Goal: Transaction & Acquisition: Book appointment/travel/reservation

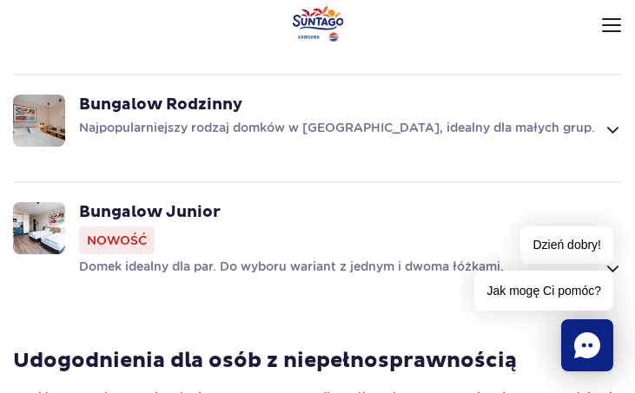
scroll to position [1506, 0]
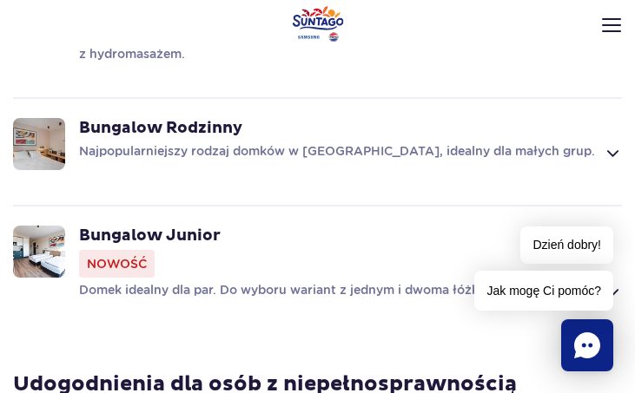
click at [613, 155] on span at bounding box center [612, 152] width 20 height 21
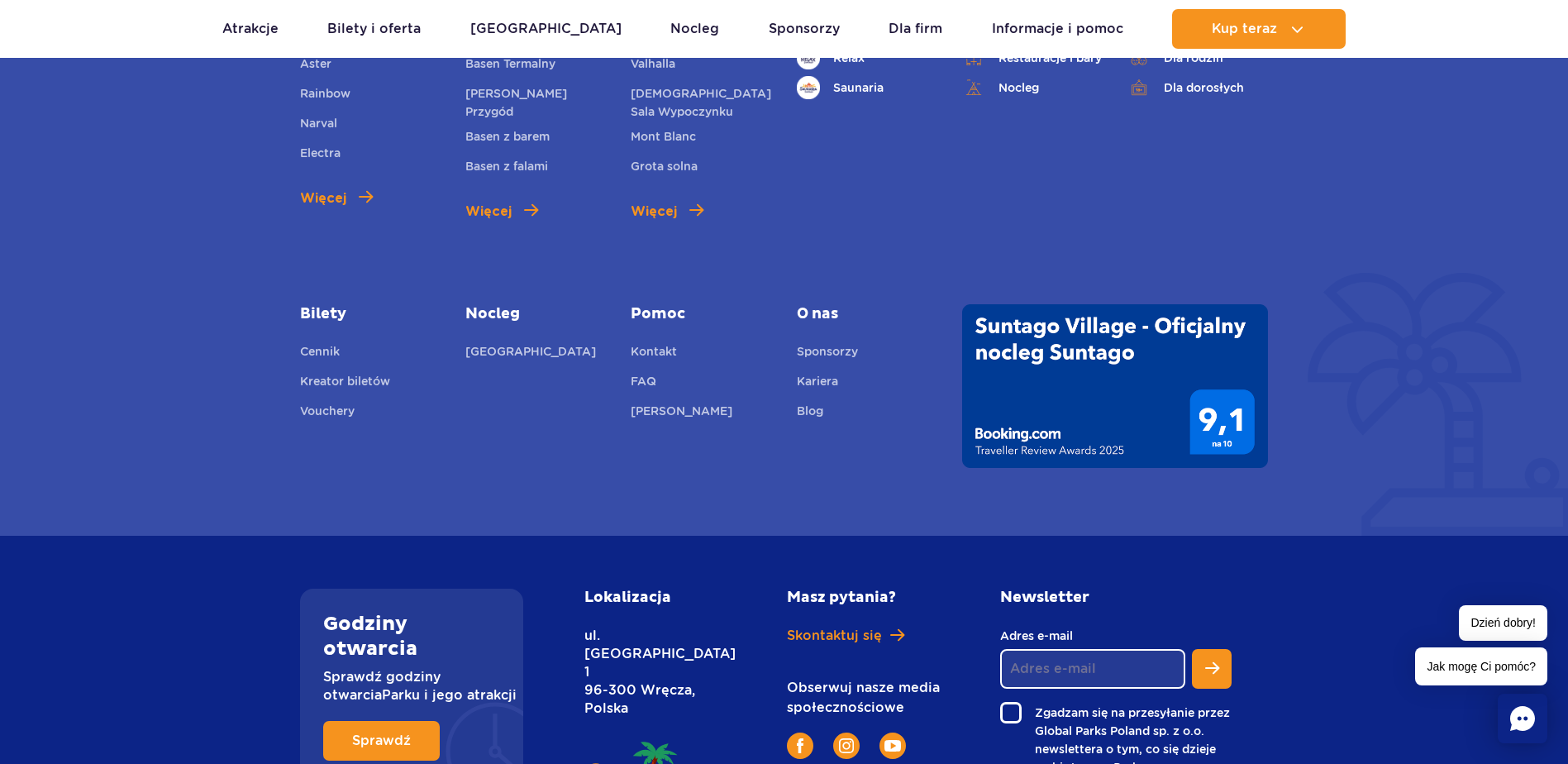
scroll to position [7540, 0]
click at [536, 342] on link "[GEOGRAPHIC_DATA]" at bounding box center [530, 353] width 130 height 23
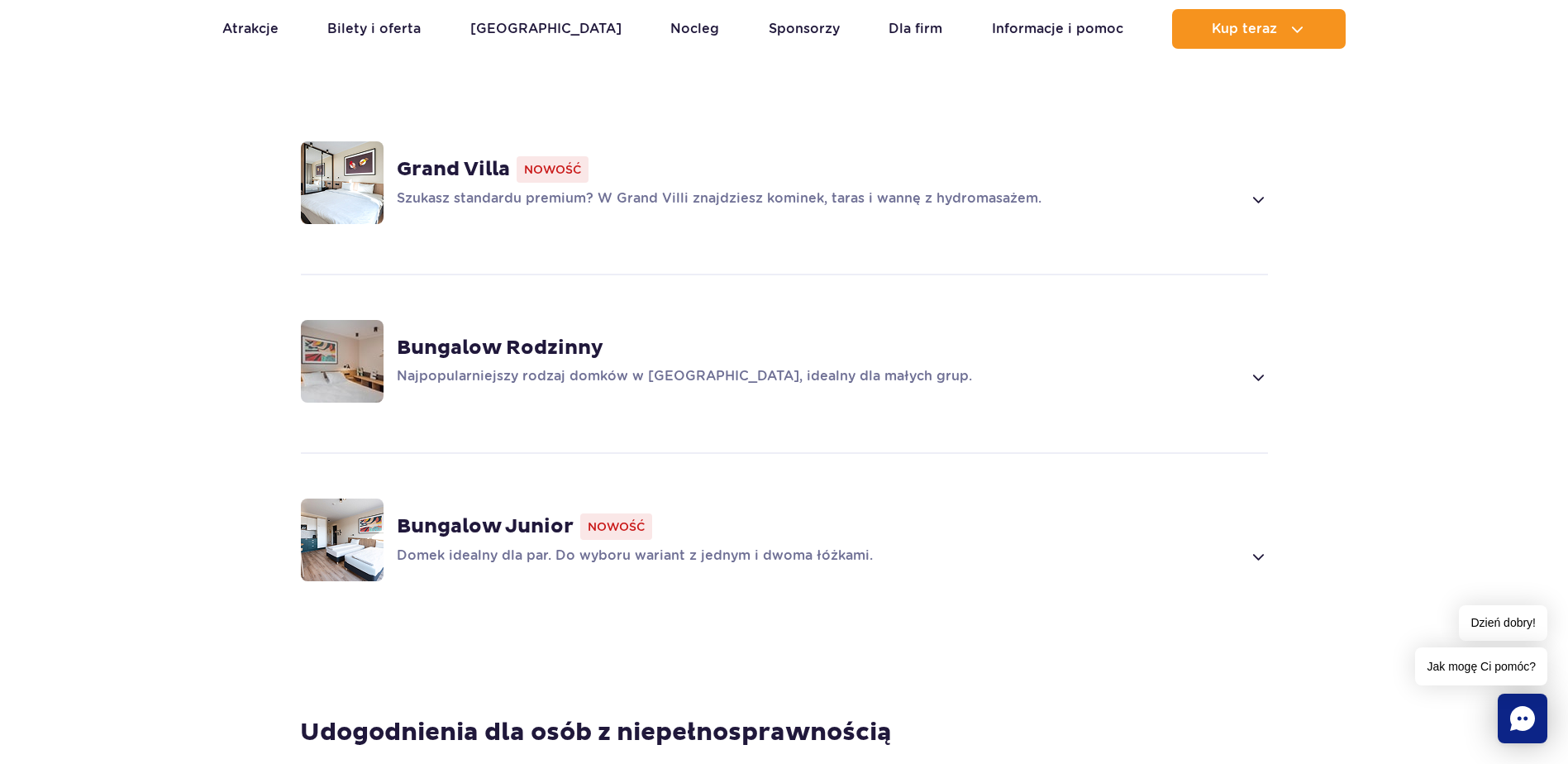
scroll to position [1240, 0]
click at [1258, 368] on span at bounding box center [1258, 377] width 19 height 20
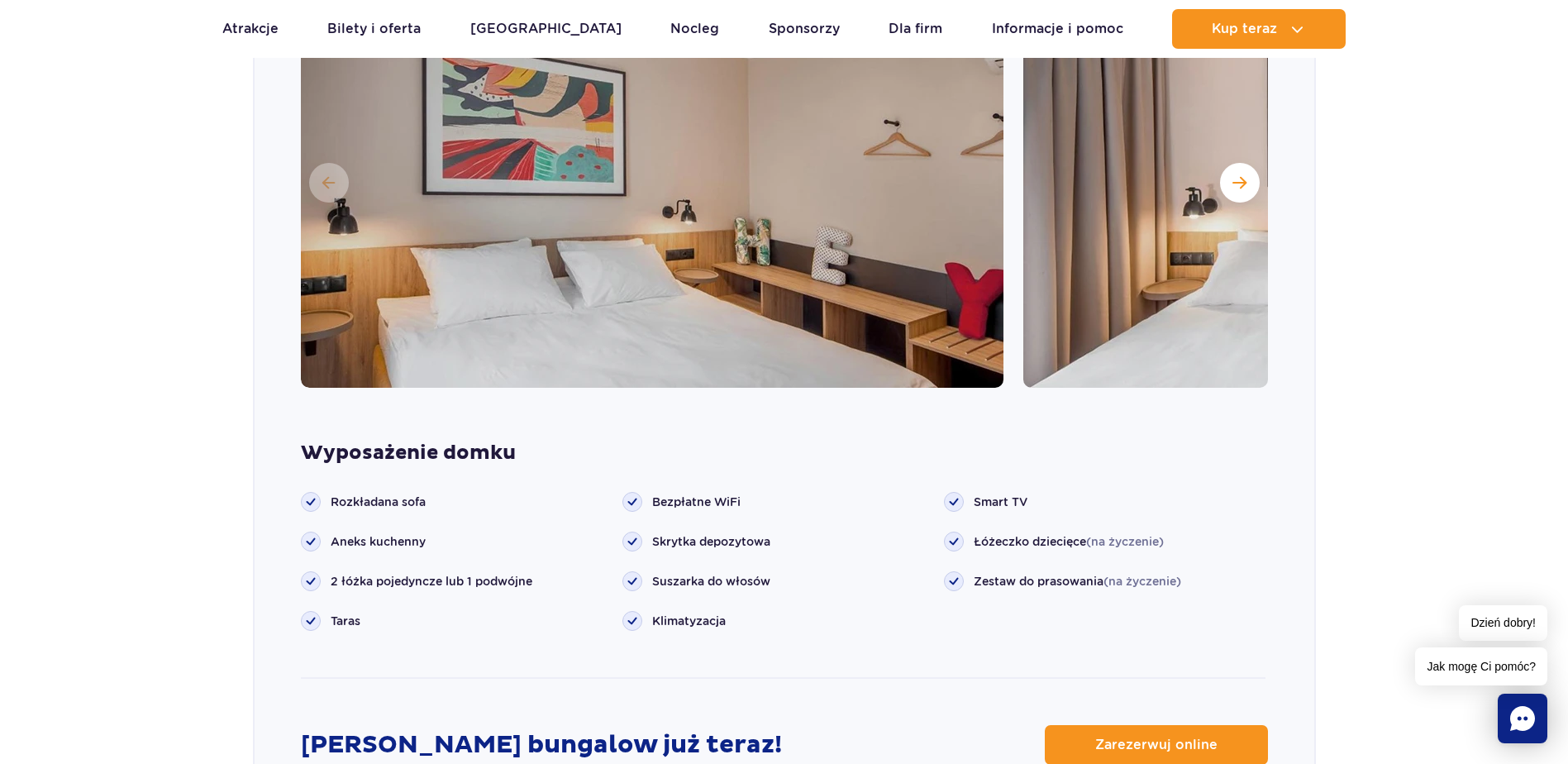
scroll to position [1579, 0]
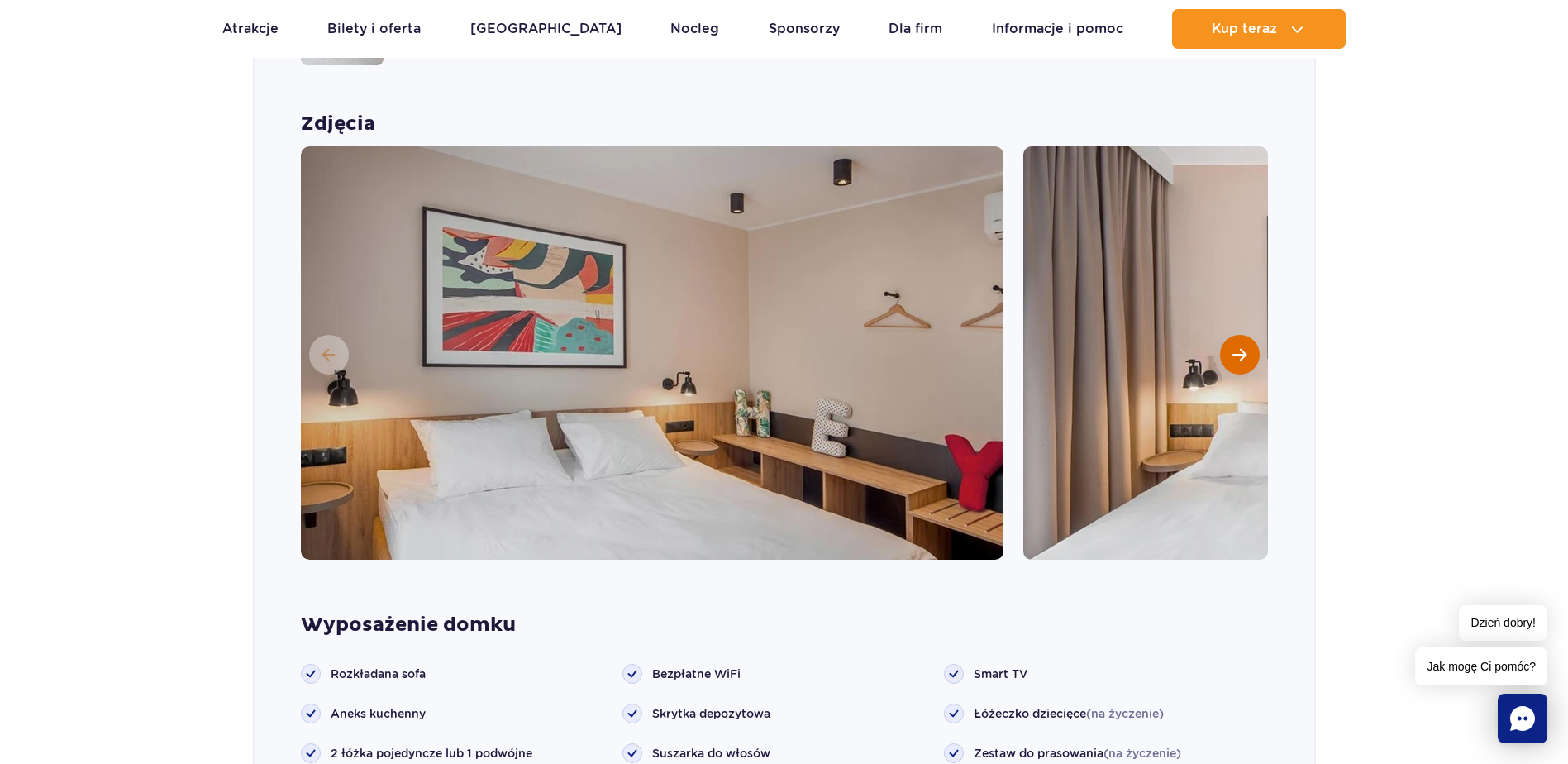
click at [1241, 348] on span "Następny slajd" at bounding box center [1240, 355] width 14 height 15
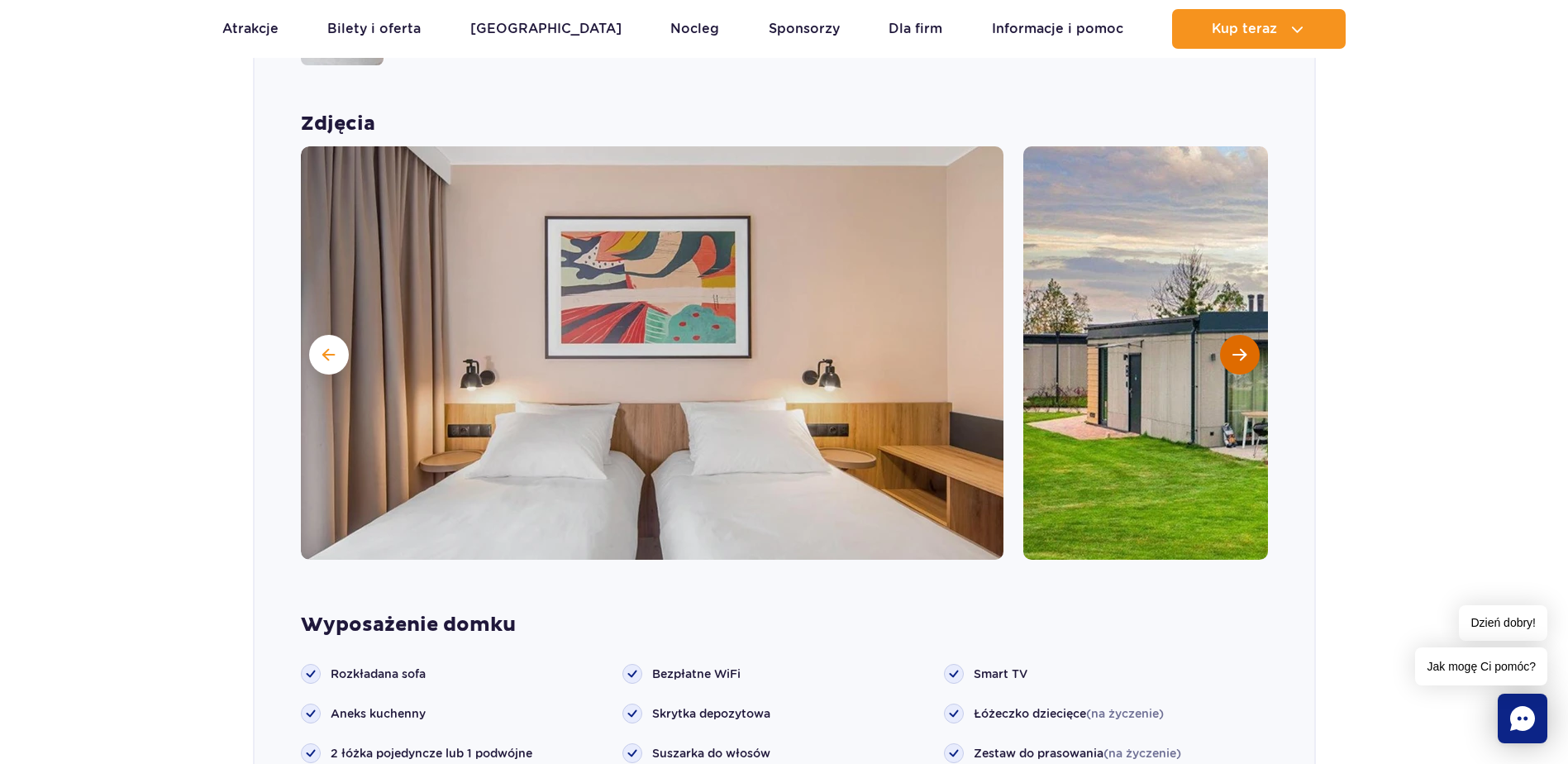
click at [1240, 348] on span "Następny slajd" at bounding box center [1240, 355] width 14 height 15
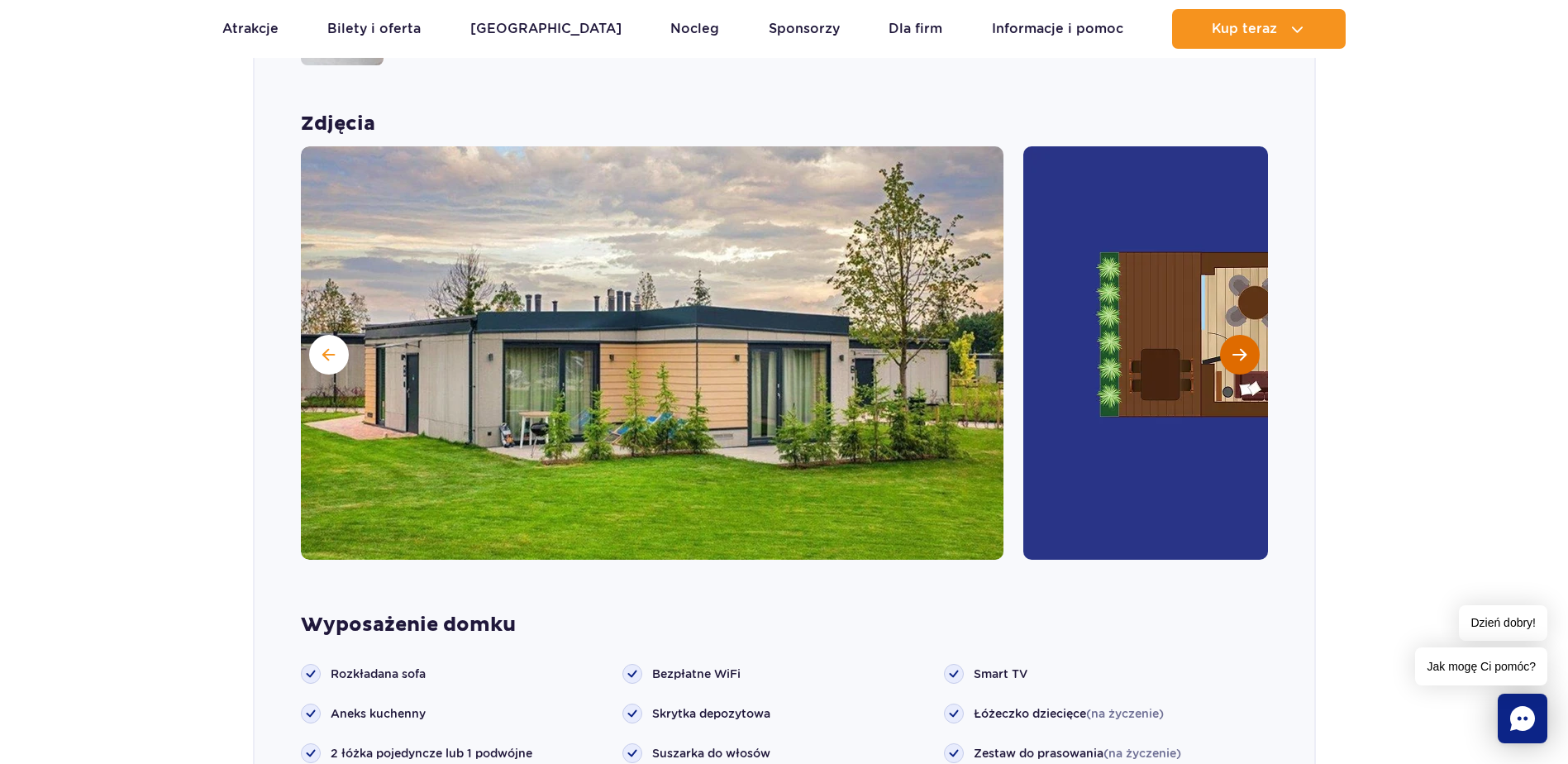
click at [1240, 348] on span "Następny slajd" at bounding box center [1240, 355] width 14 height 15
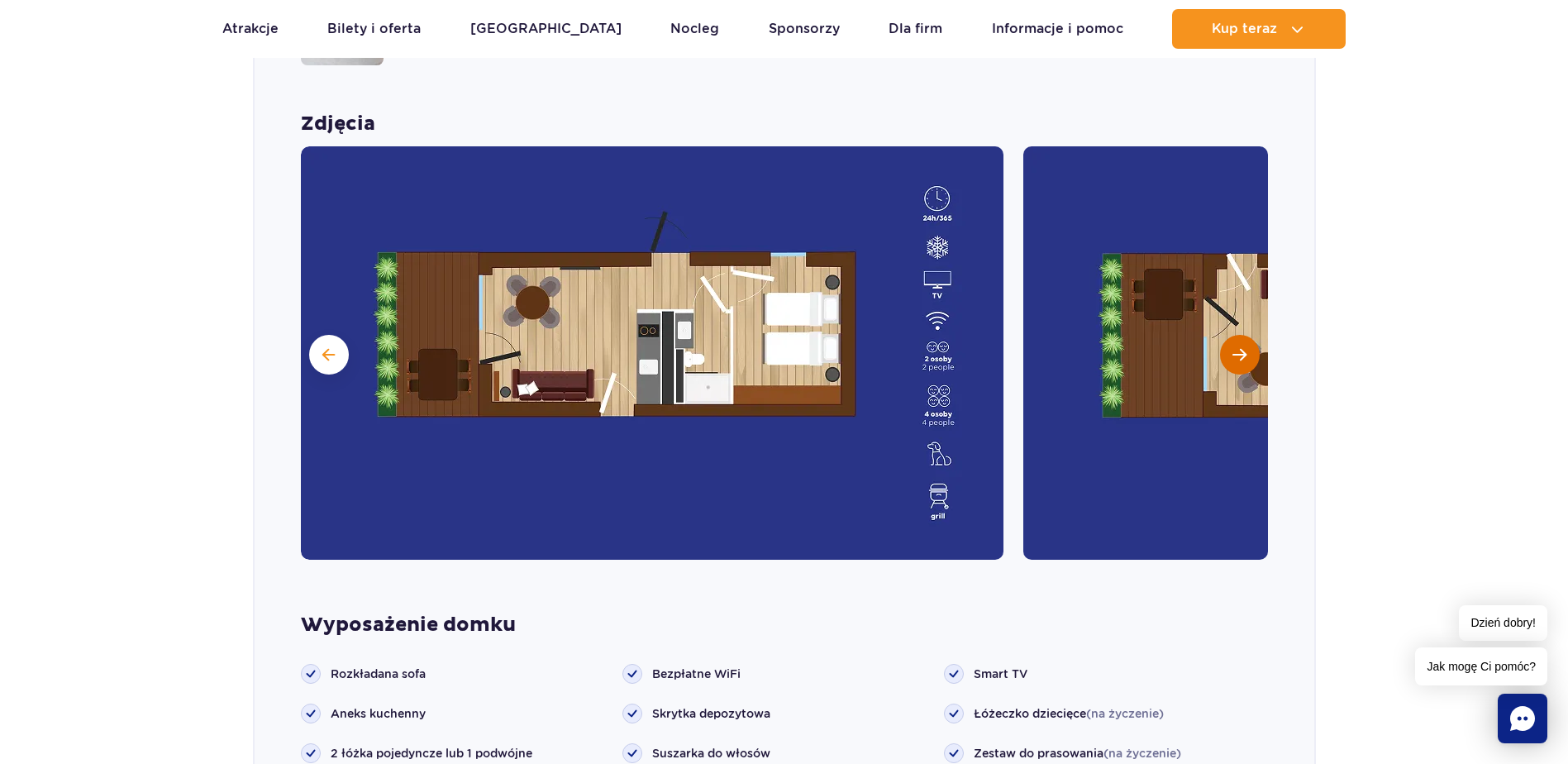
click at [1240, 348] on span "Następny slajd" at bounding box center [1240, 355] width 14 height 15
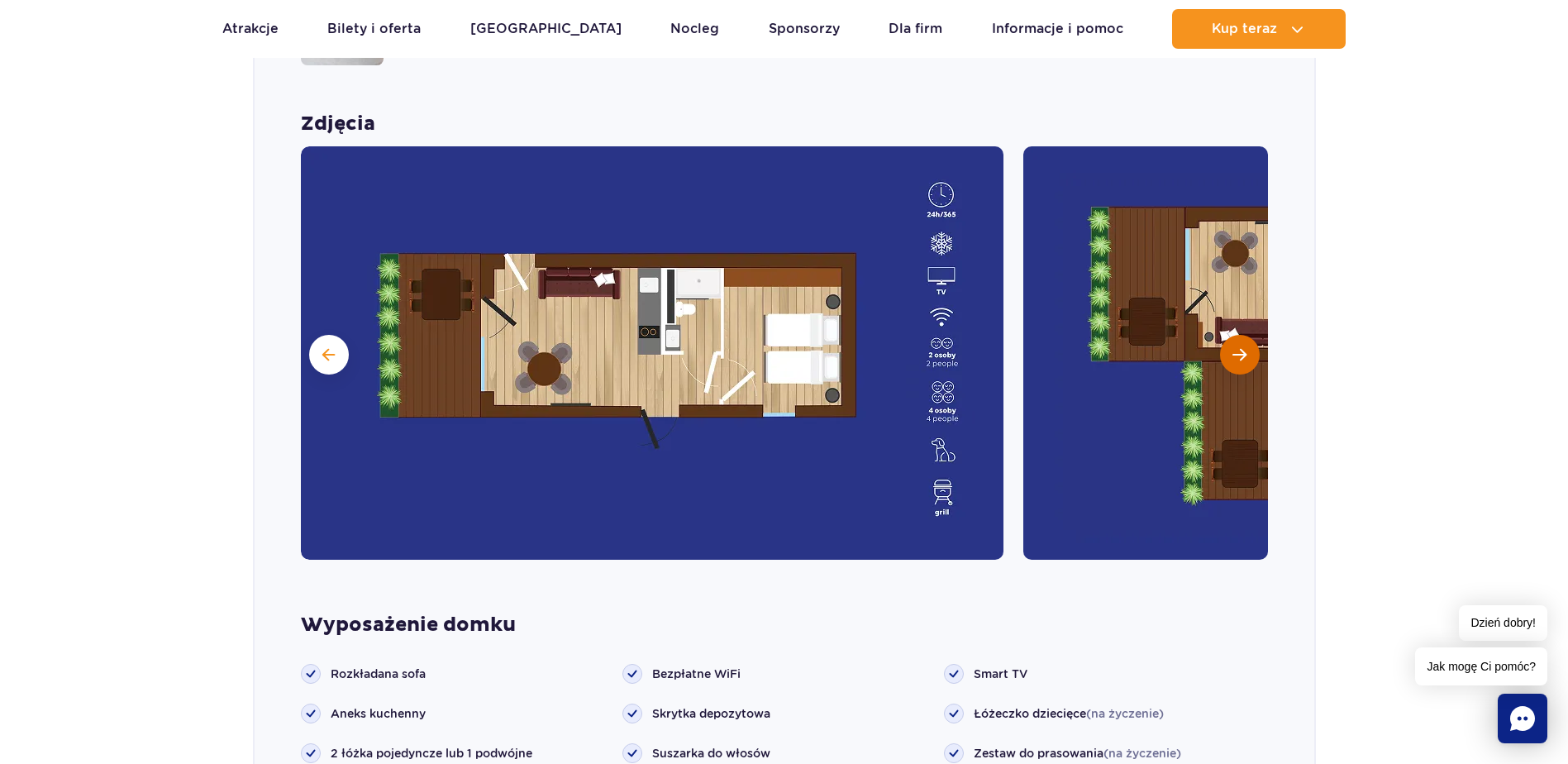
click at [1239, 348] on span "Następny slajd" at bounding box center [1240, 355] width 14 height 15
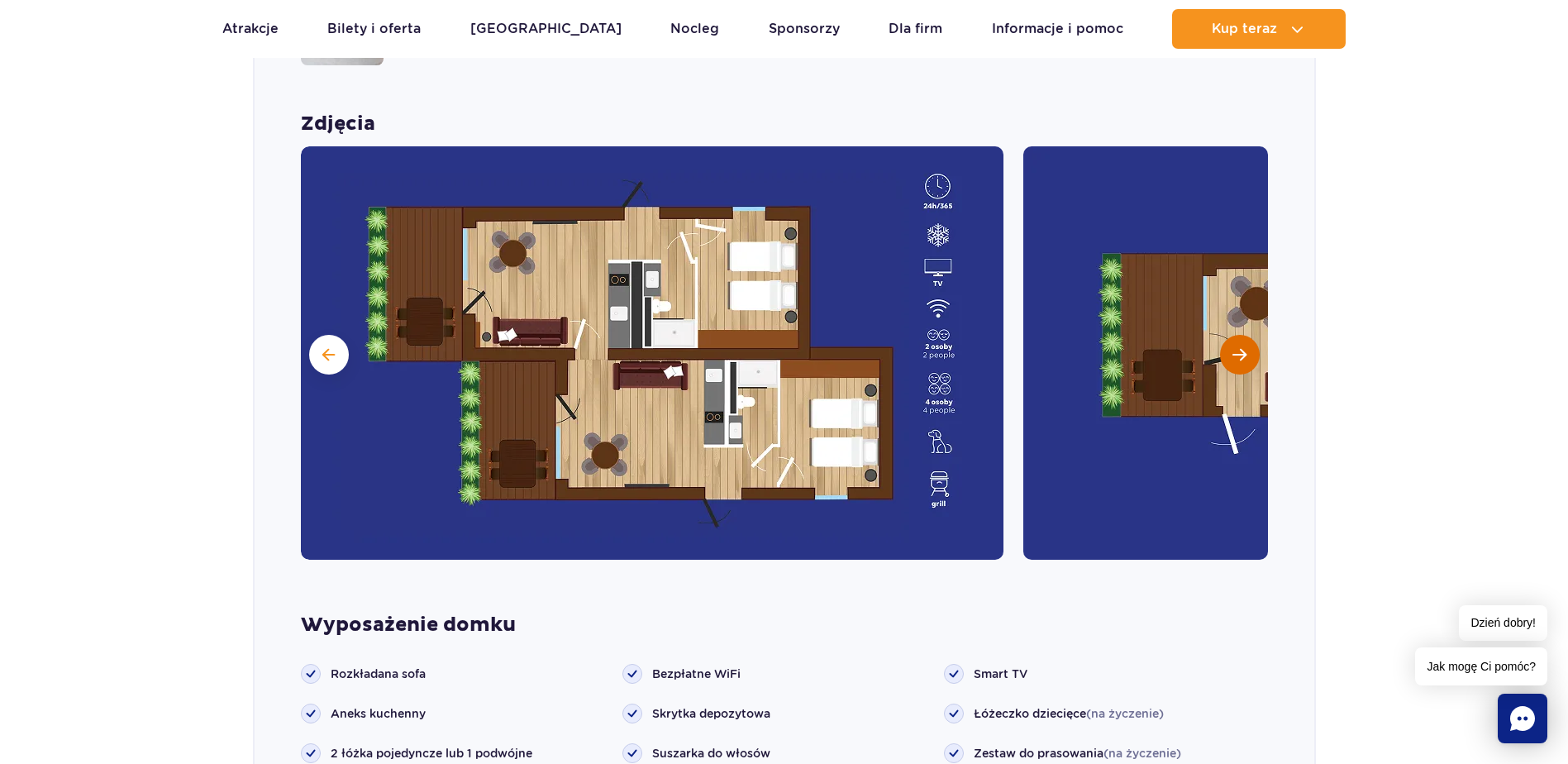
click at [1239, 348] on span "Następny slajd" at bounding box center [1240, 355] width 14 height 15
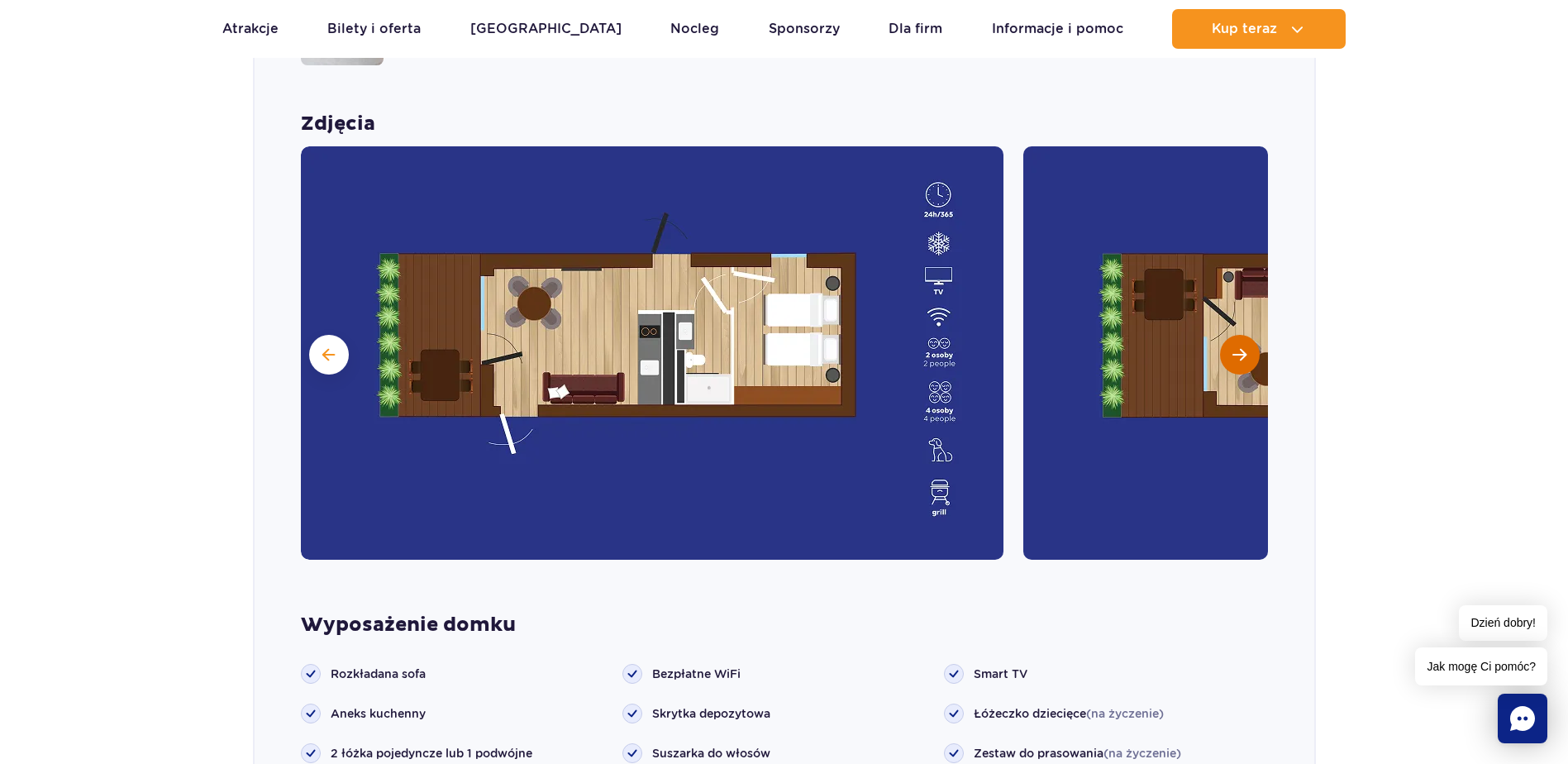
click at [1239, 348] on span "Następny slajd" at bounding box center [1240, 355] width 14 height 15
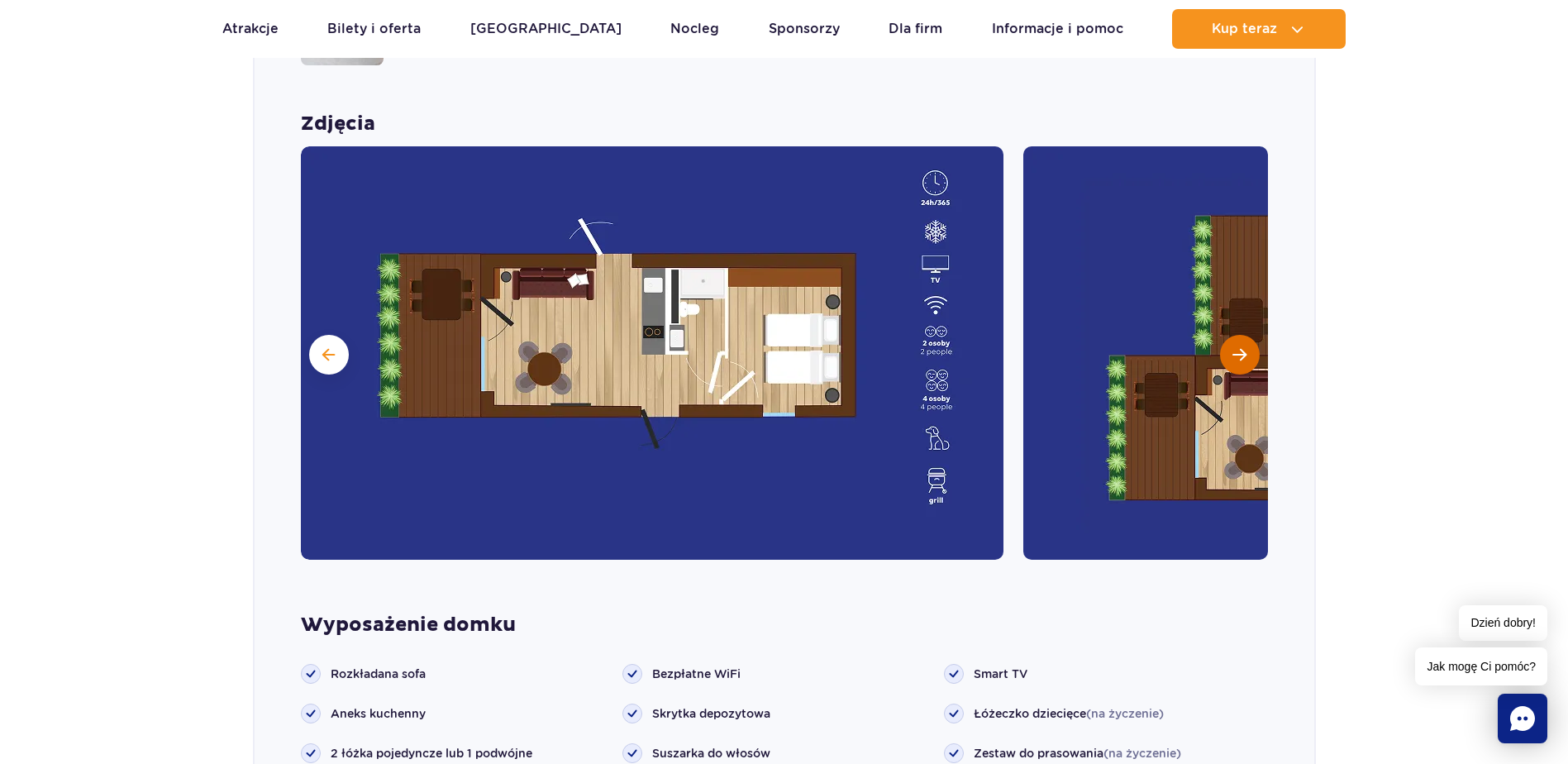
click at [1239, 348] on span "Następny slajd" at bounding box center [1240, 355] width 14 height 15
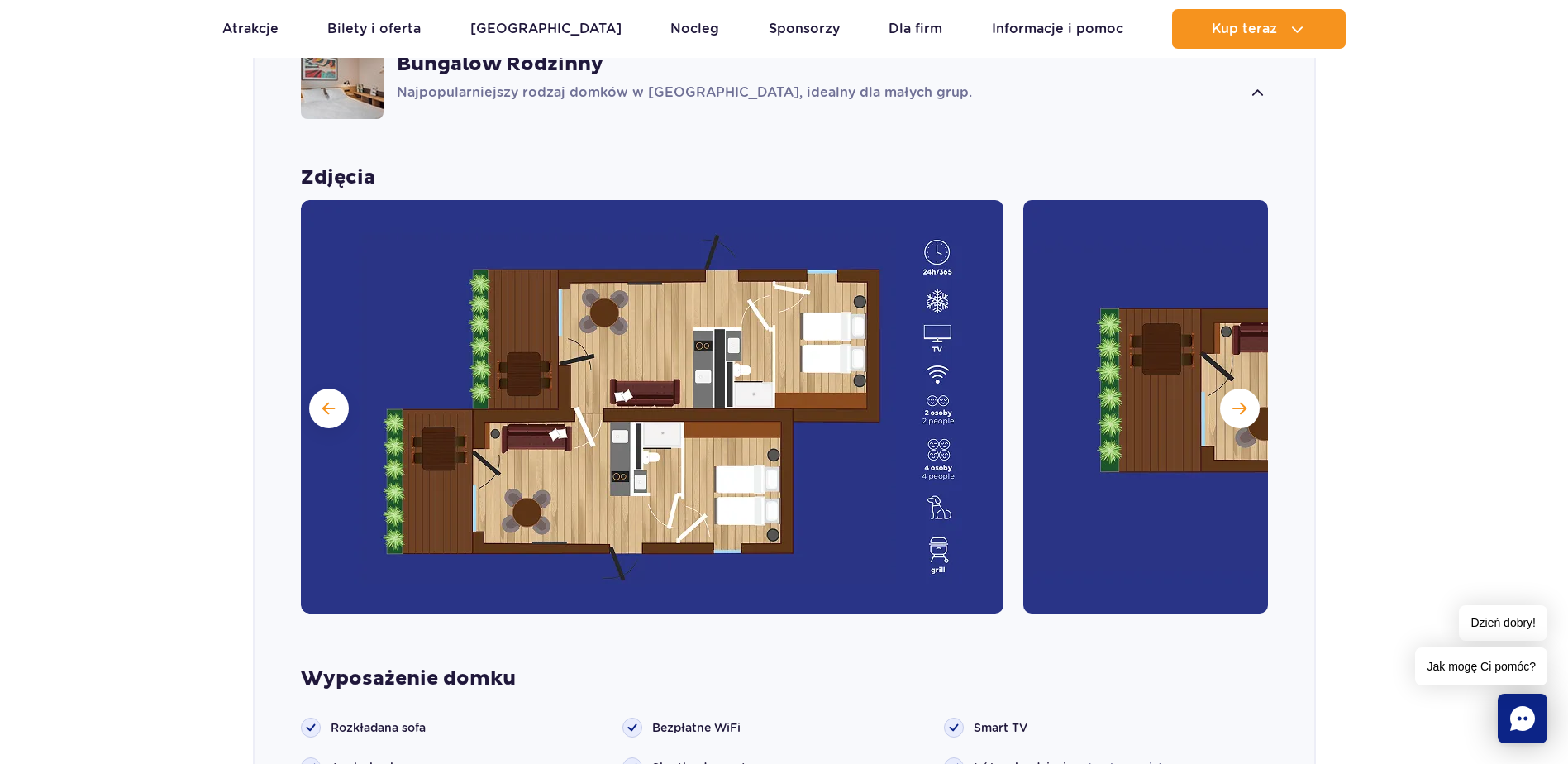
scroll to position [1497, 0]
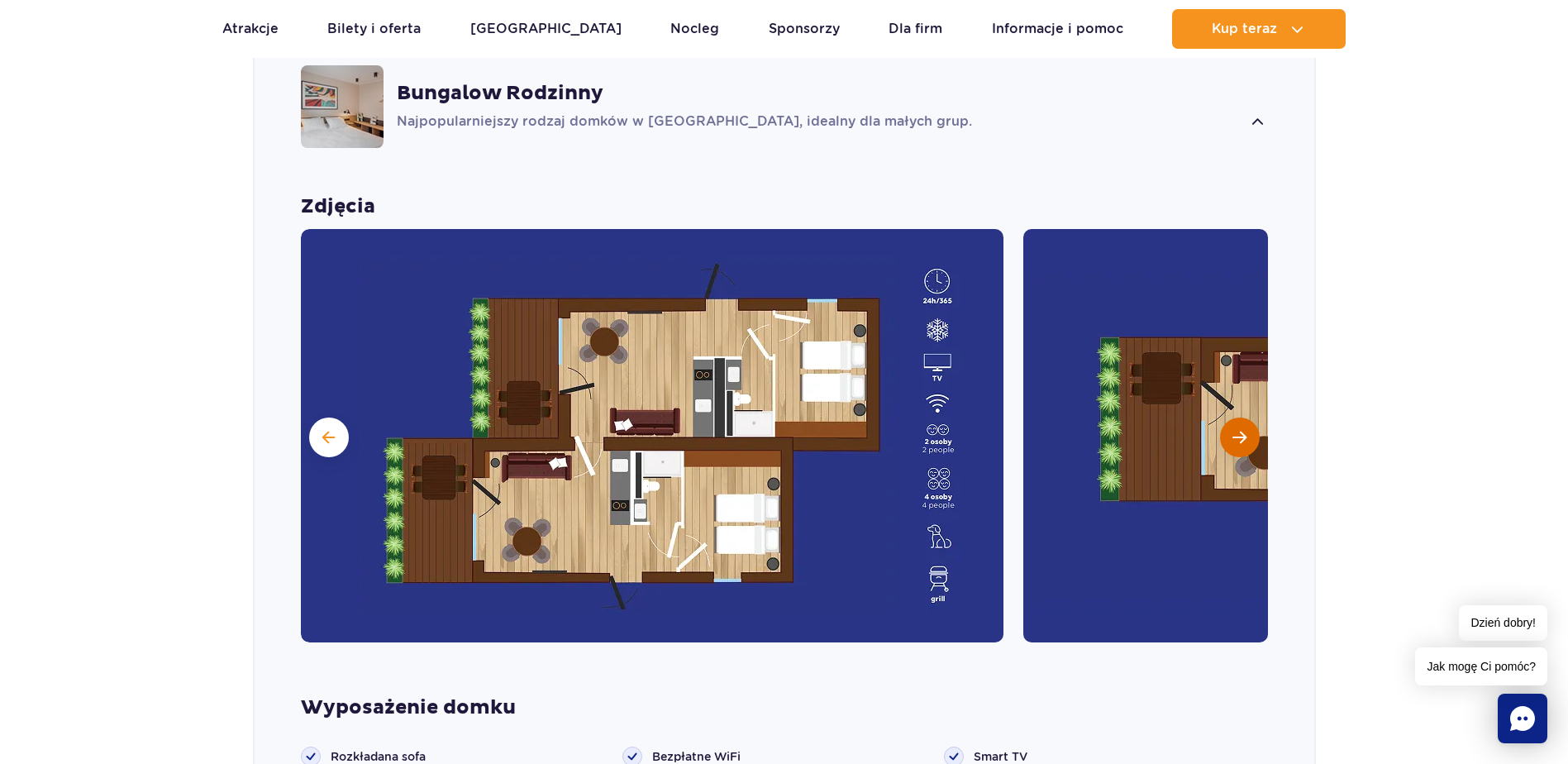
click at [1231, 417] on button "Następny slajd" at bounding box center [1241, 437] width 40 height 40
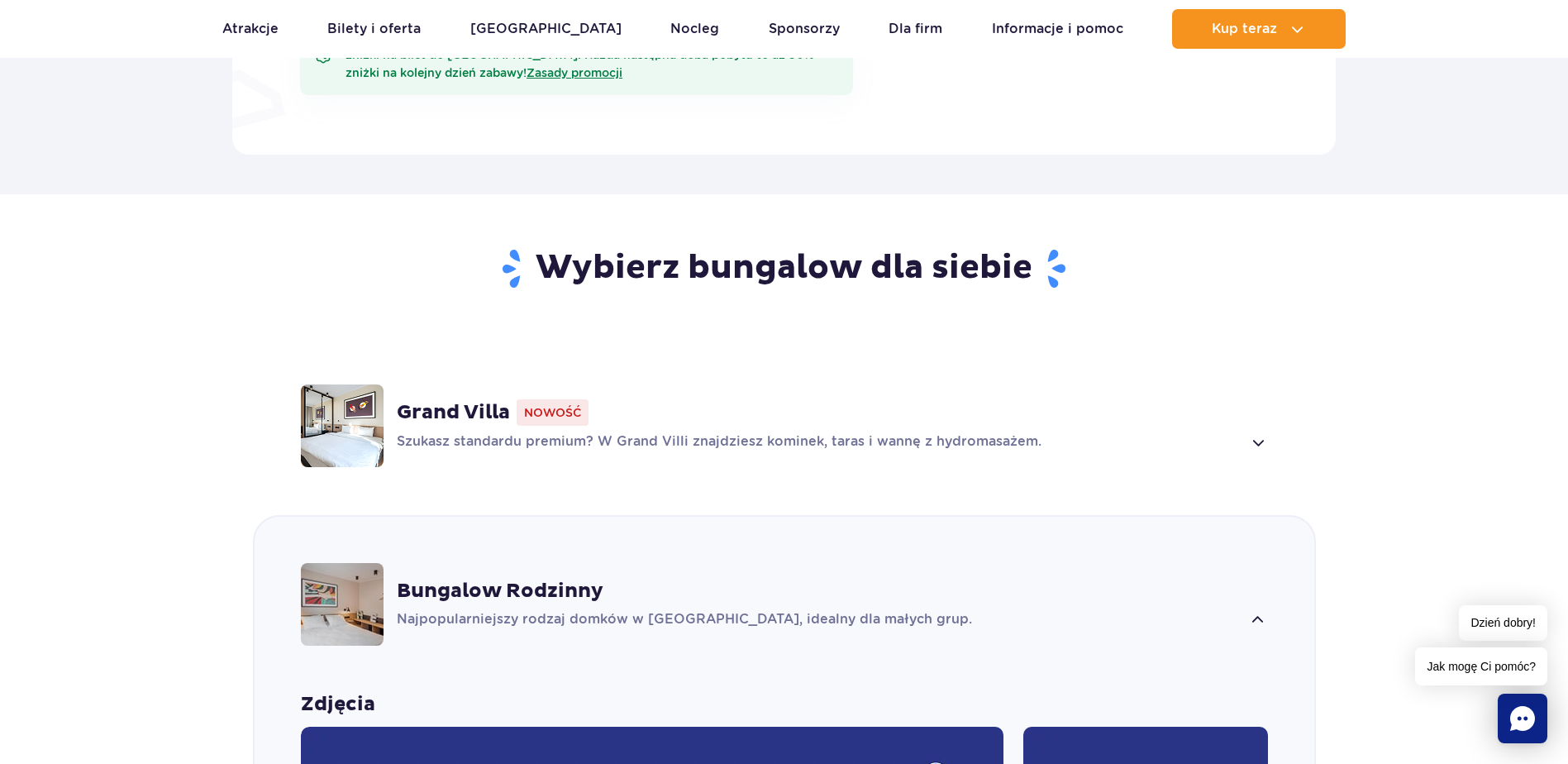
scroll to position [1000, 0]
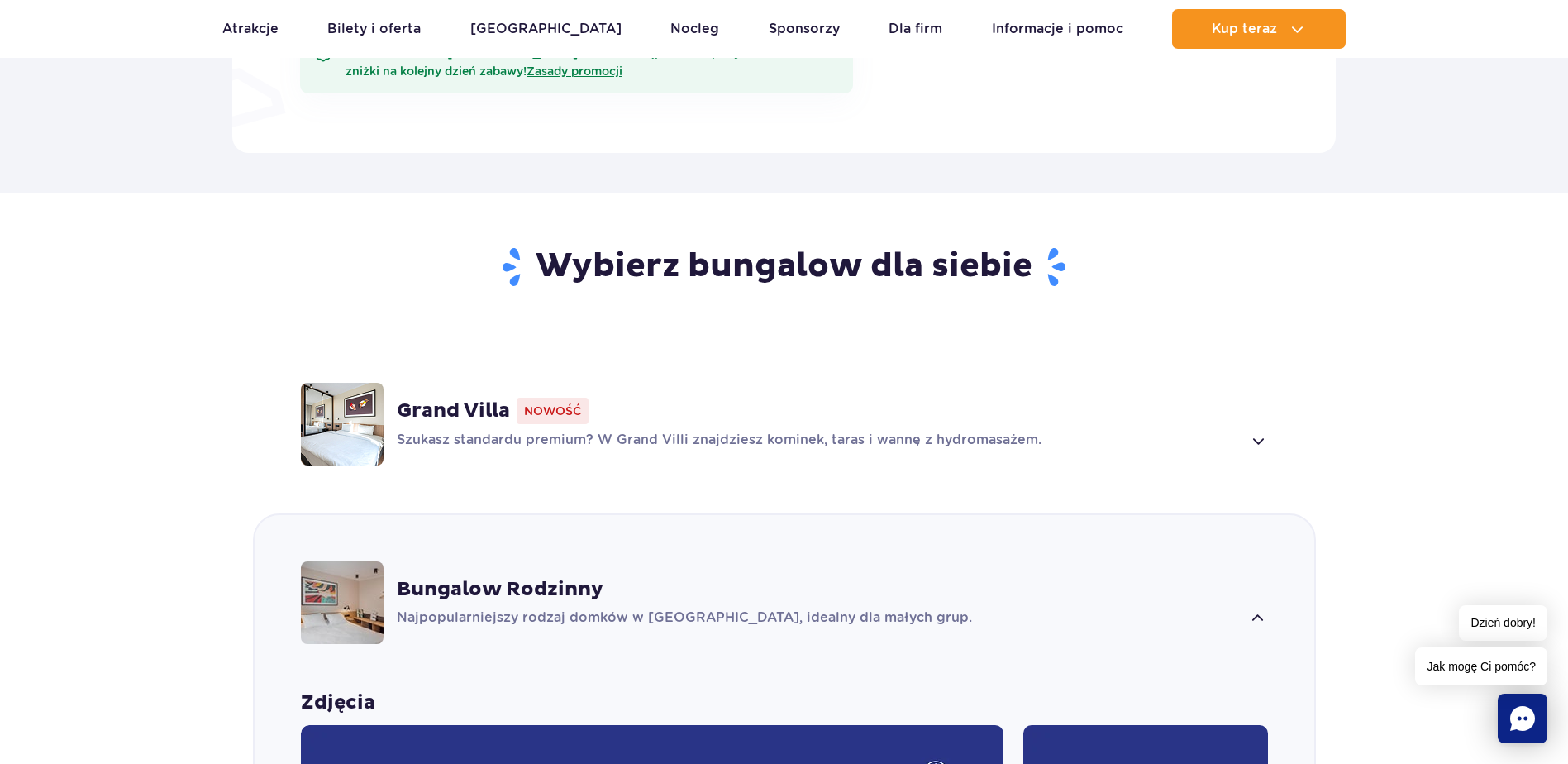
click at [567, 577] on strong "Bungalow Rodzinny" at bounding box center [500, 590] width 207 height 25
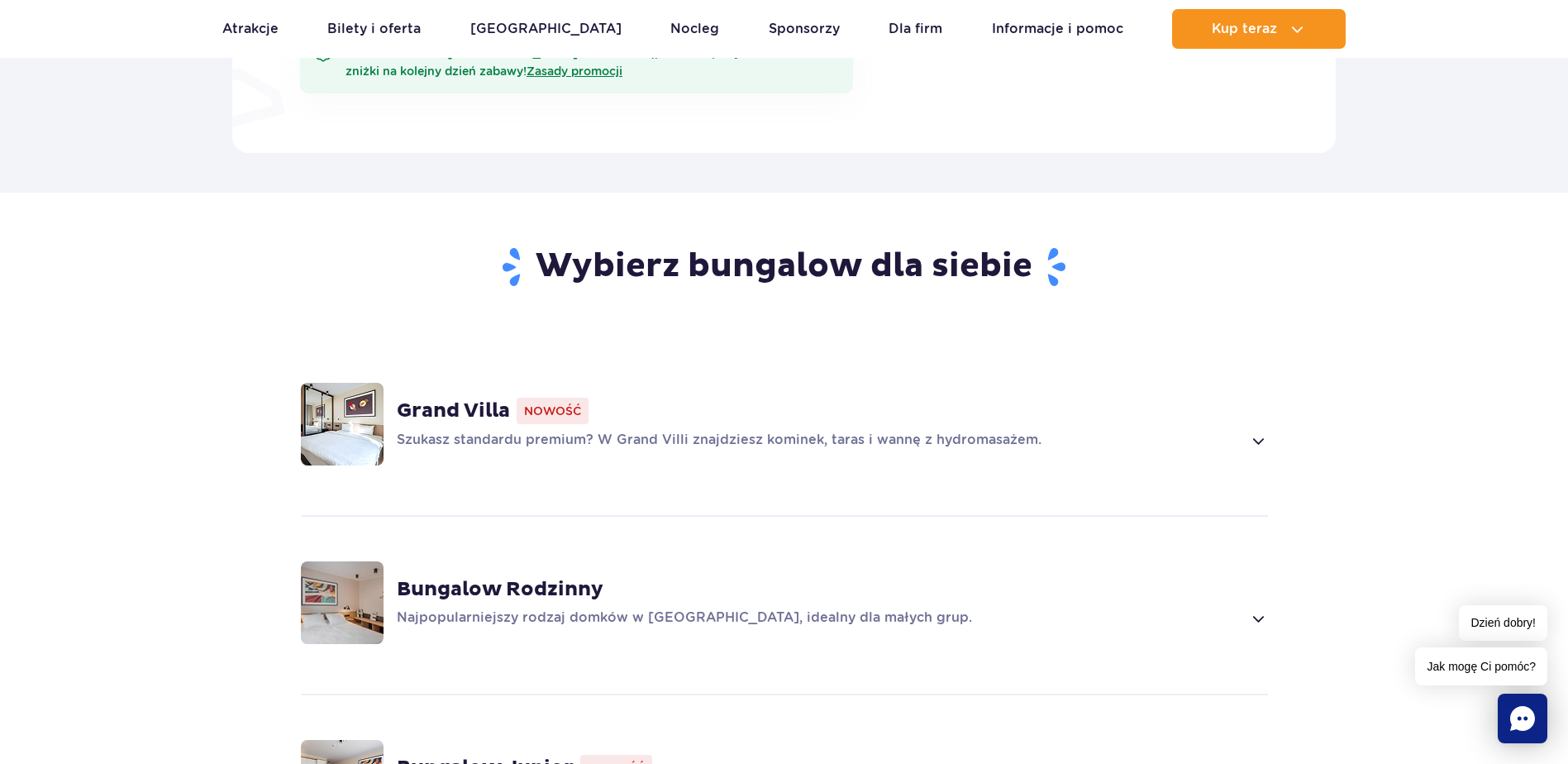
click at [1252, 609] on span at bounding box center [1258, 618] width 19 height 20
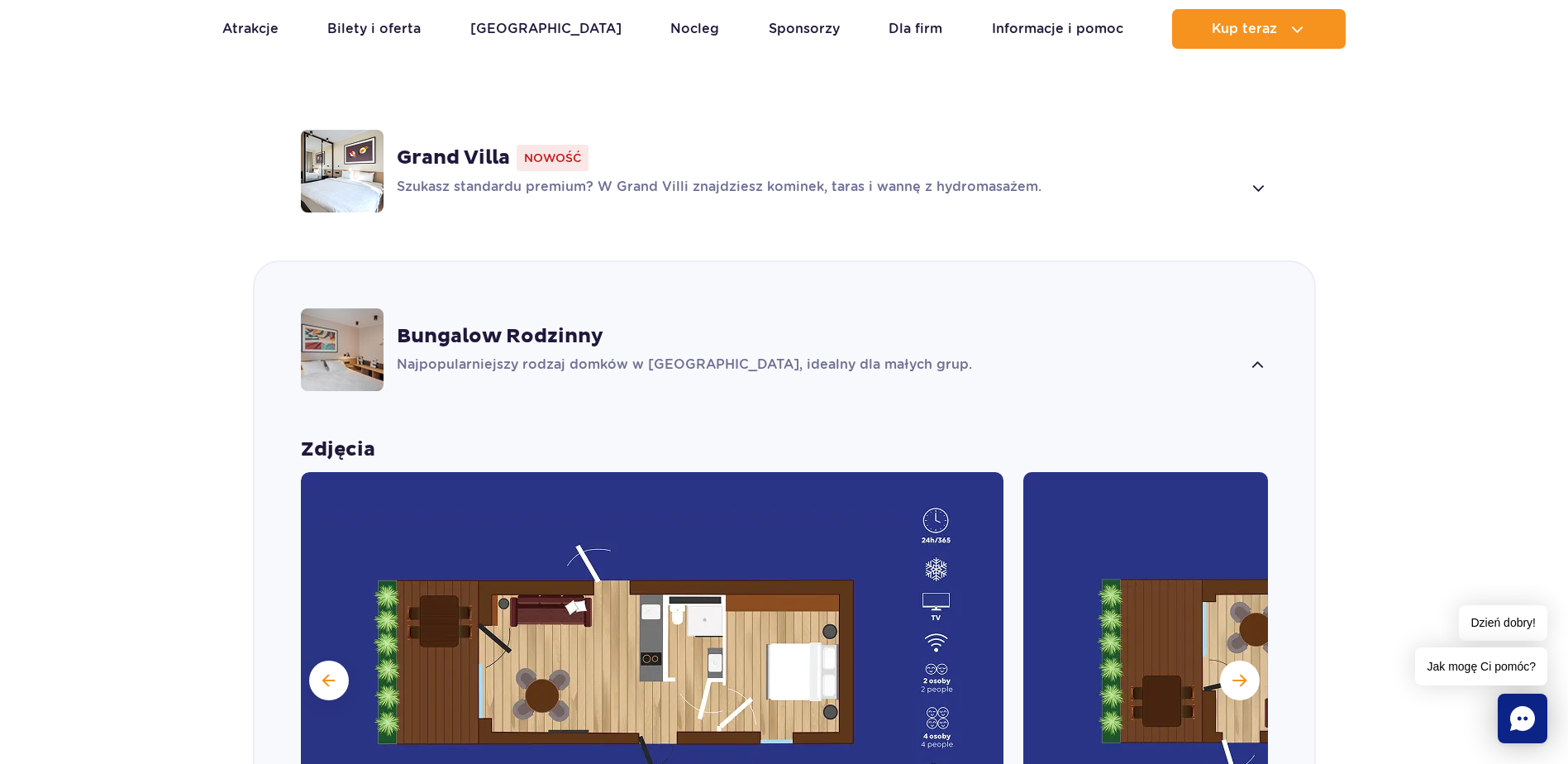
scroll to position [1414, 0]
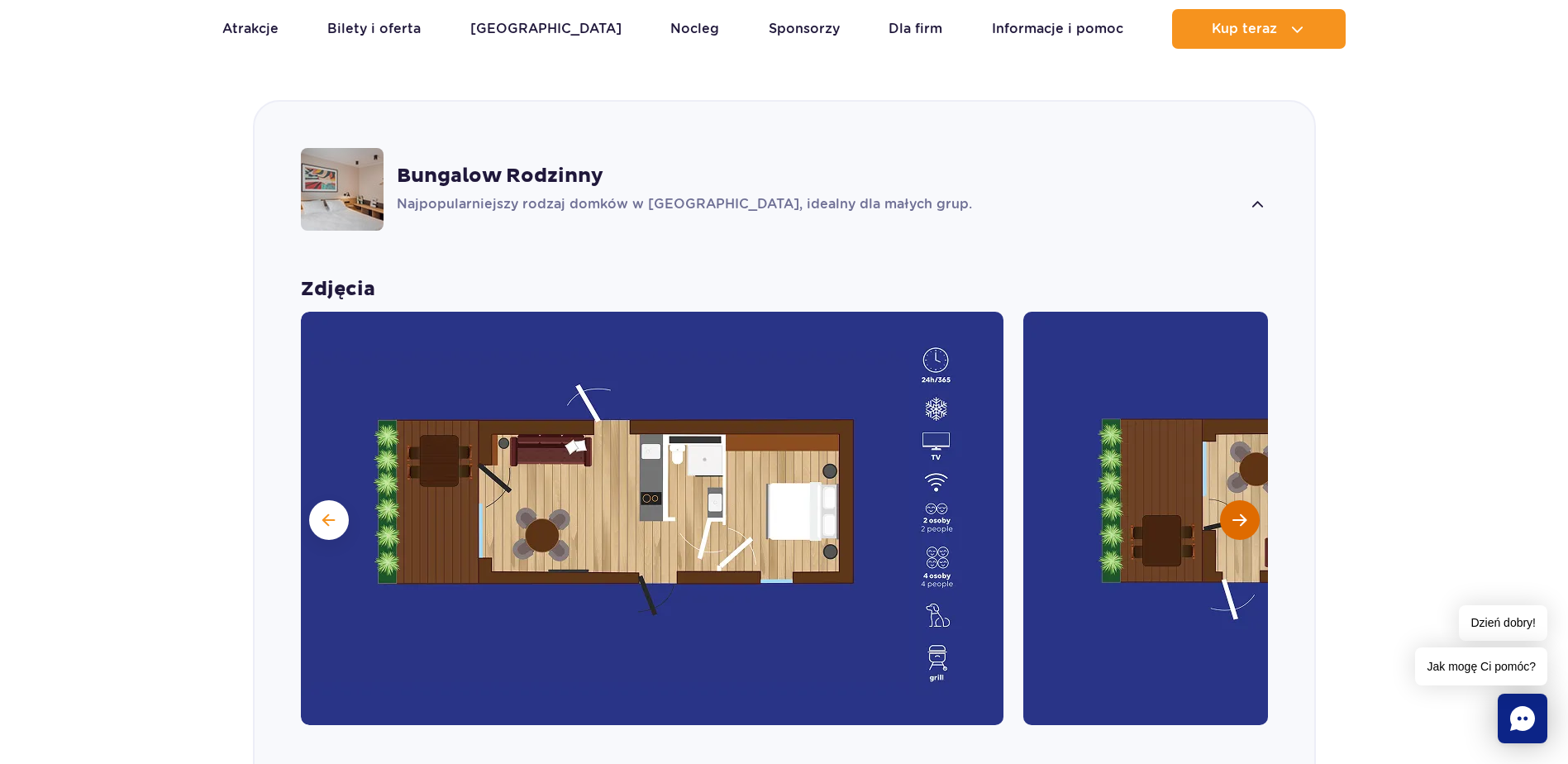
click at [1252, 506] on button "Następny slajd" at bounding box center [1241, 520] width 40 height 40
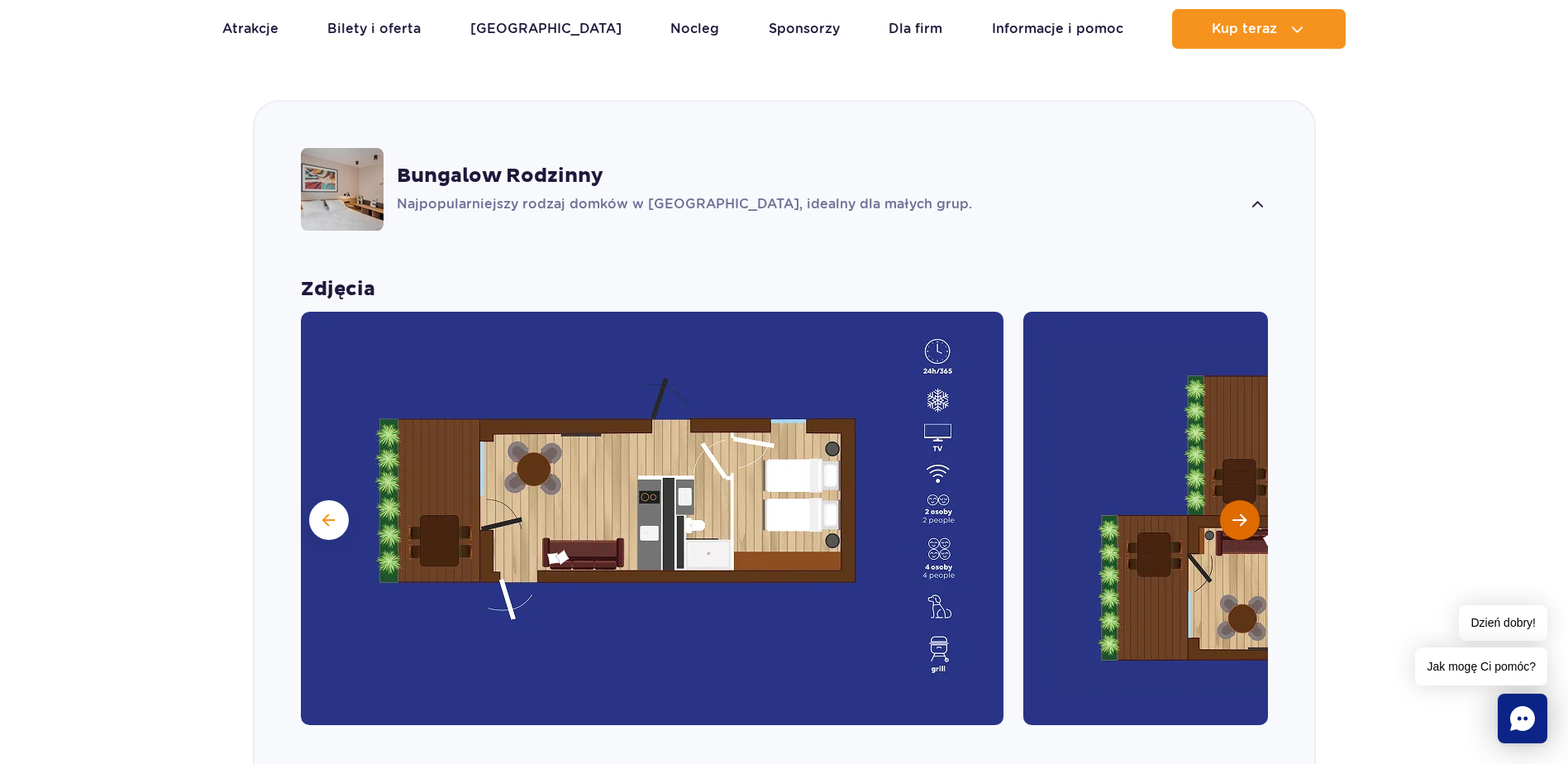
click at [1252, 506] on button "Następny slajd" at bounding box center [1241, 520] width 40 height 40
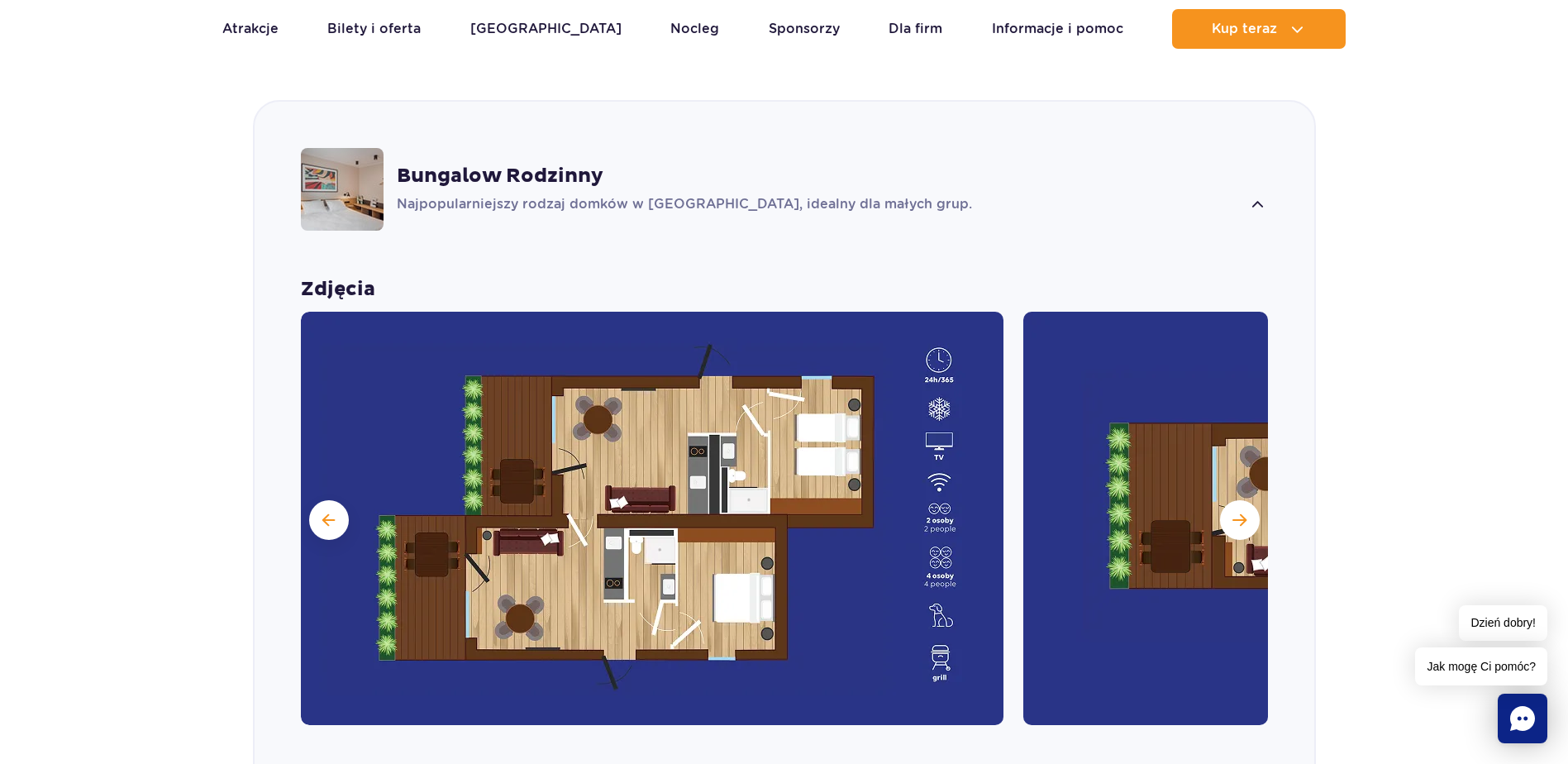
click at [832, 512] on img at bounding box center [652, 518] width 703 height 413
click at [668, 493] on img at bounding box center [652, 518] width 703 height 413
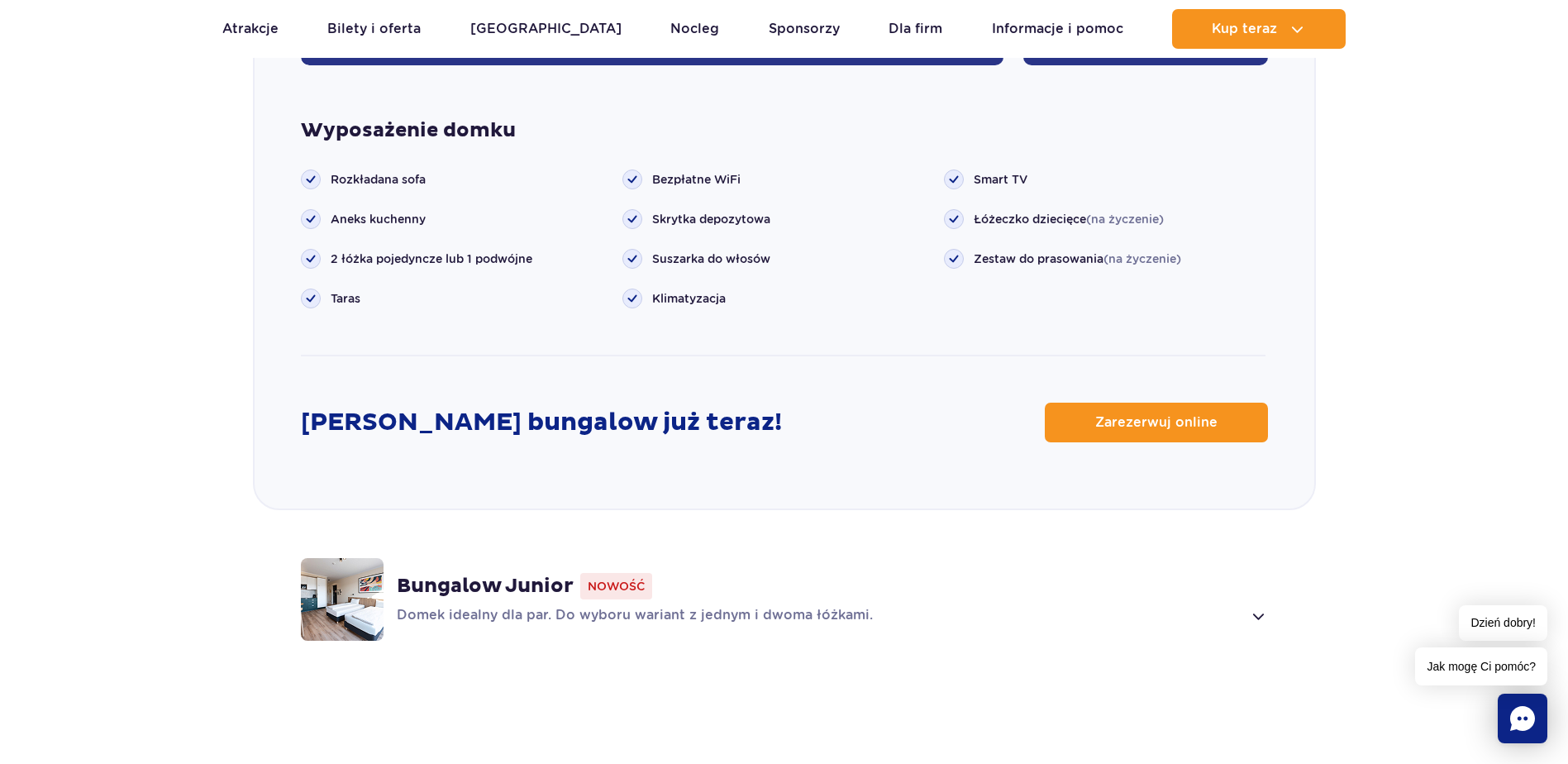
scroll to position [2076, 0]
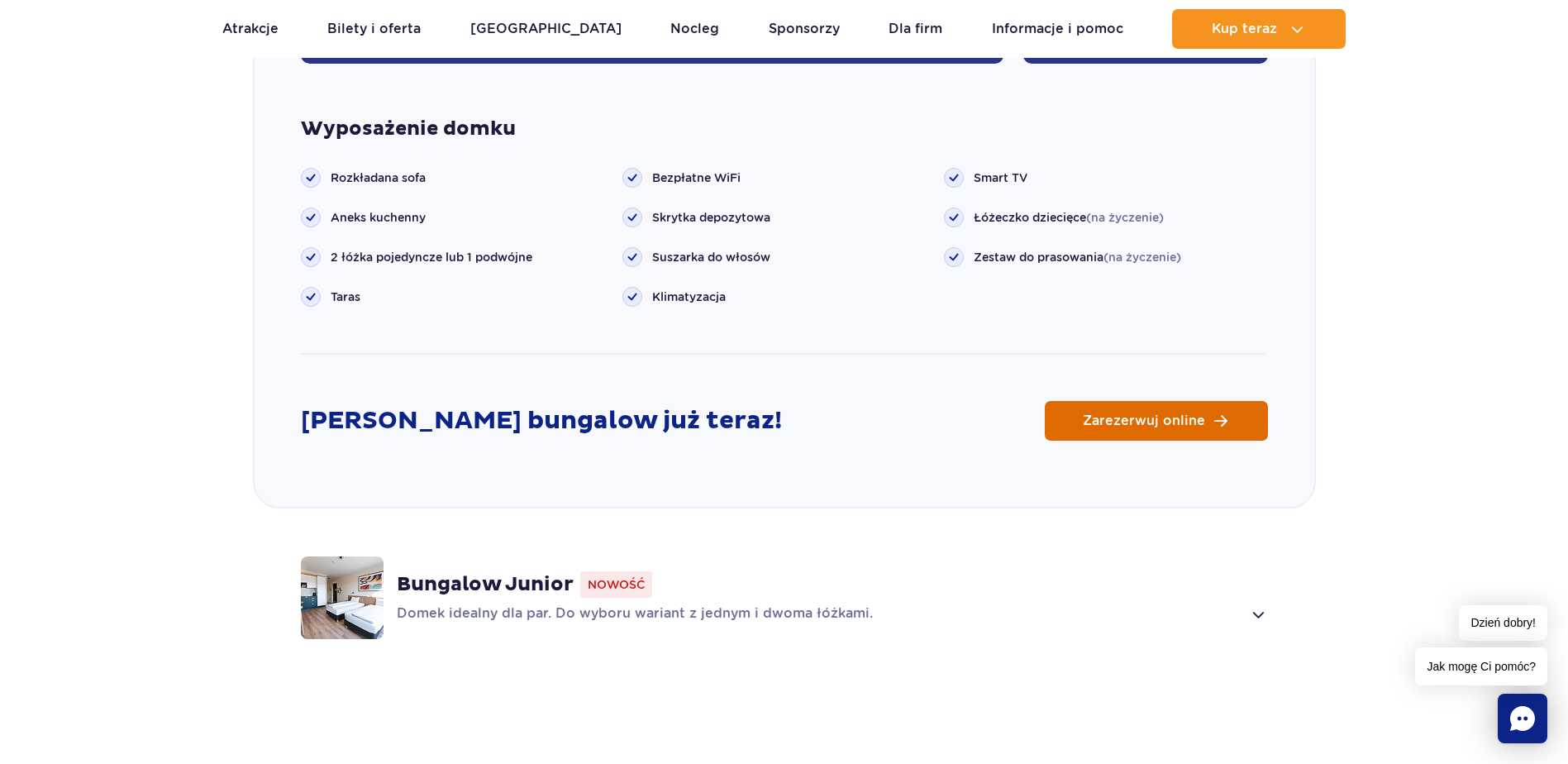
click at [1121, 405] on link "Zarezerwuj online" at bounding box center [1157, 421] width 223 height 40
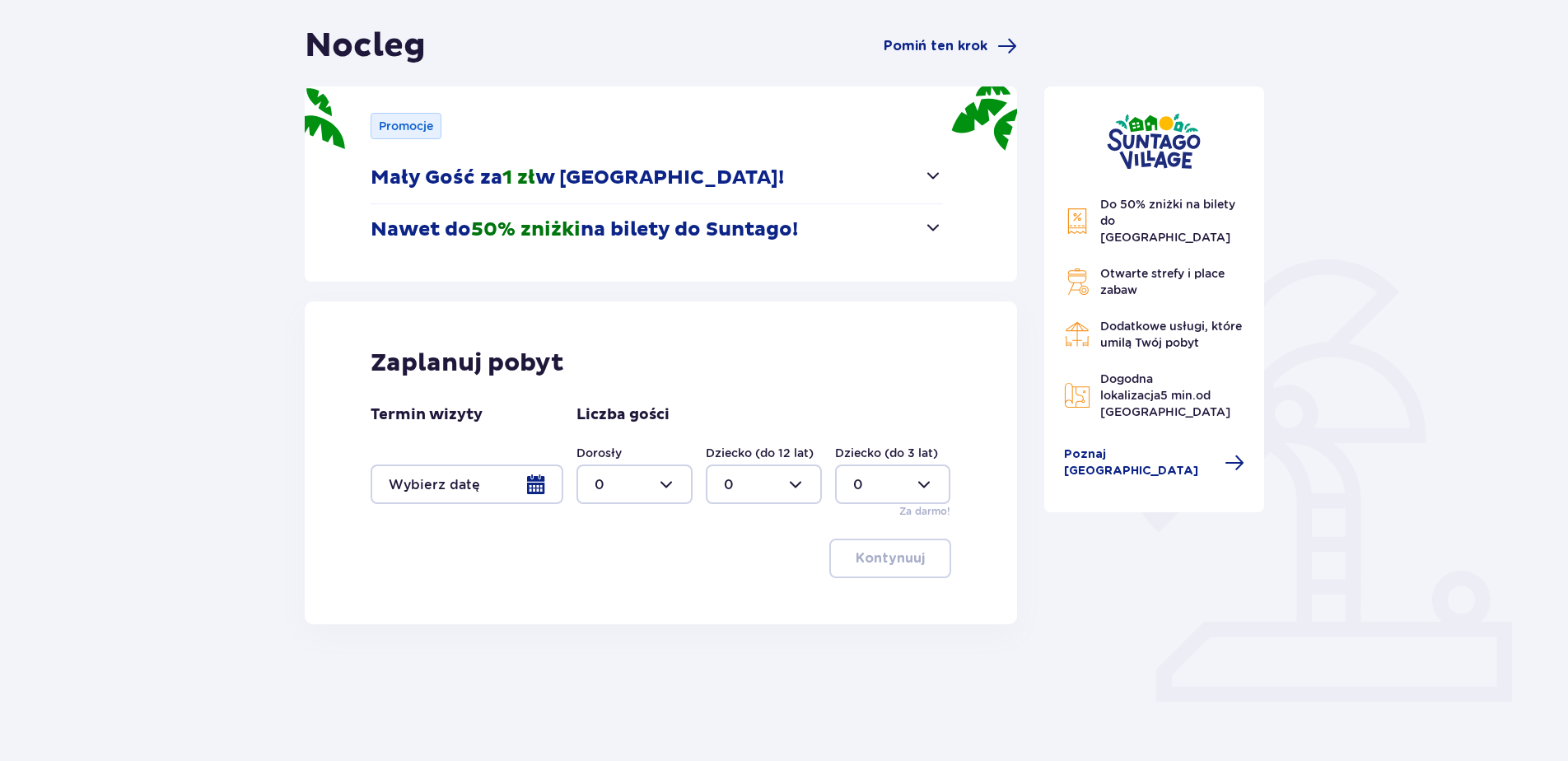
scroll to position [154, 0]
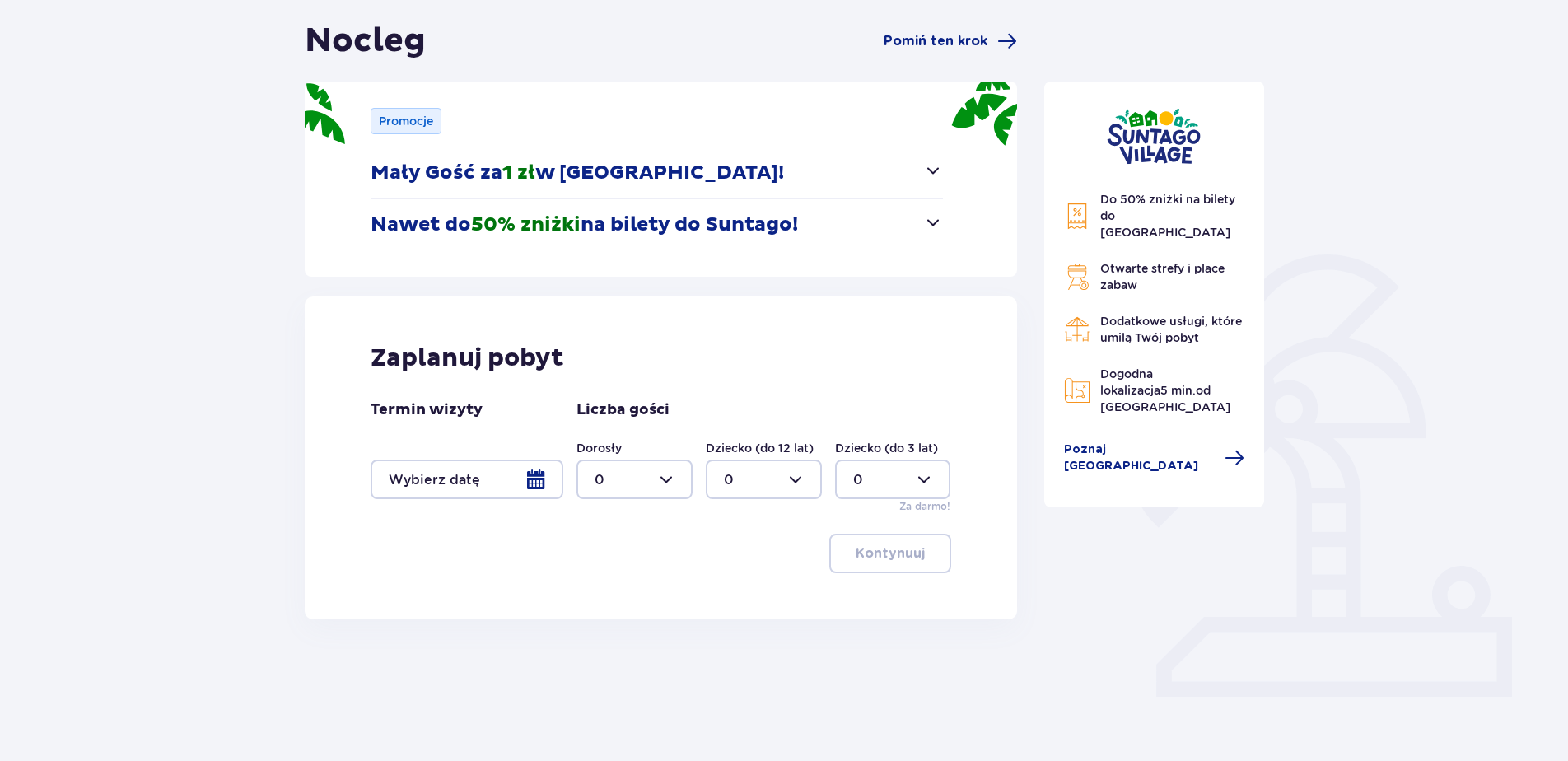
click at [668, 482] on div at bounding box center [635, 480] width 116 height 40
click at [603, 577] on div "4" at bounding box center [635, 585] width 80 height 18
type input "4"
click at [812, 487] on div at bounding box center [764, 480] width 116 height 40
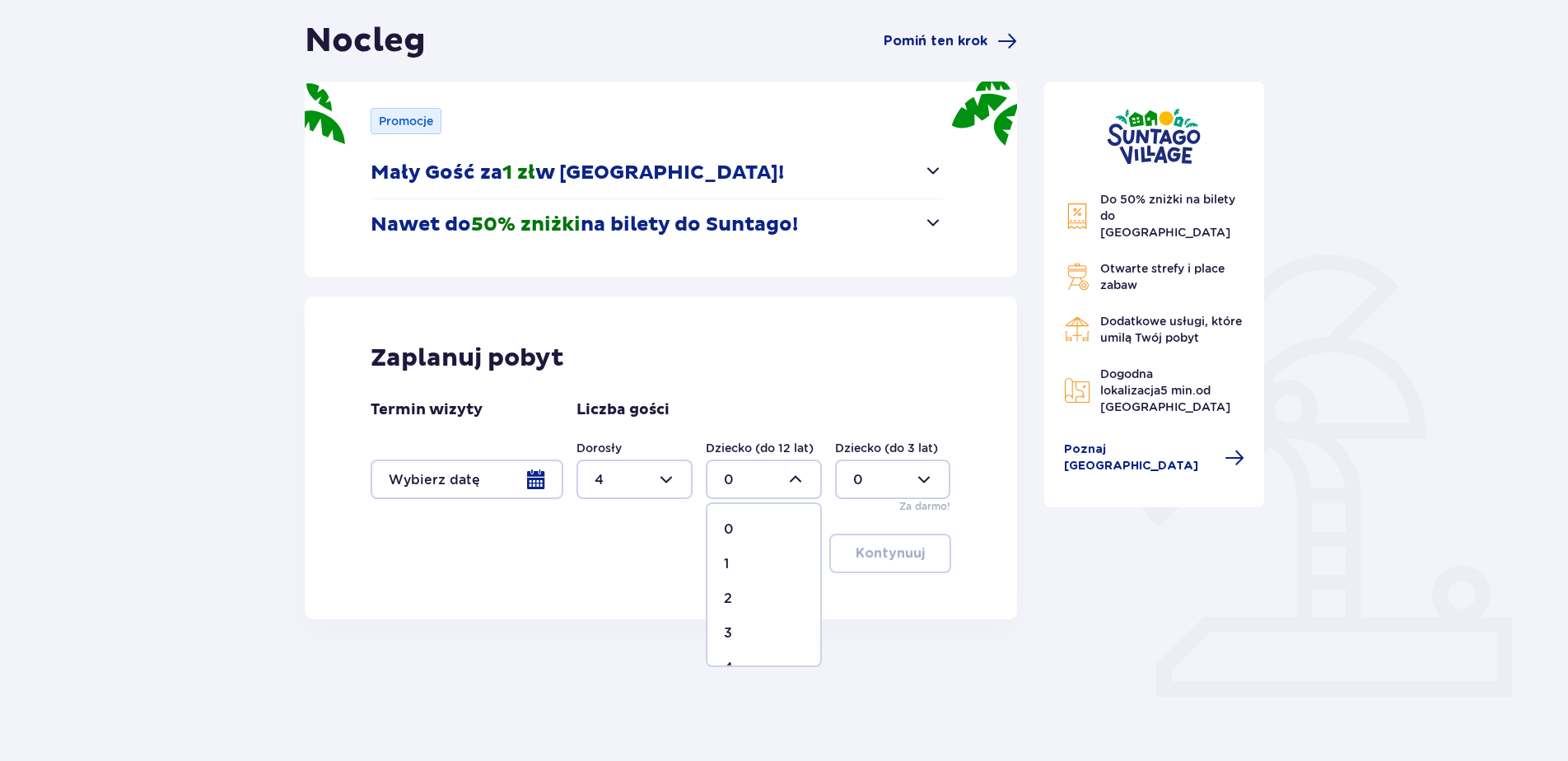
click at [729, 554] on span "1" at bounding box center [764, 565] width 113 height 34
type input "1"
click at [541, 483] on div at bounding box center [467, 480] width 193 height 40
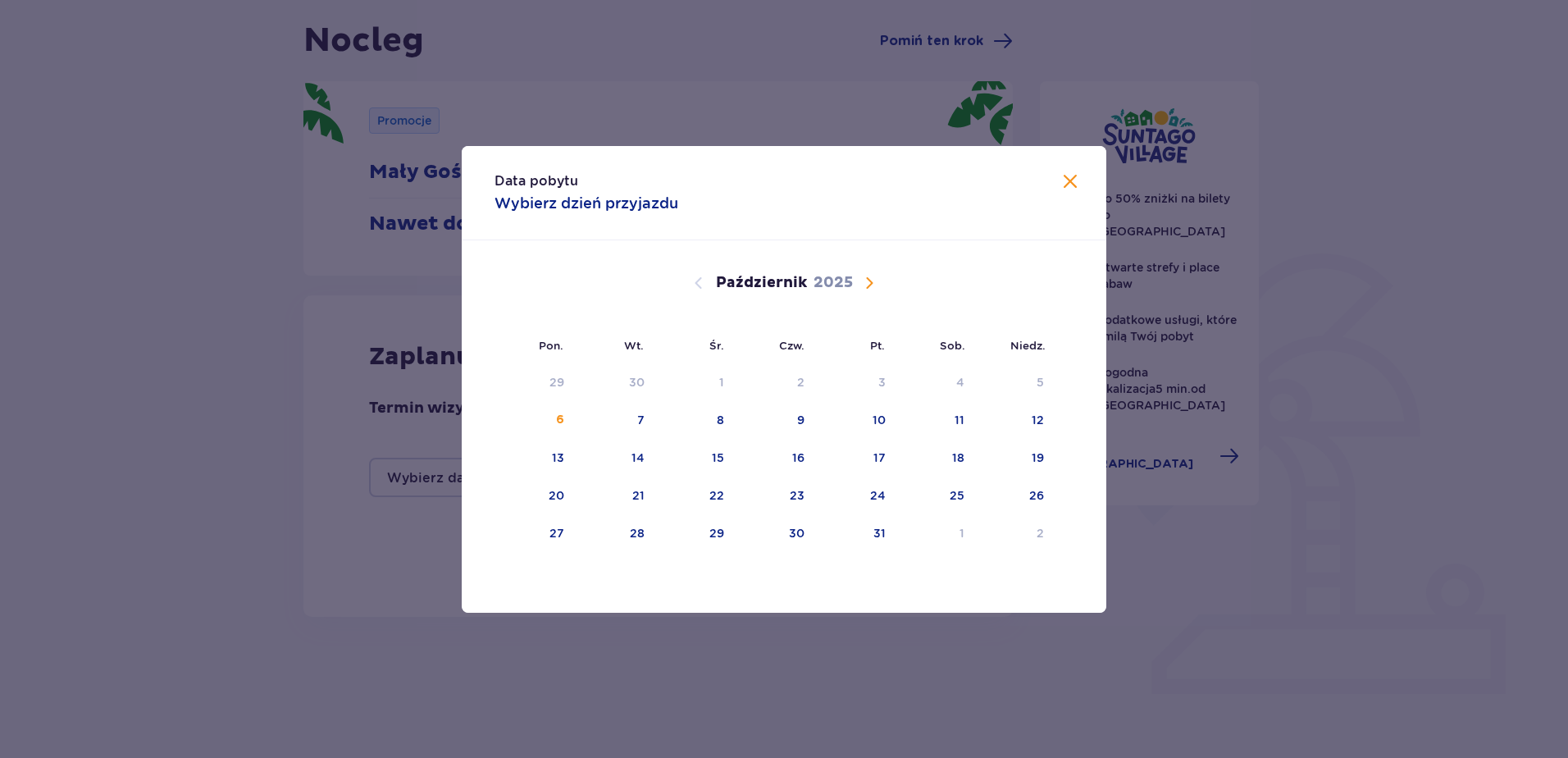
click at [865, 289] on span "Następny miesiąc" at bounding box center [869, 283] width 20 height 20
click at [963, 491] on div "22" at bounding box center [956, 495] width 15 height 16
click at [1031, 491] on div "23" at bounding box center [1037, 495] width 15 height 16
type input "22.11.25 - 23.11.25"
type input "0"
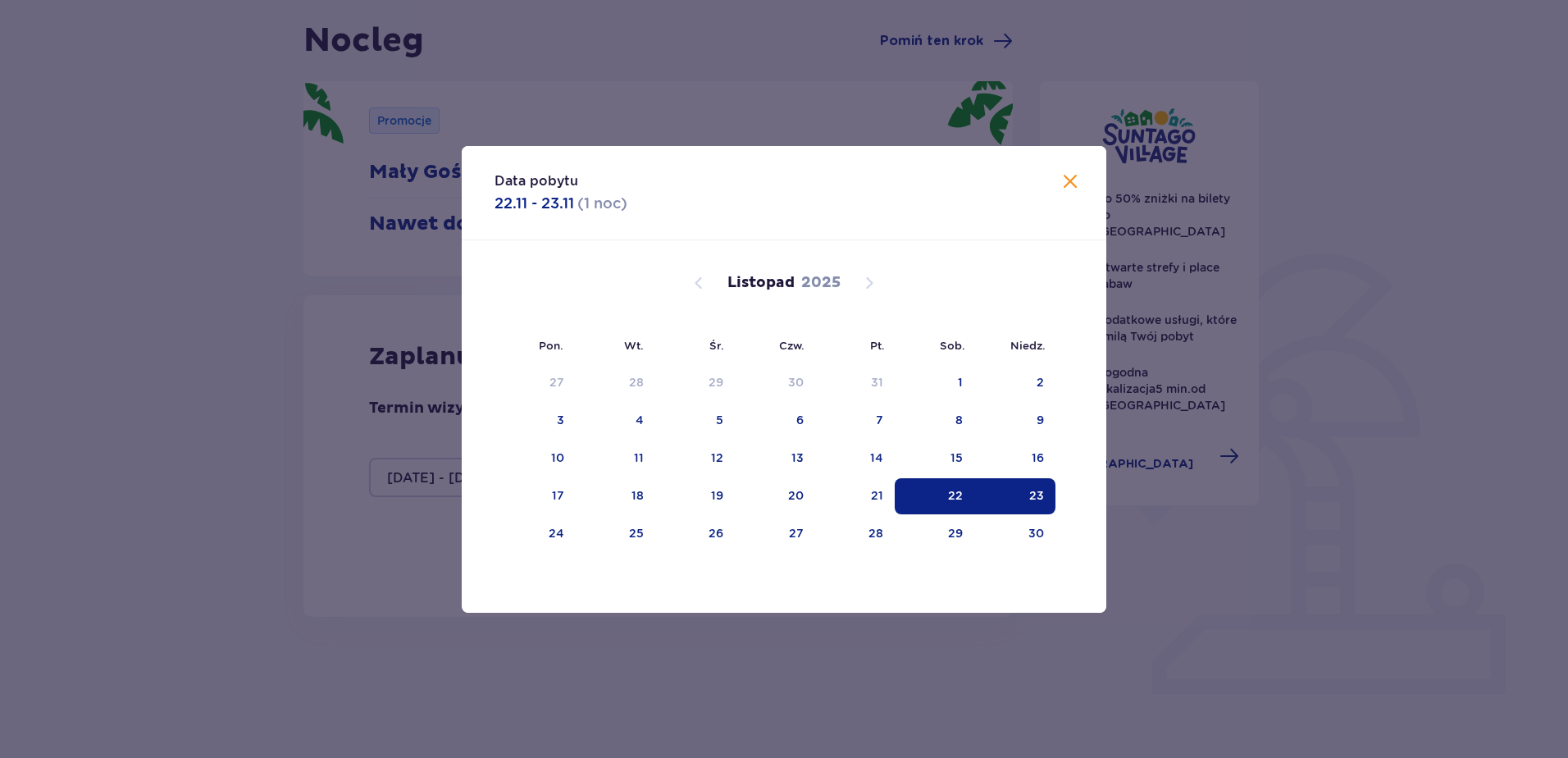
type input "0"
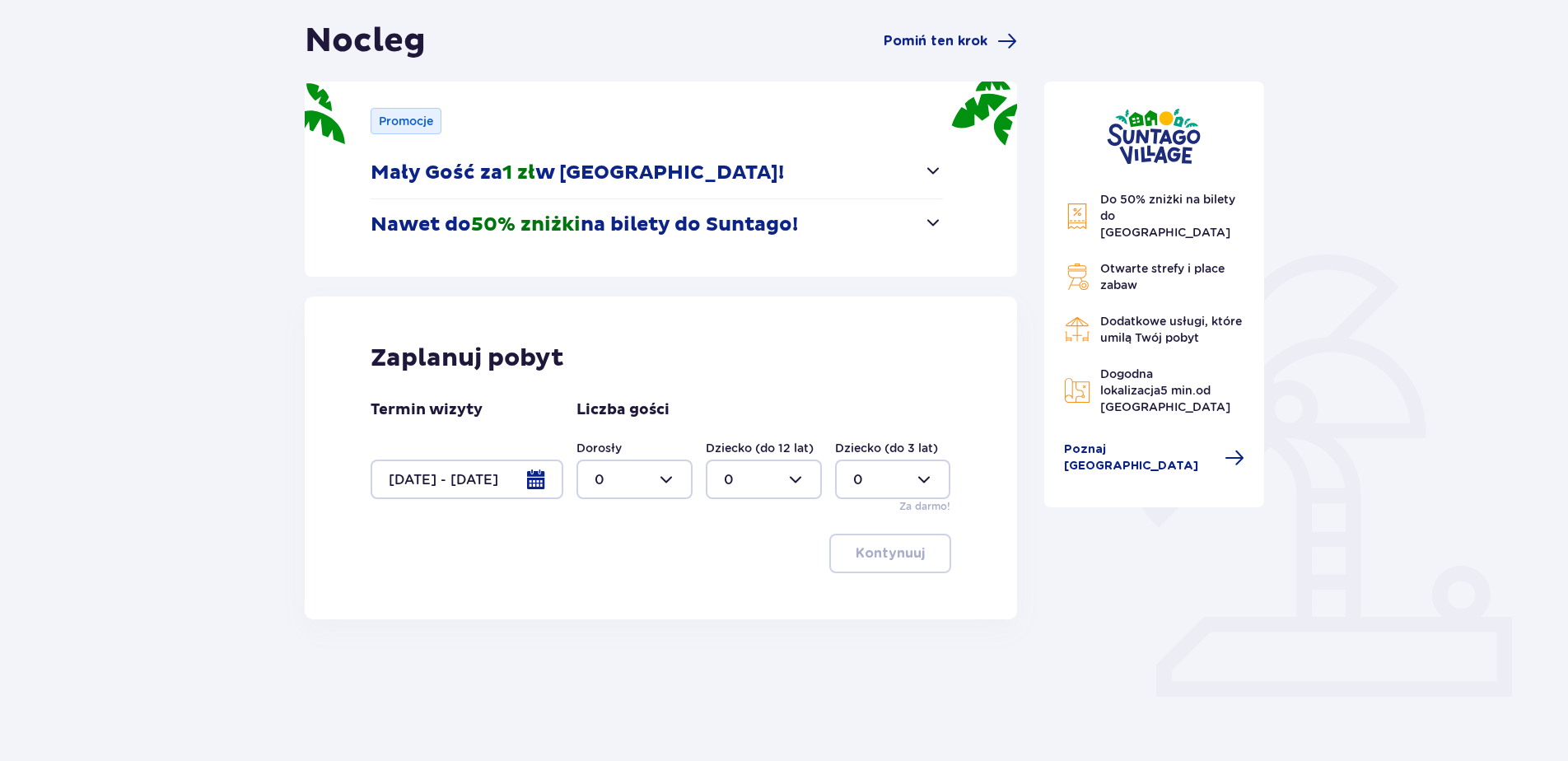
click at [672, 476] on div at bounding box center [635, 480] width 116 height 40
click at [598, 663] on p "4" at bounding box center [600, 668] width 9 height 18
type input "4"
click at [800, 484] on div at bounding box center [764, 480] width 116 height 40
click at [727, 559] on p "1" at bounding box center [726, 564] width 5 height 18
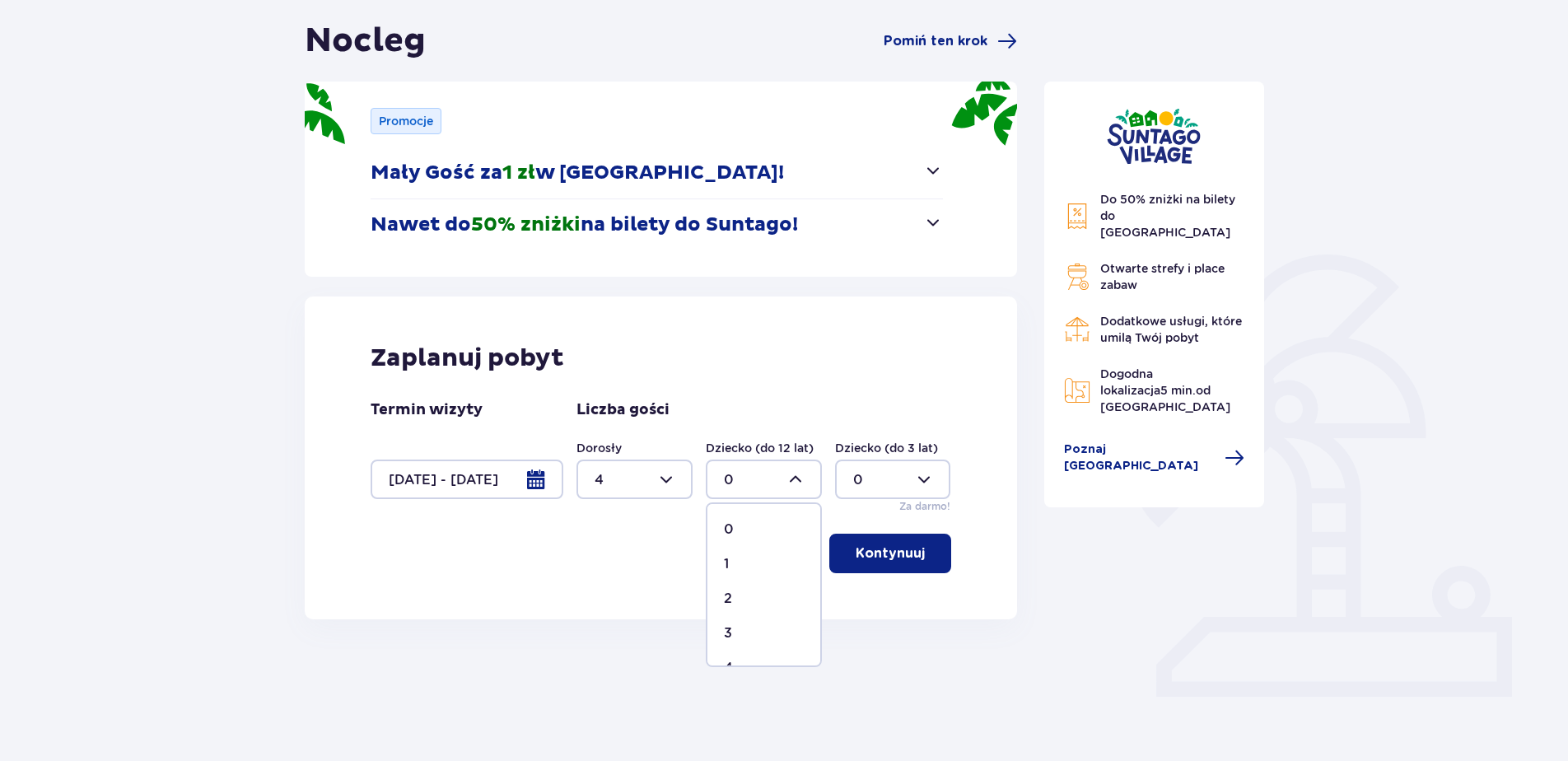
type input "1"
click at [891, 554] on p "Kontynuuj" at bounding box center [890, 553] width 69 height 18
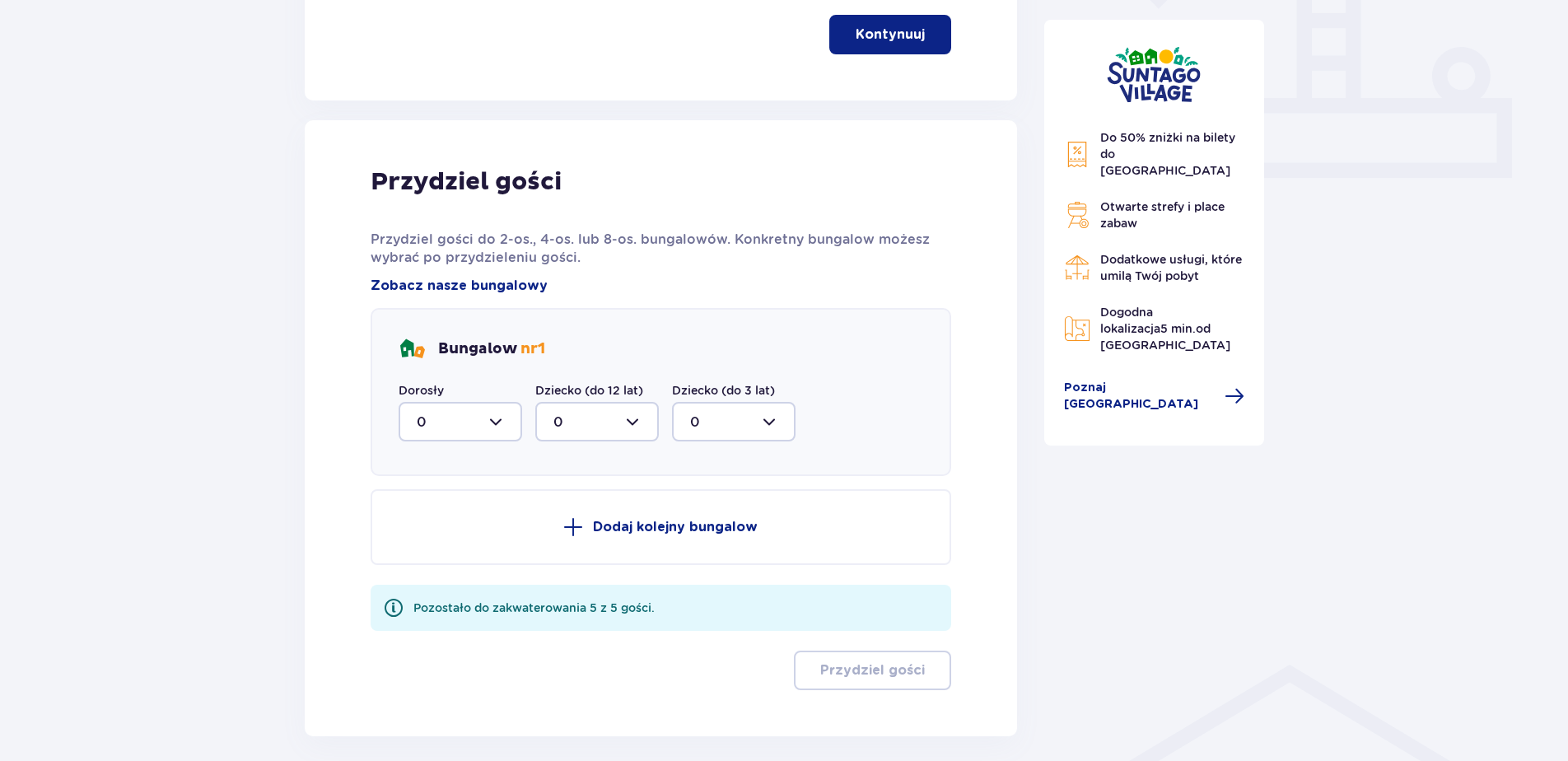
scroll to position [748, 0]
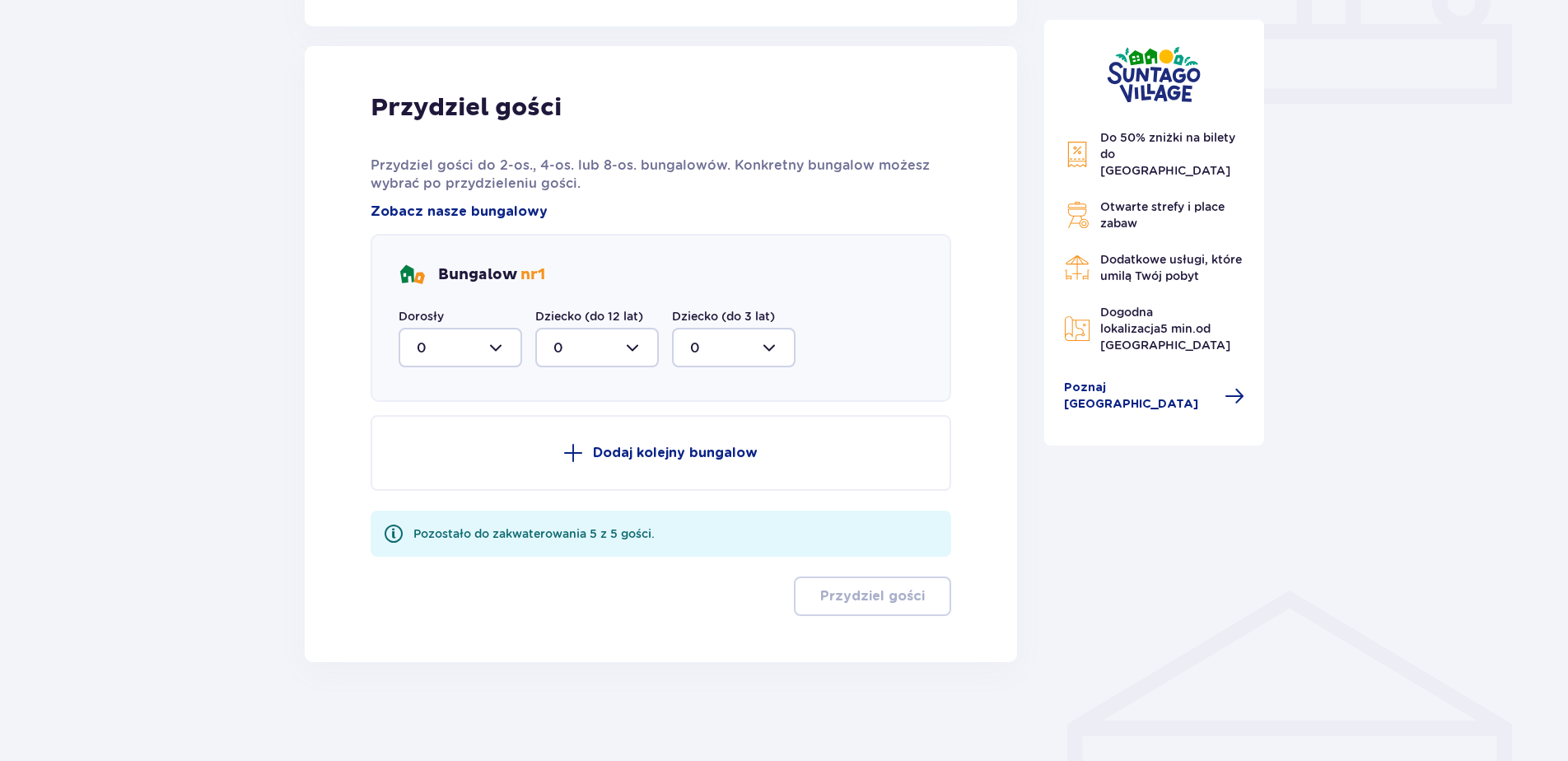
click at [500, 353] on div at bounding box center [460, 348] width 123 height 40
click at [423, 506] on p "4" at bounding box center [421, 508] width 9 height 18
type input "4"
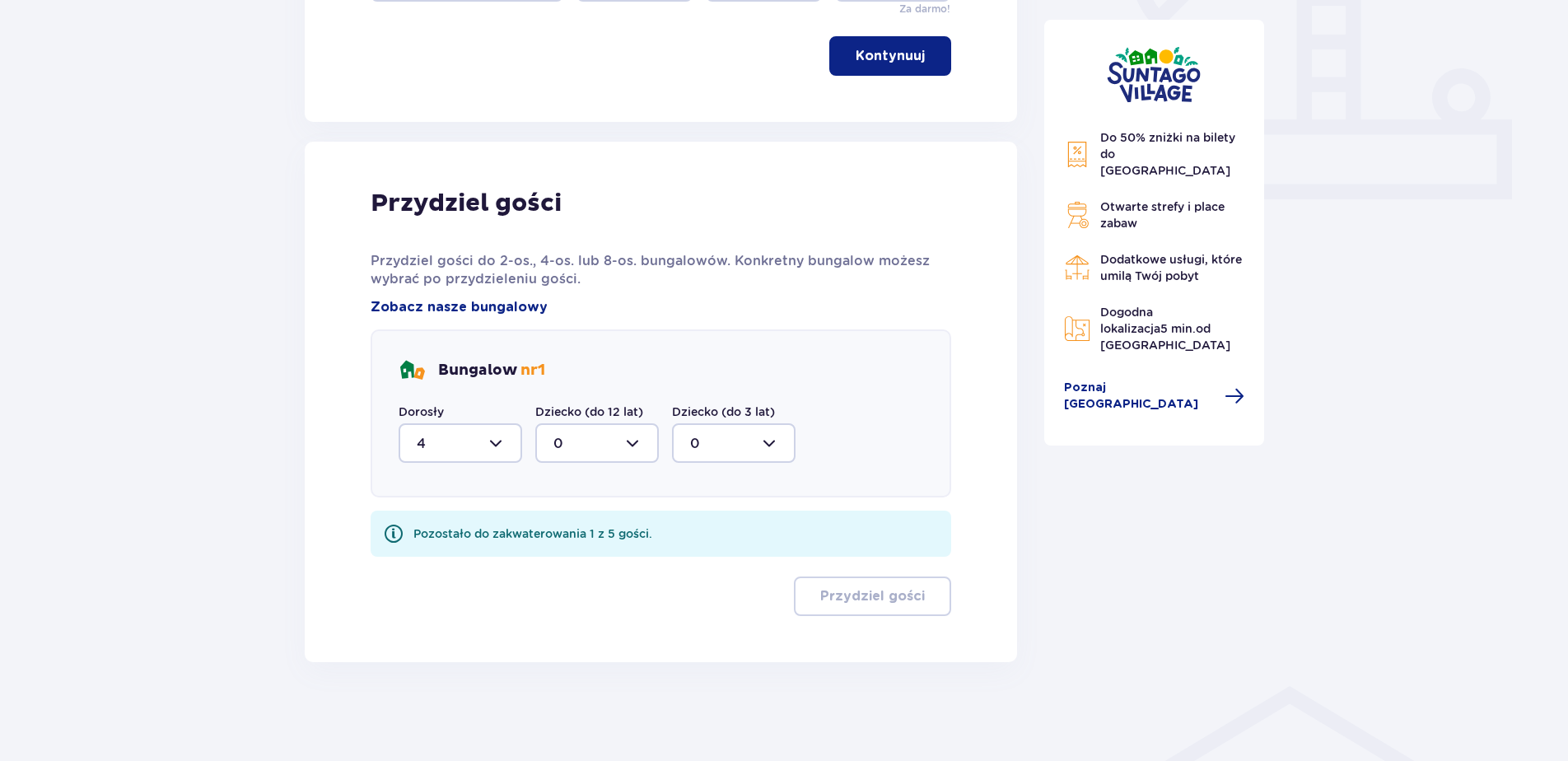
click at [644, 445] on div at bounding box center [597, 443] width 123 height 40
click at [559, 522] on p "1" at bounding box center [555, 528] width 5 height 18
type input "1"
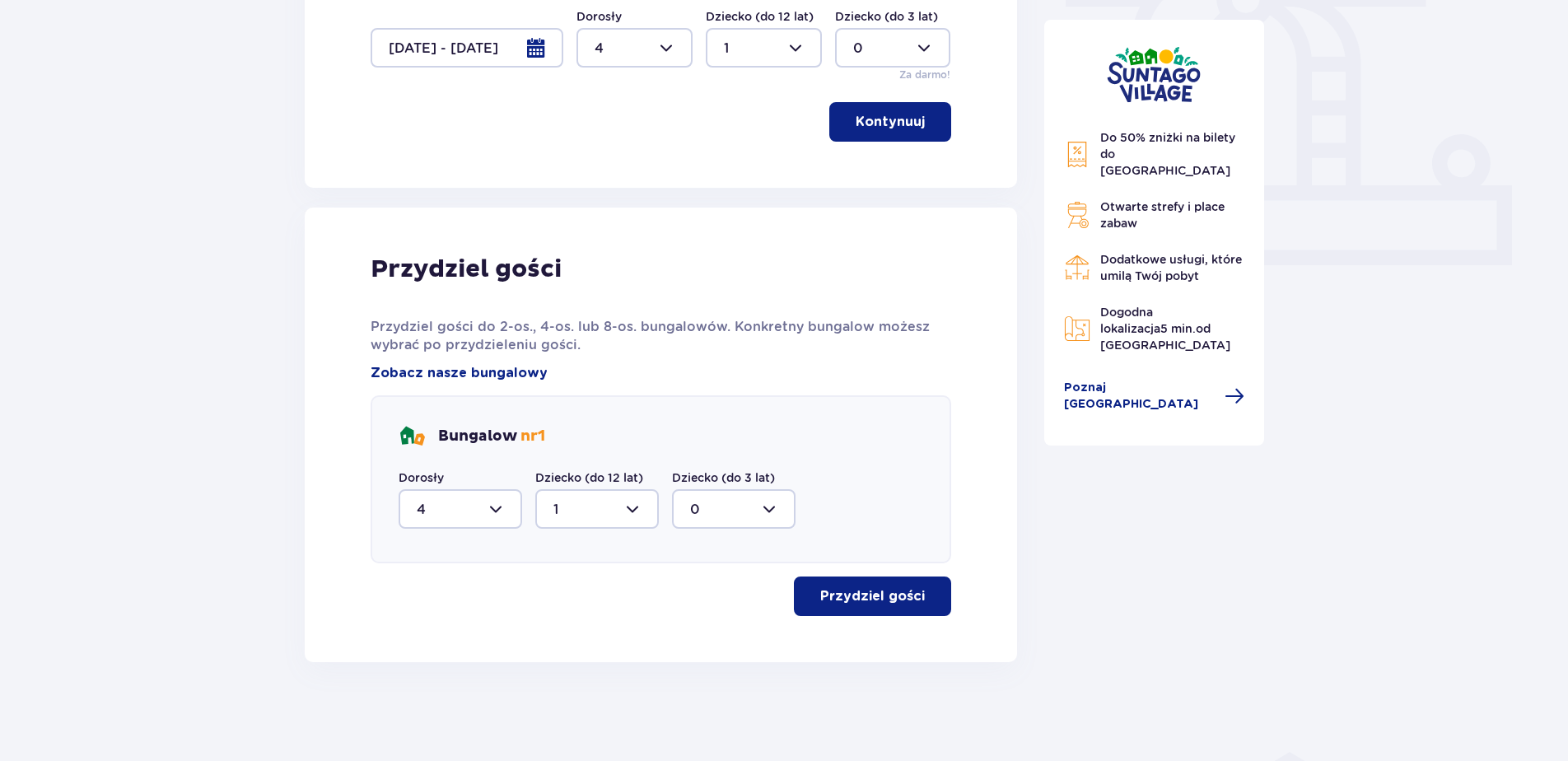
click at [863, 604] on p "Przydziel gości" at bounding box center [873, 596] width 104 height 18
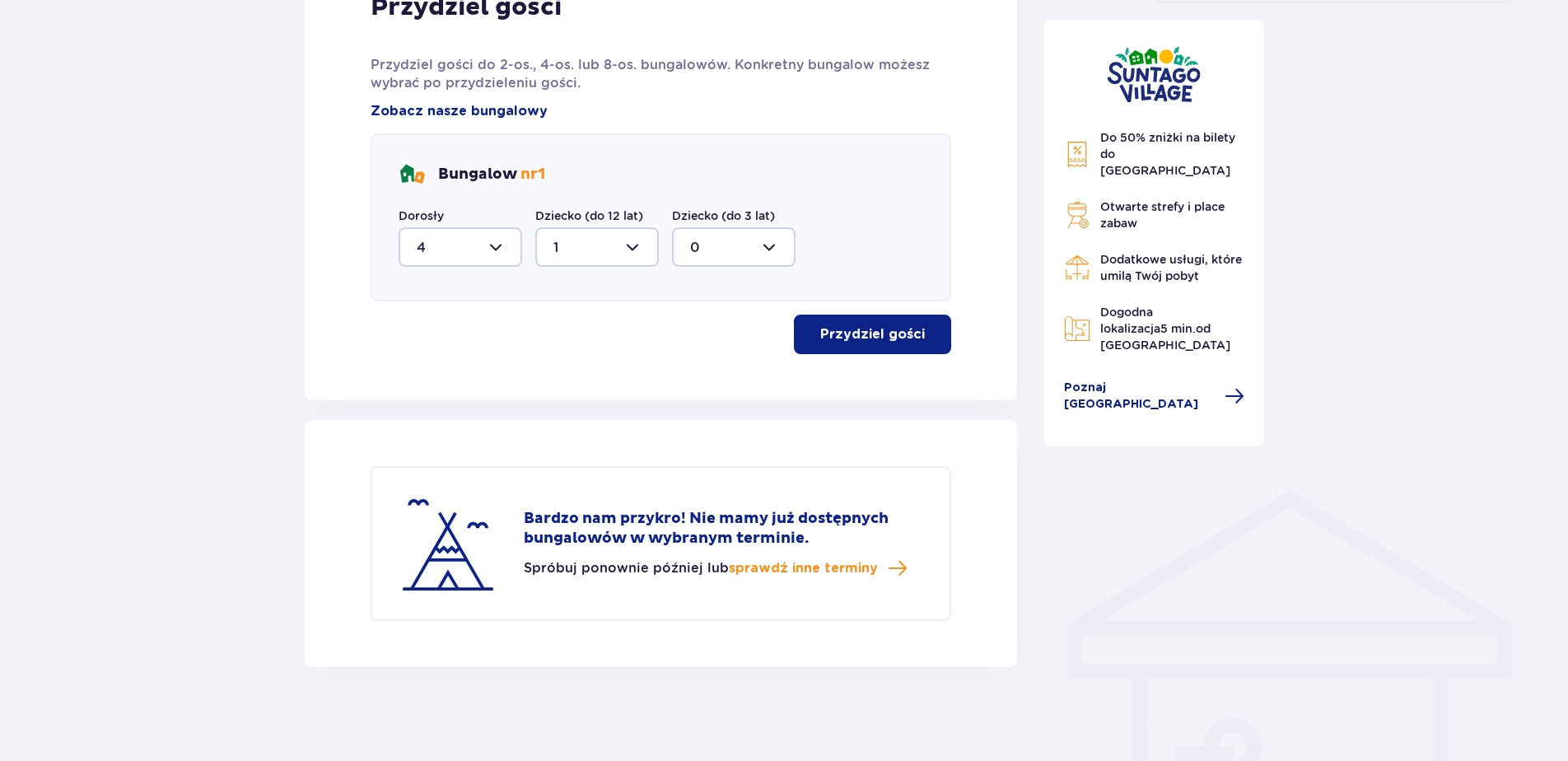
scroll to position [853, 0]
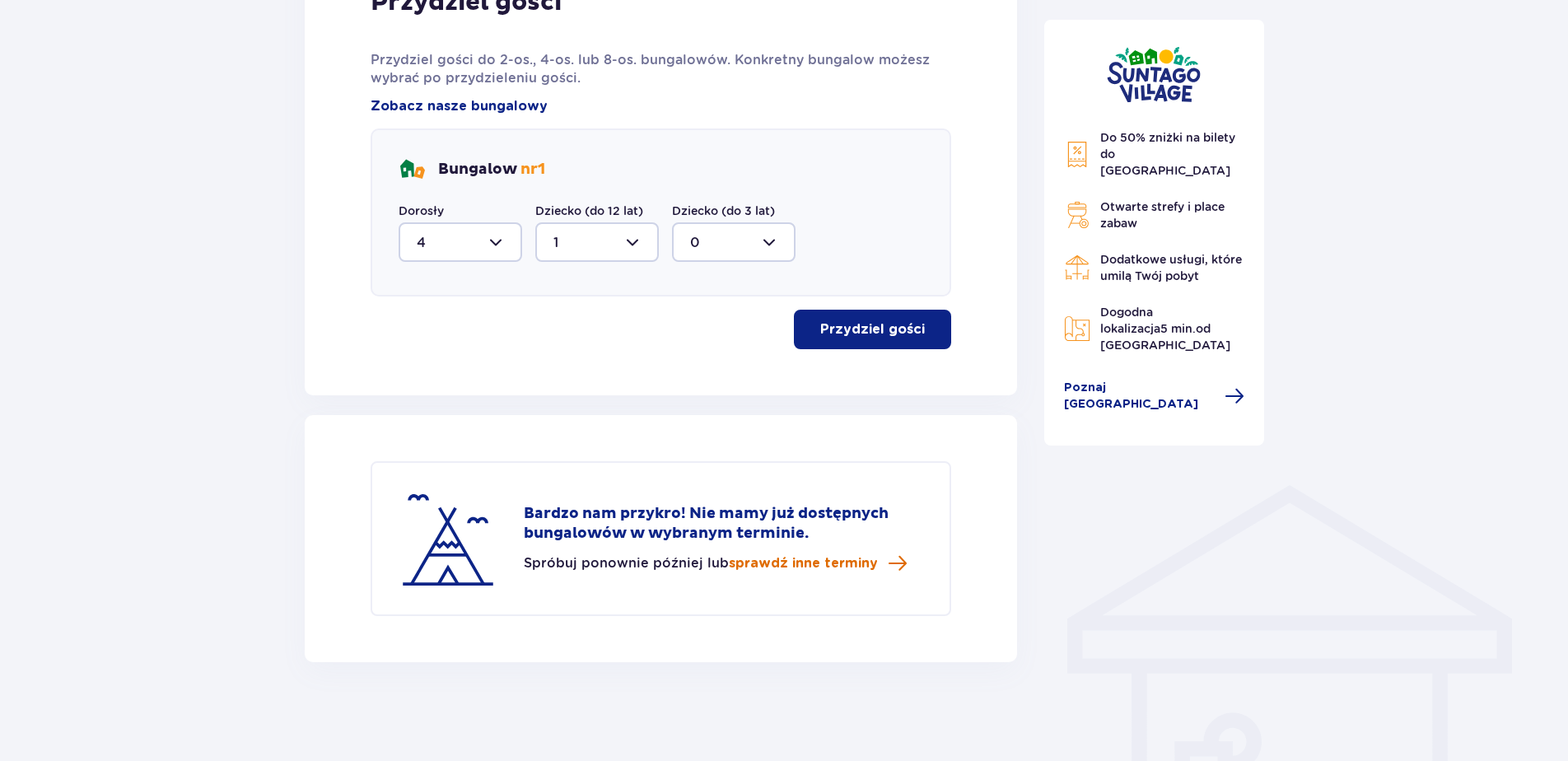
click at [857, 565] on span "sprawdź inne terminy" at bounding box center [802, 563] width 149 height 18
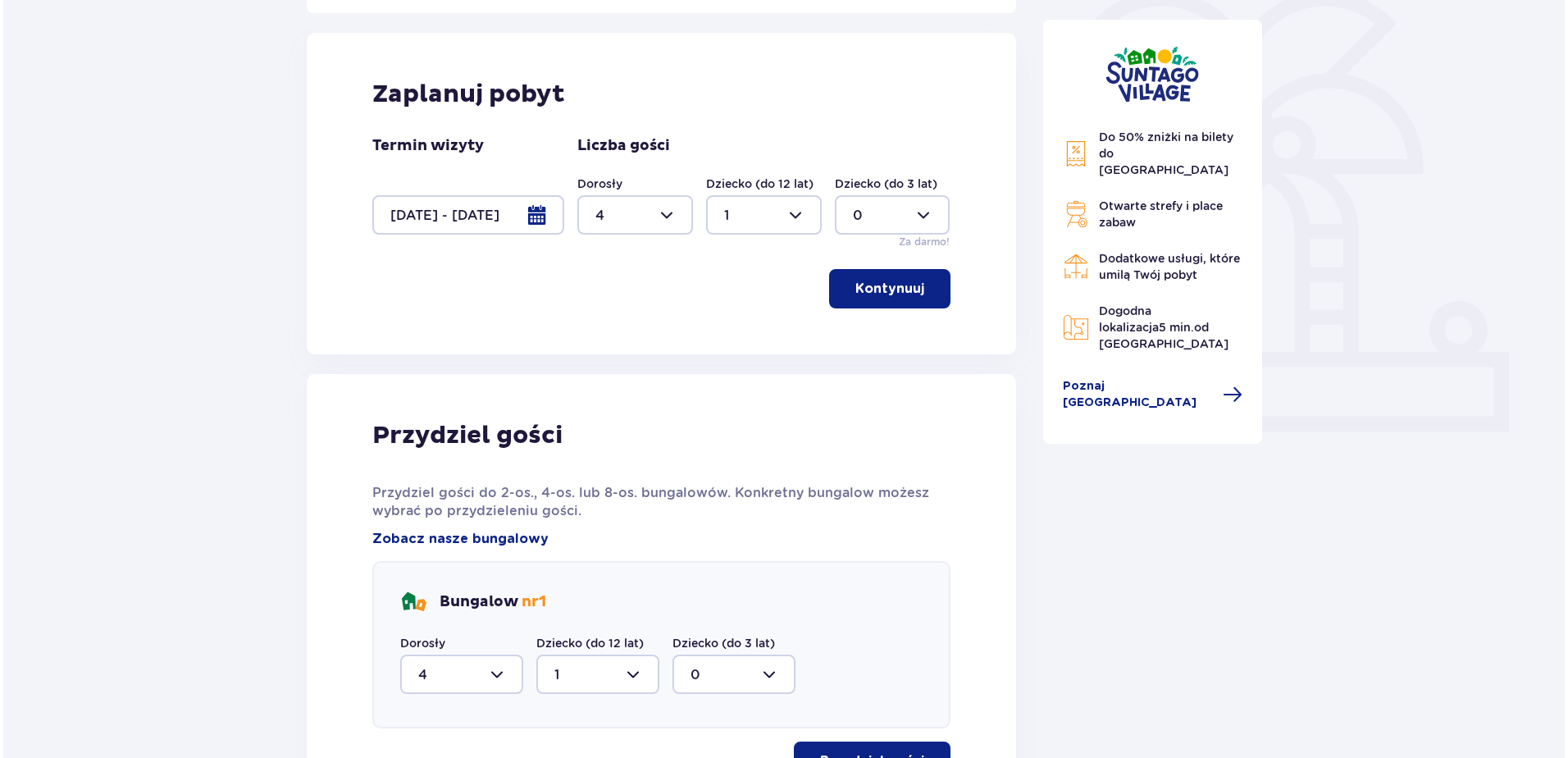
scroll to position [408, 0]
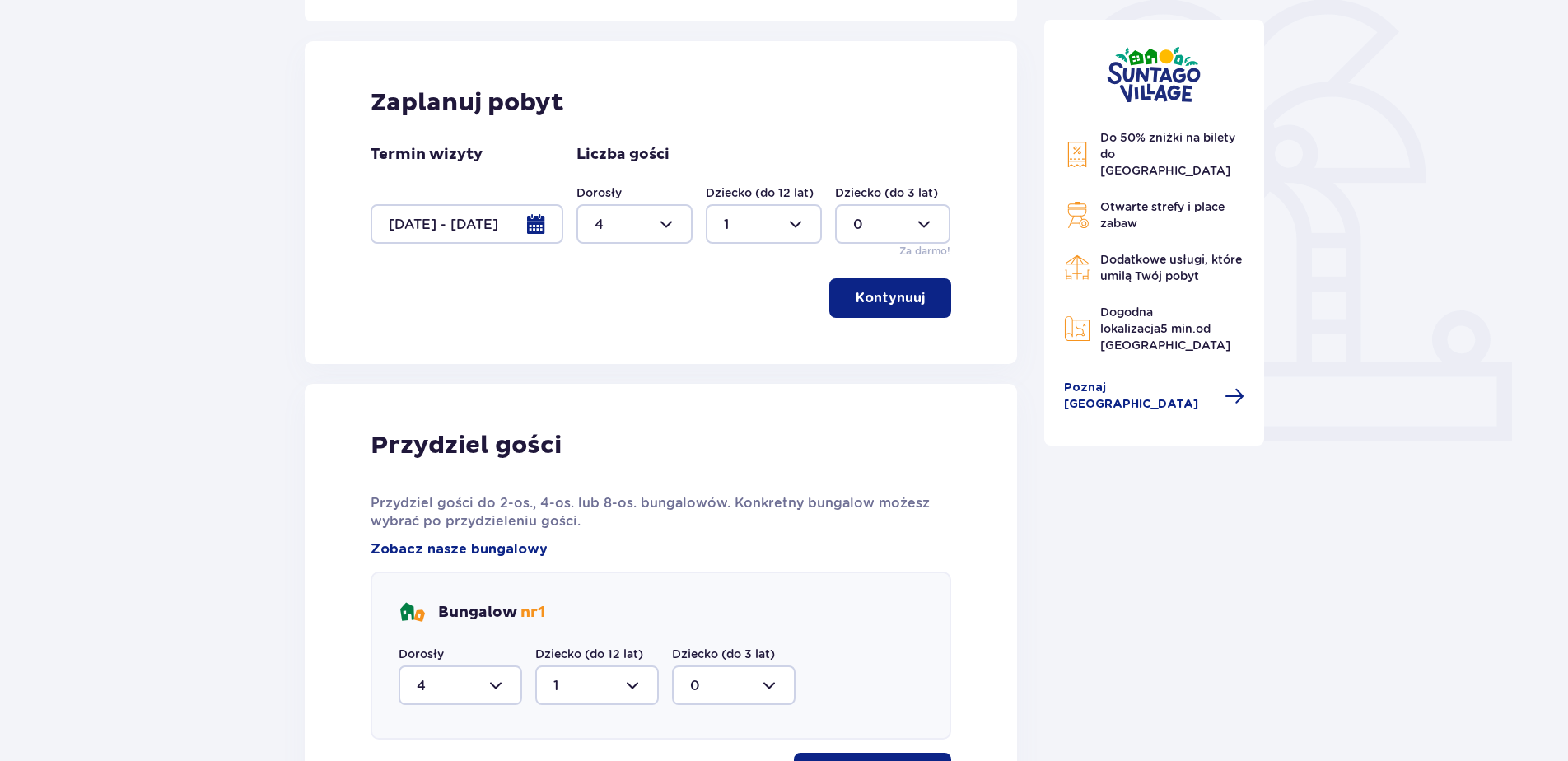
click at [553, 233] on div at bounding box center [467, 224] width 193 height 40
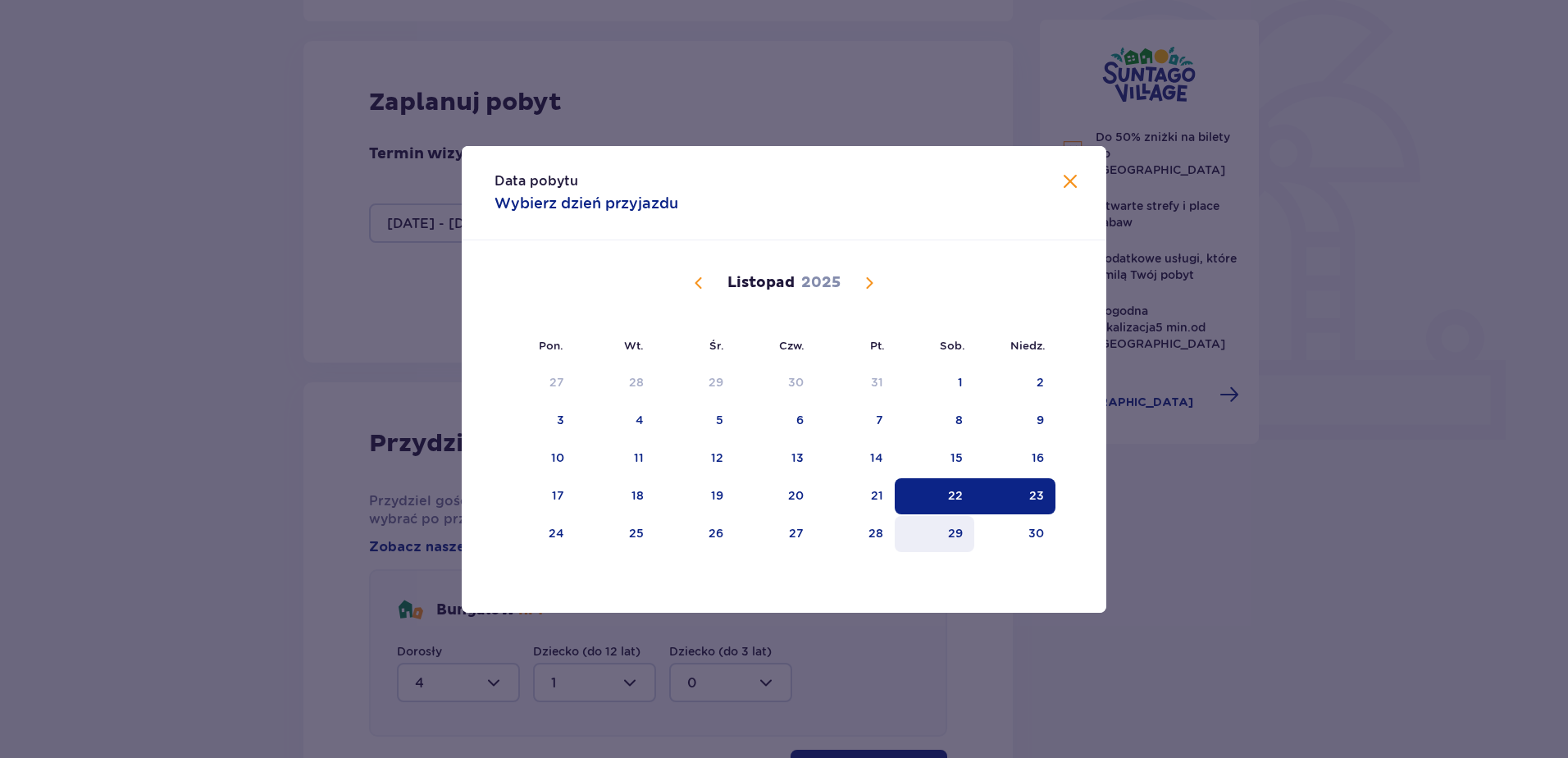
click at [955, 538] on div "29" at bounding box center [956, 533] width 15 height 16
click at [1040, 532] on div "30" at bounding box center [1036, 533] width 15 height 16
type input "29.11.25 - 30.11.25"
type input "0"
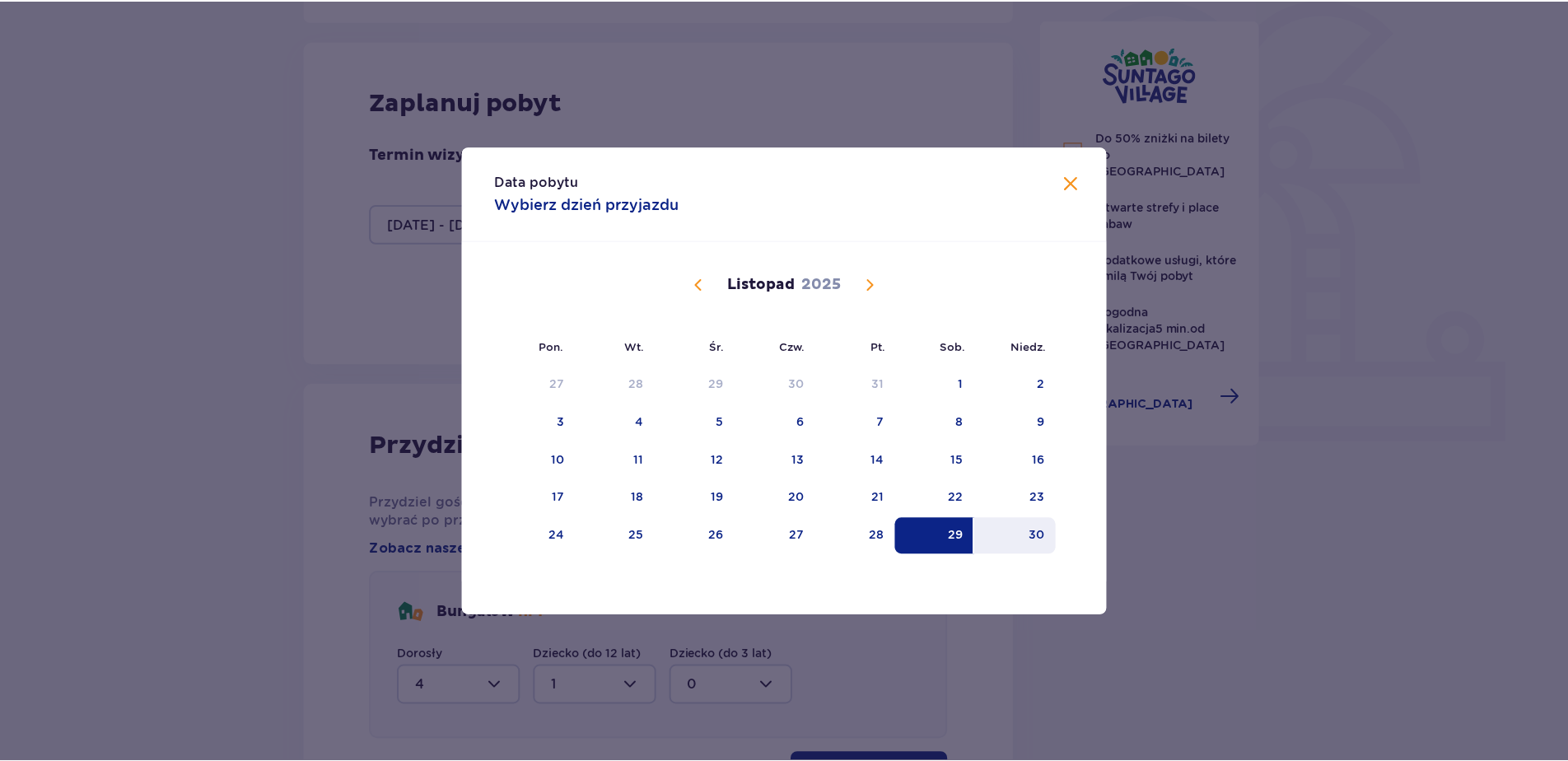
scroll to position [154, 0]
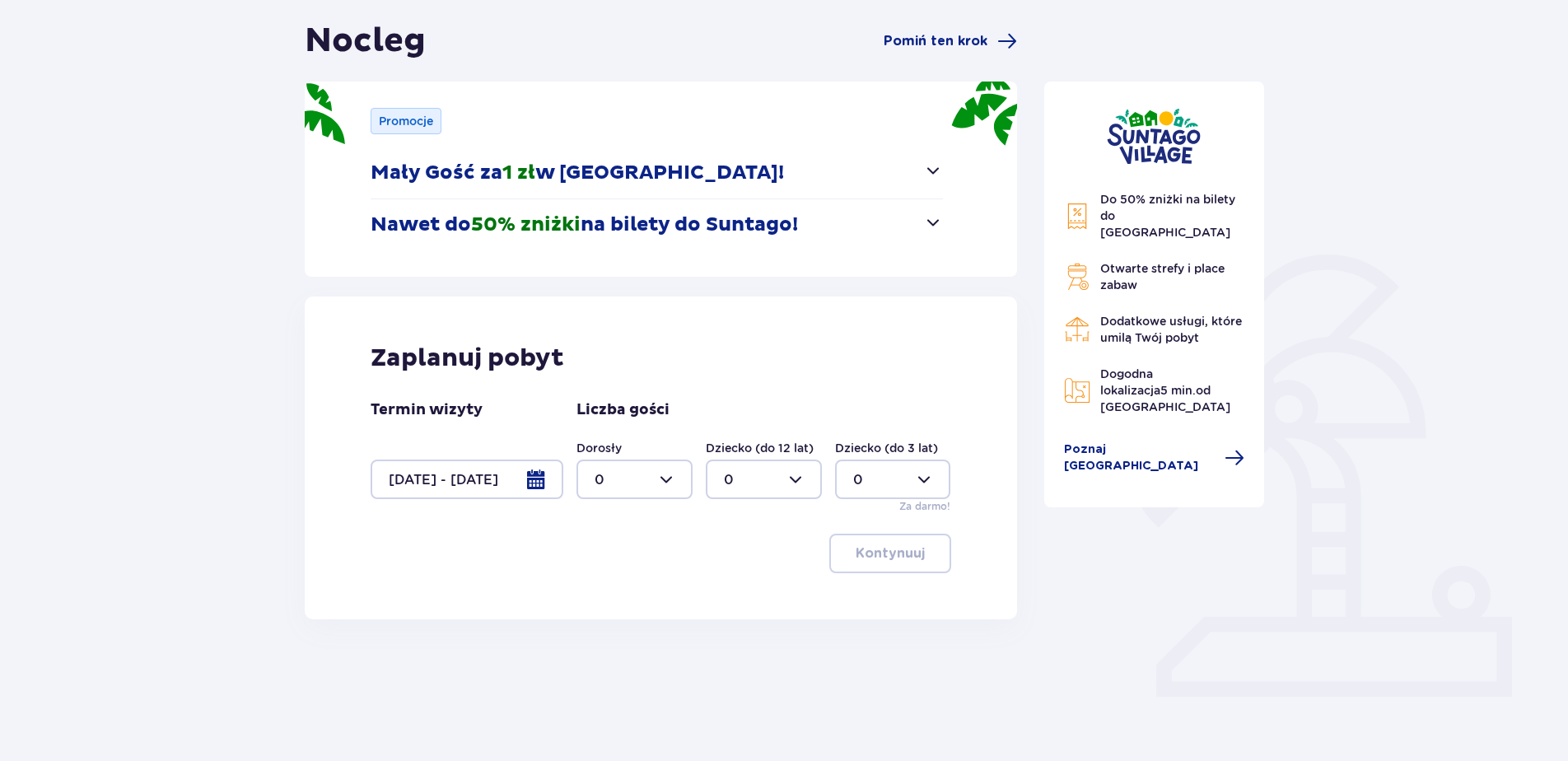
click at [666, 473] on div at bounding box center [635, 480] width 116 height 40
click at [603, 661] on div "4" at bounding box center [635, 668] width 80 height 18
type input "4"
click at [787, 463] on div at bounding box center [764, 480] width 116 height 40
click at [729, 558] on p "1" at bounding box center [726, 564] width 5 height 18
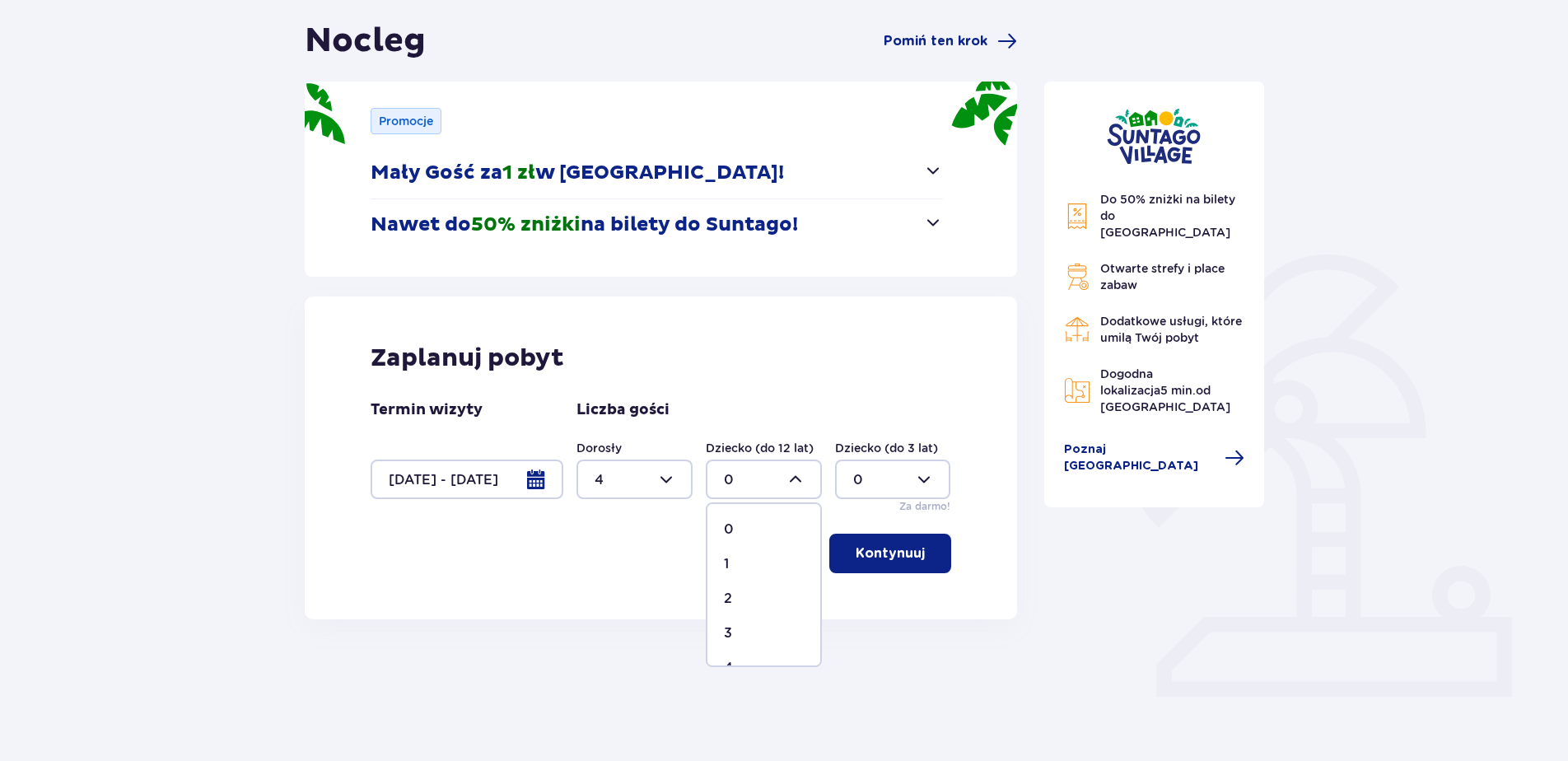
type input "1"
click at [863, 558] on p "Kontynuuj" at bounding box center [890, 553] width 69 height 18
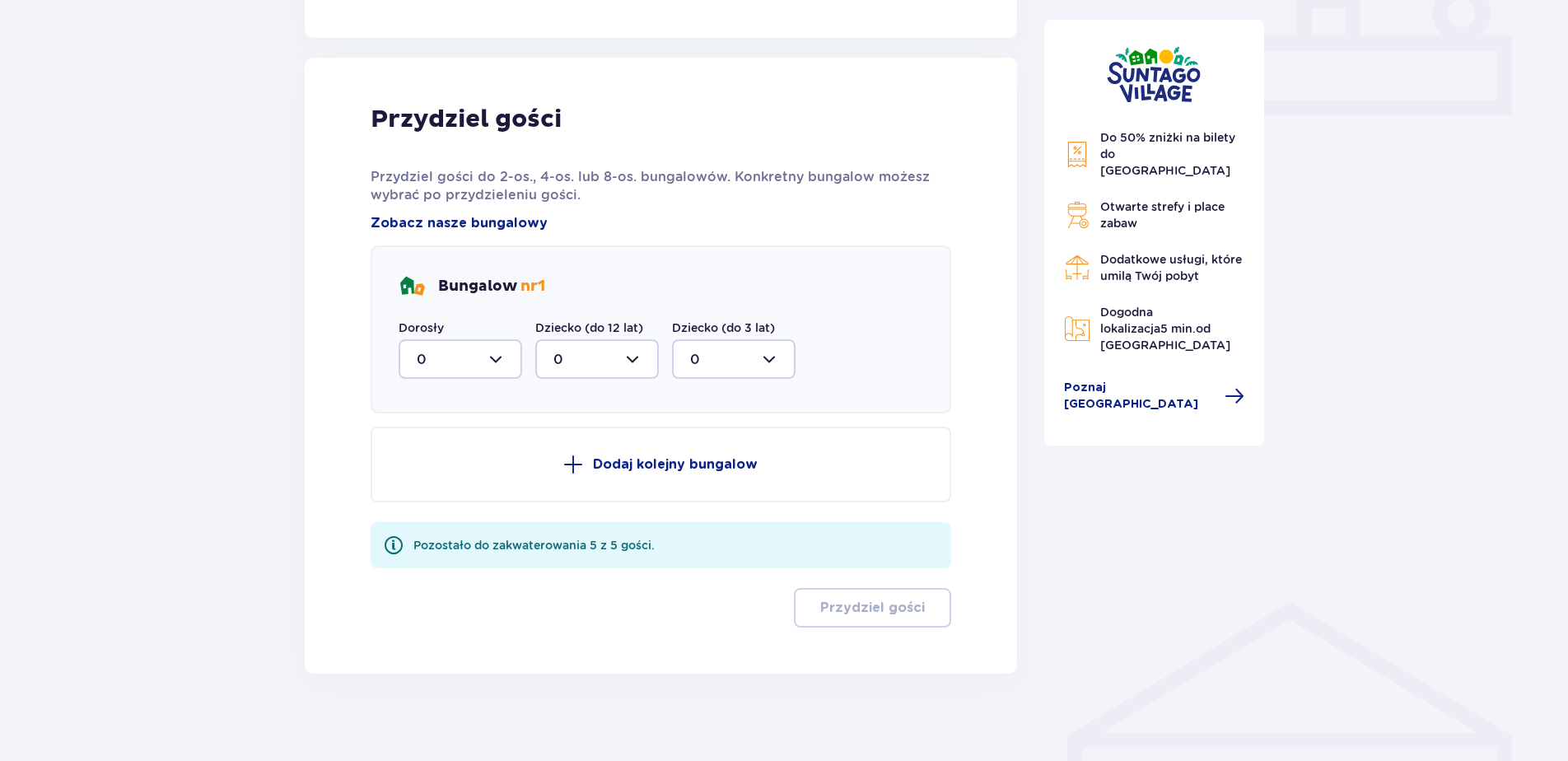
scroll to position [748, 0]
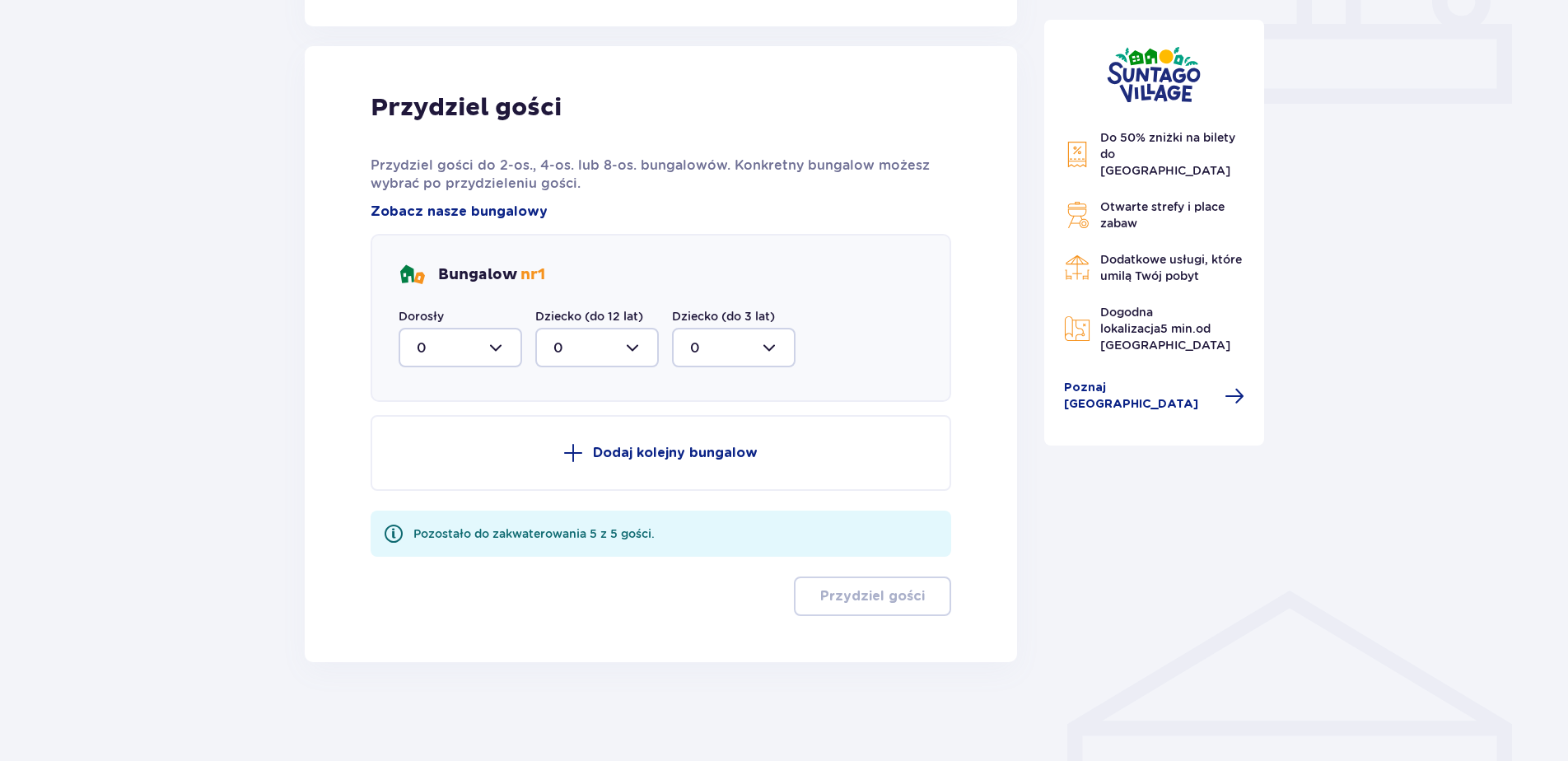
click at [497, 347] on div at bounding box center [460, 348] width 123 height 40
click at [434, 510] on div "4" at bounding box center [460, 508] width 87 height 18
type input "4"
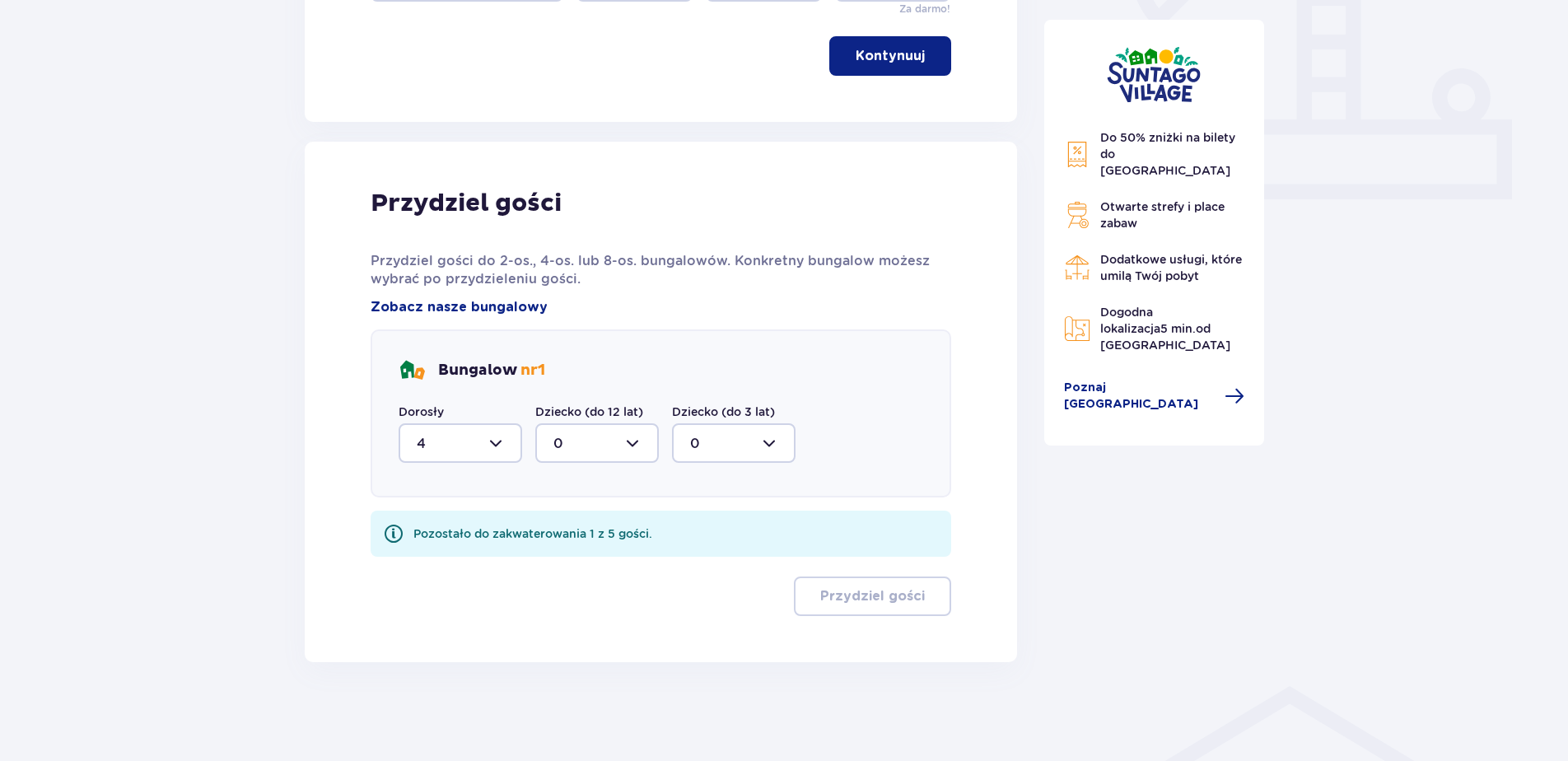
click at [634, 443] on div at bounding box center [597, 443] width 123 height 40
click at [567, 531] on div "1" at bounding box center [597, 528] width 87 height 18
type input "1"
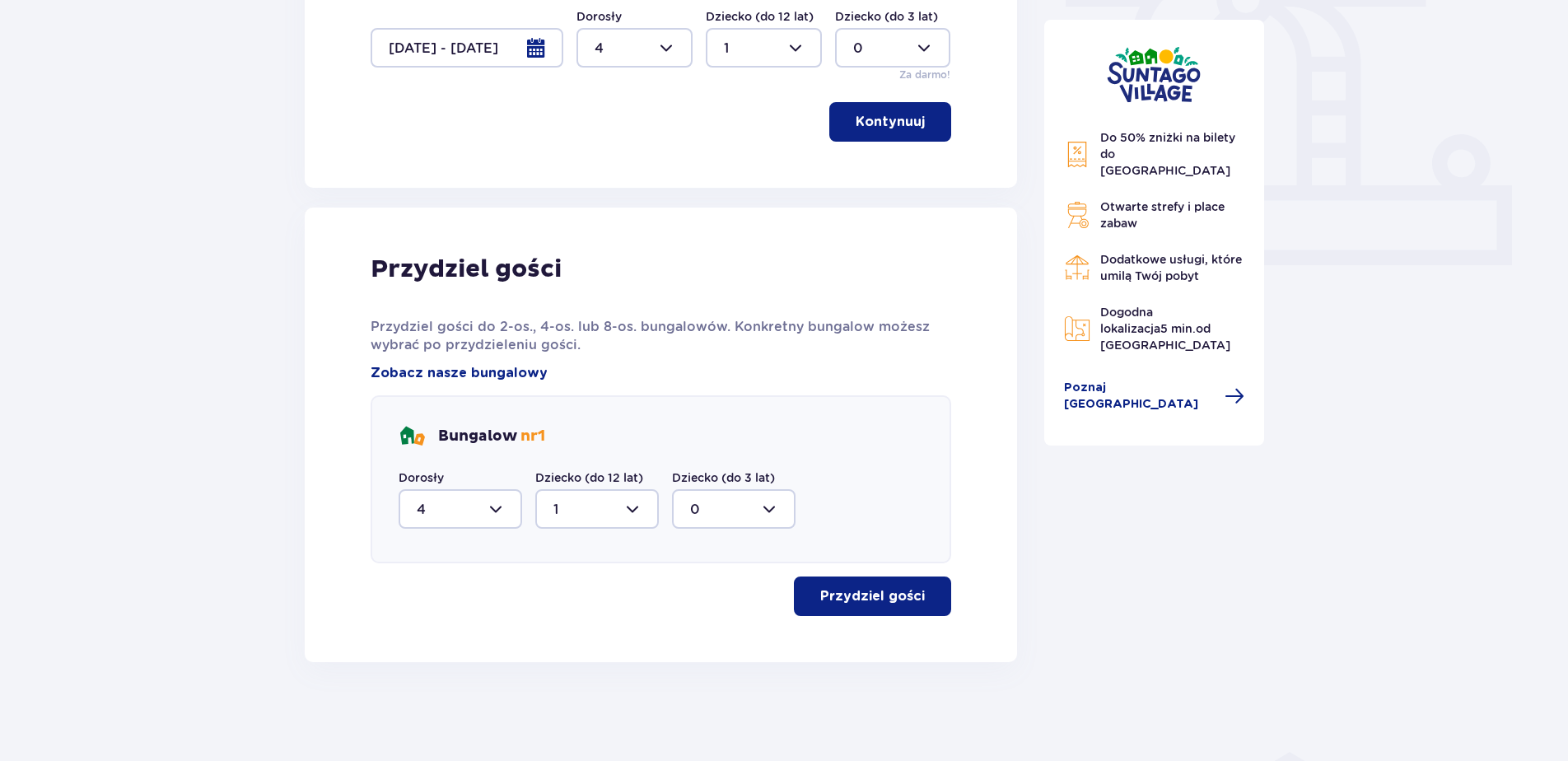
scroll to position [585, 0]
click at [811, 572] on div "Przydziel gości Przydziel gości do 2-os., 4-os. lub 8-os. bungalowów. Konkretny…" at bounding box center [661, 435] width 581 height 362
click at [830, 585] on button "Przydziel gości" at bounding box center [873, 597] width 157 height 40
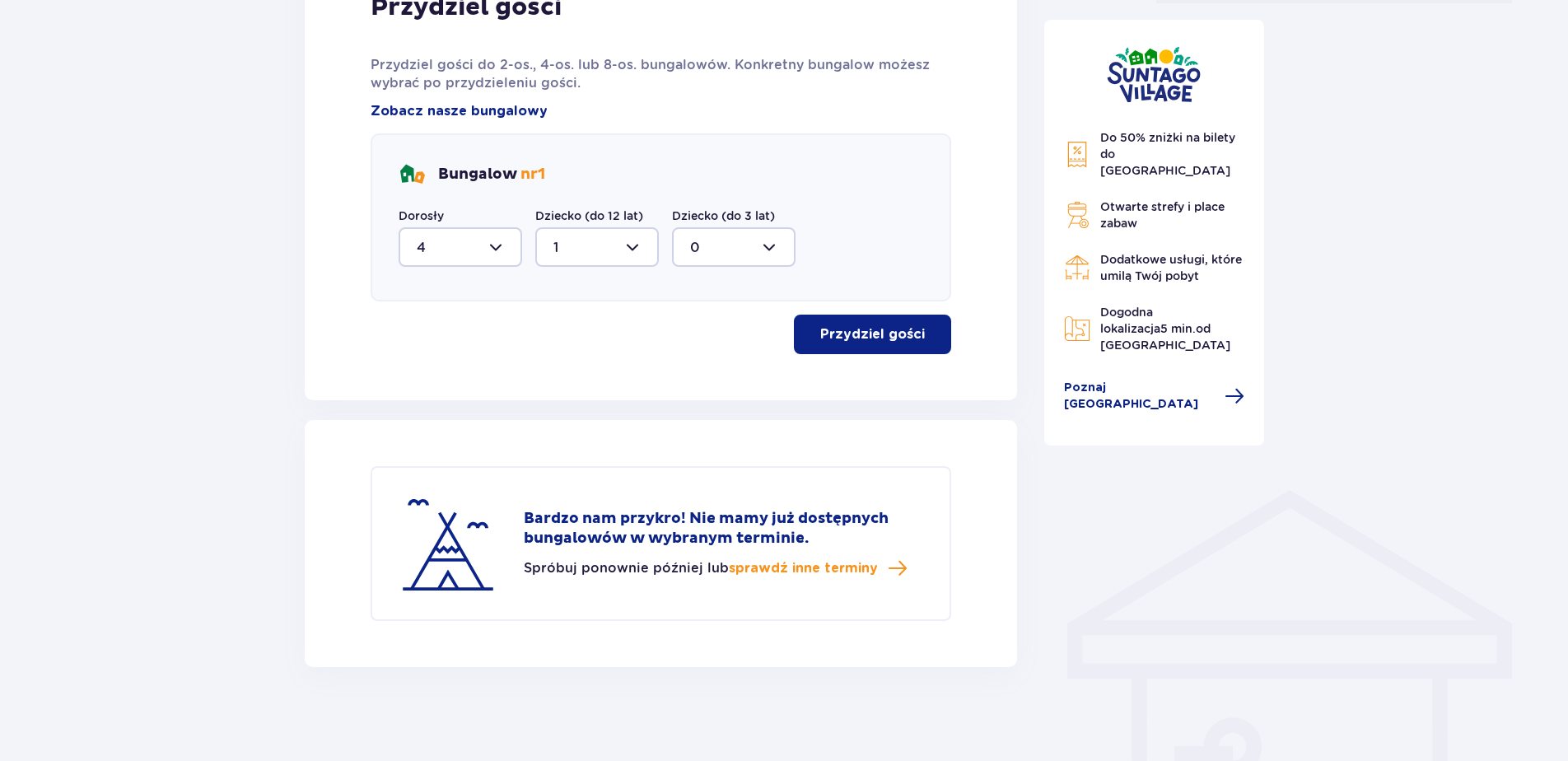
scroll to position [853, 0]
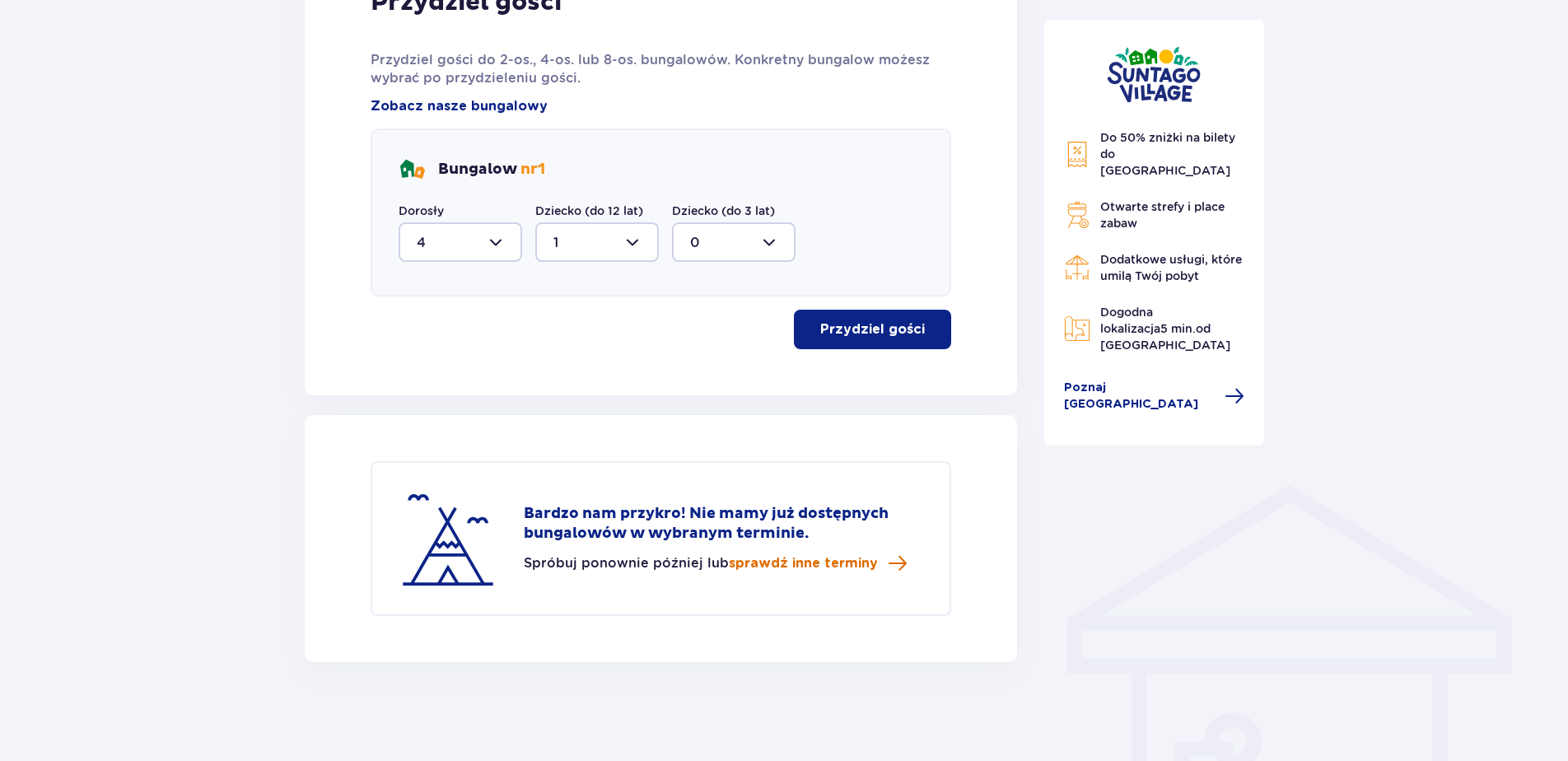
click at [806, 566] on span "sprawdź inne terminy" at bounding box center [802, 563] width 149 height 18
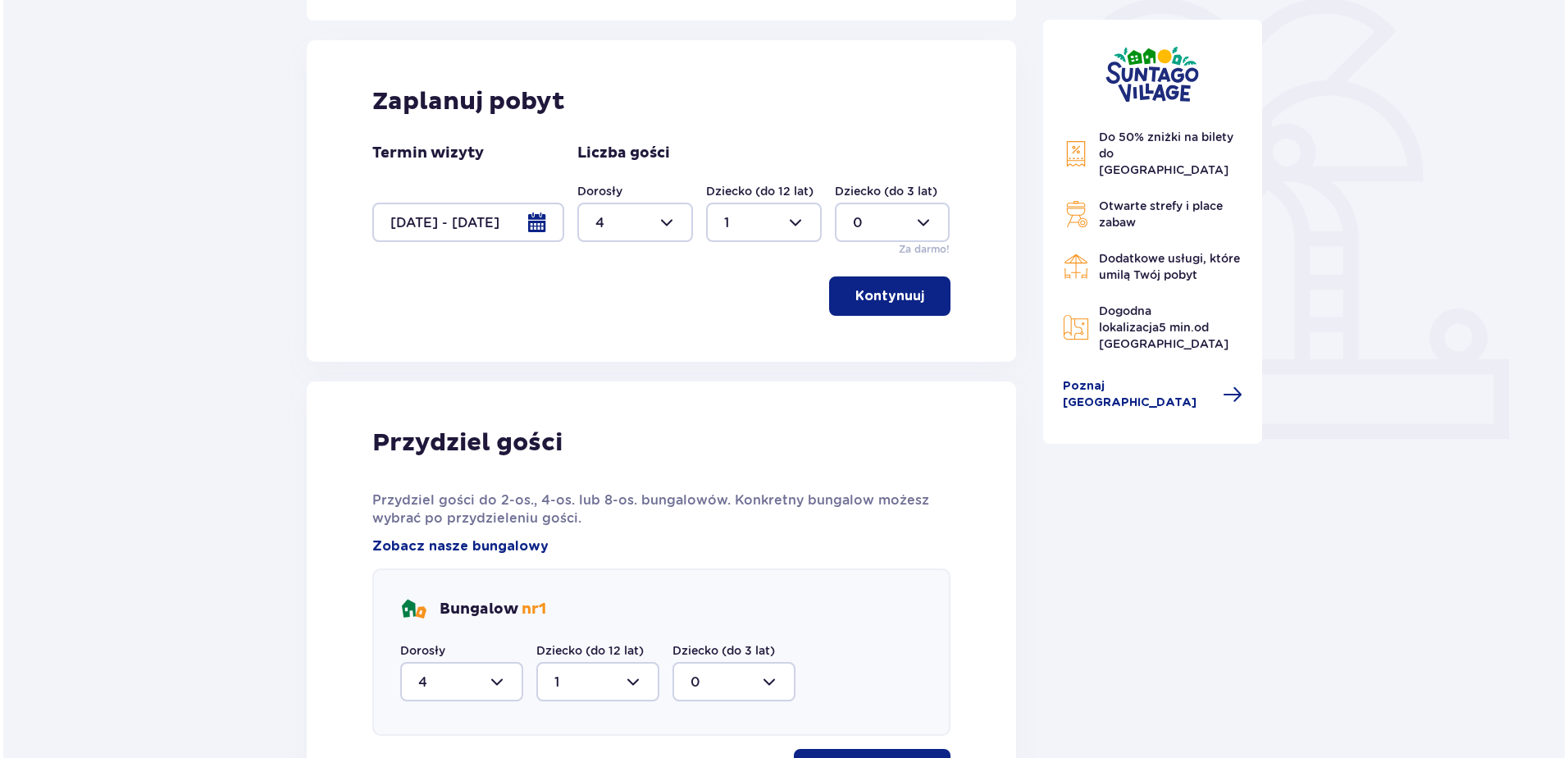
scroll to position [408, 0]
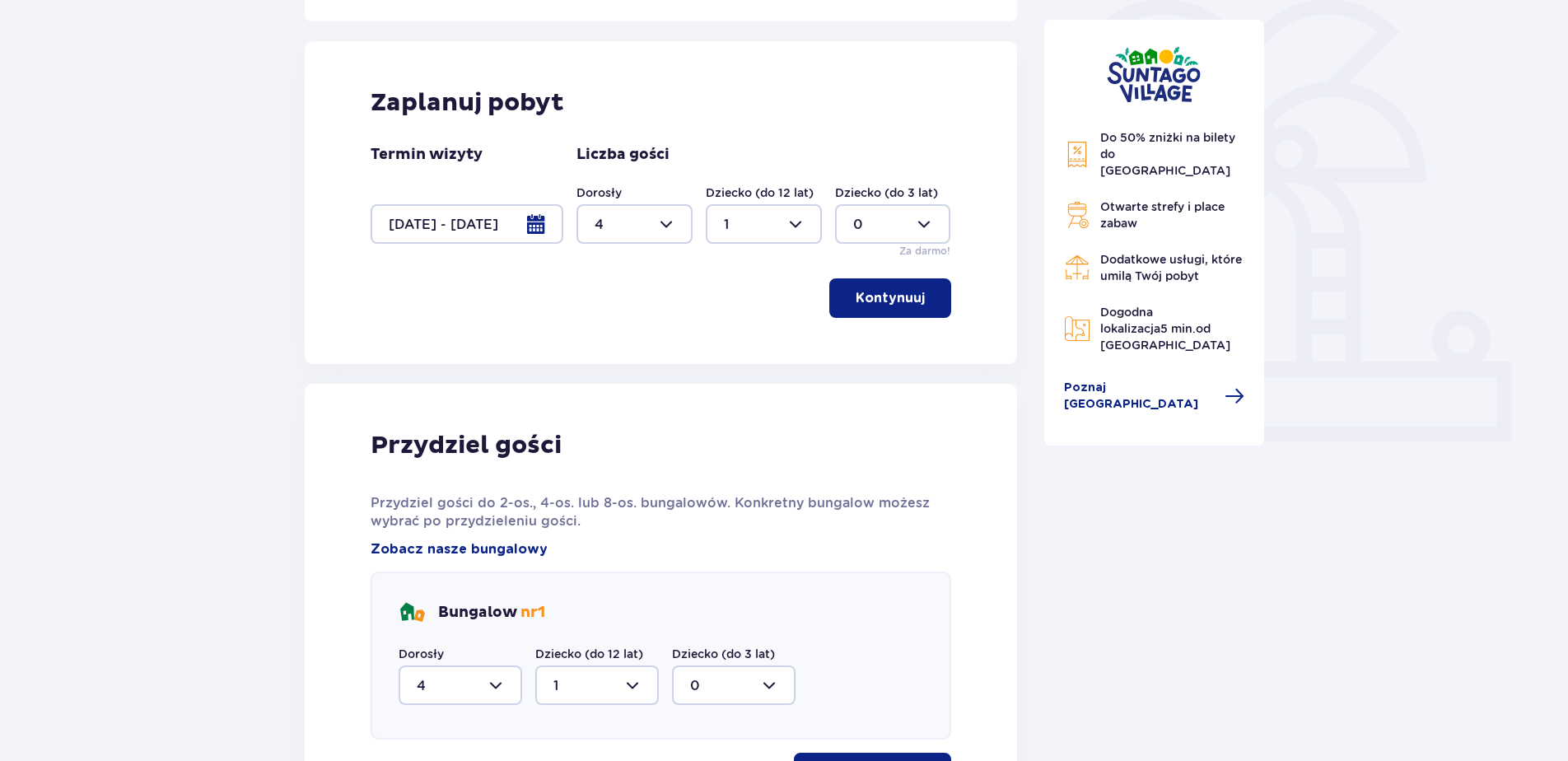
click at [529, 221] on div at bounding box center [467, 224] width 193 height 40
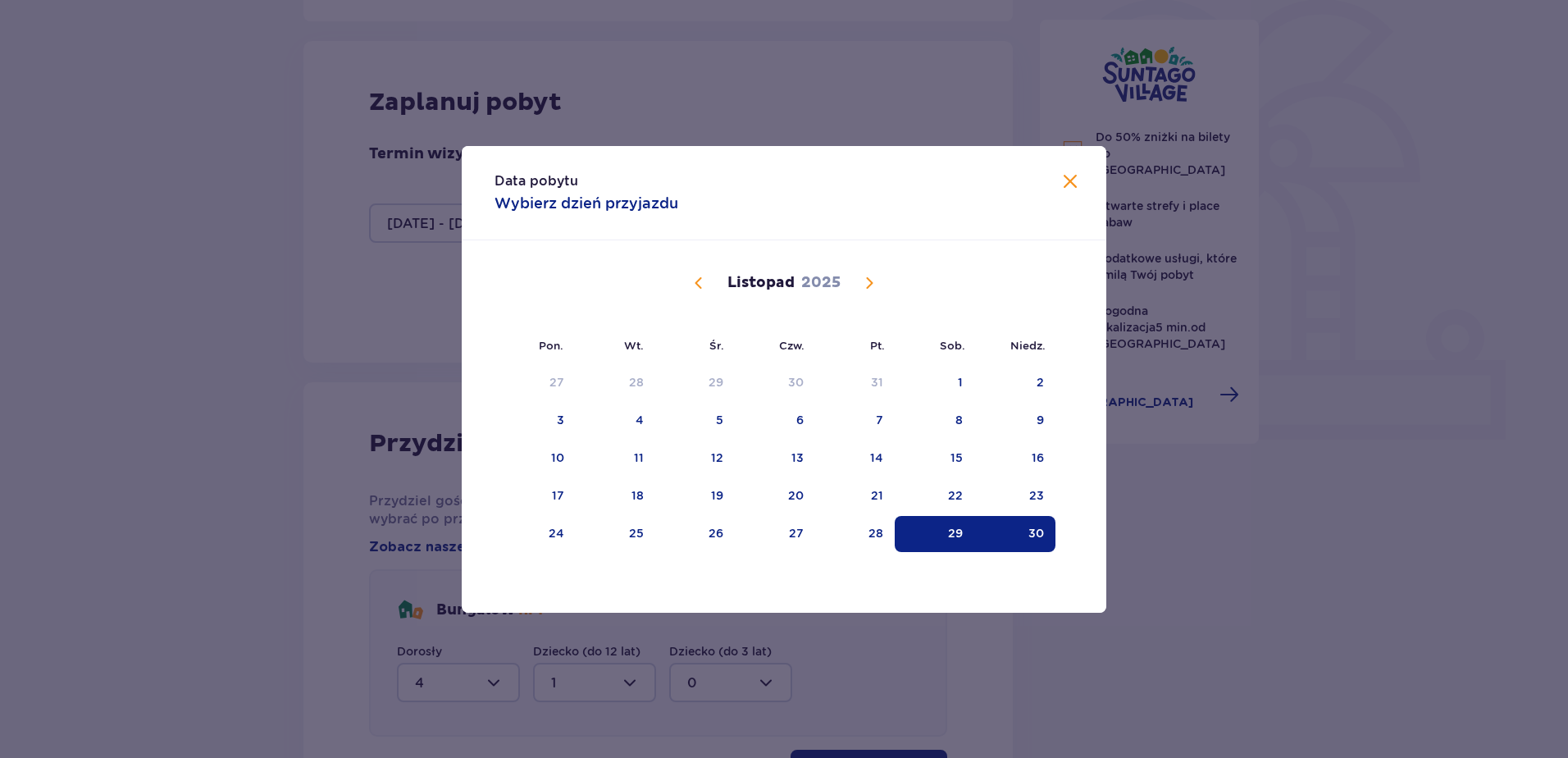
click at [868, 288] on span "Następny miesiąc" at bounding box center [869, 283] width 20 height 20
click at [959, 383] on div "6" at bounding box center [961, 382] width 8 height 16
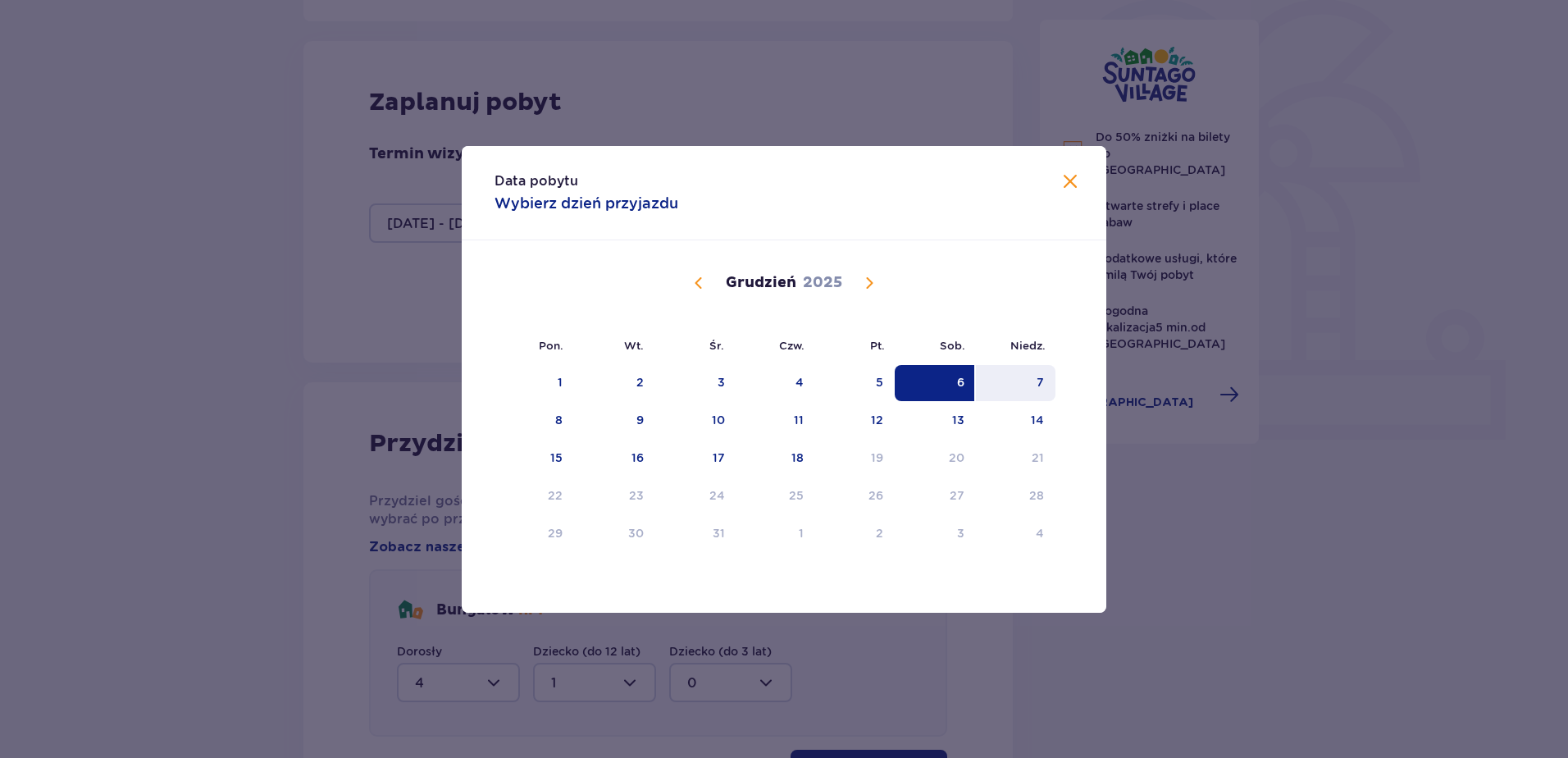
click at [1031, 371] on div "7" at bounding box center [1015, 383] width 79 height 36
type input "06.12.25 - 07.12.25"
type input "0"
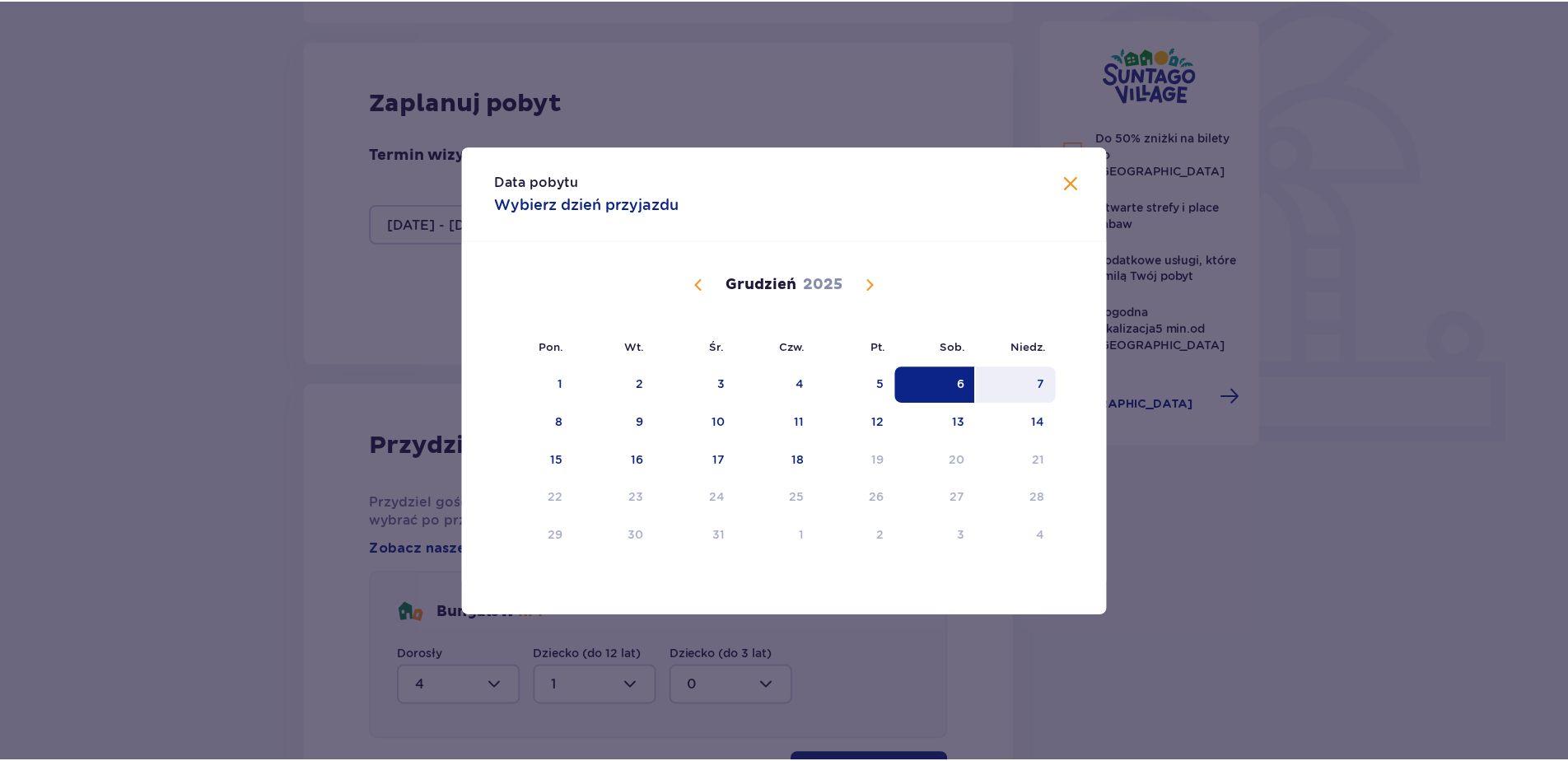
scroll to position [154, 0]
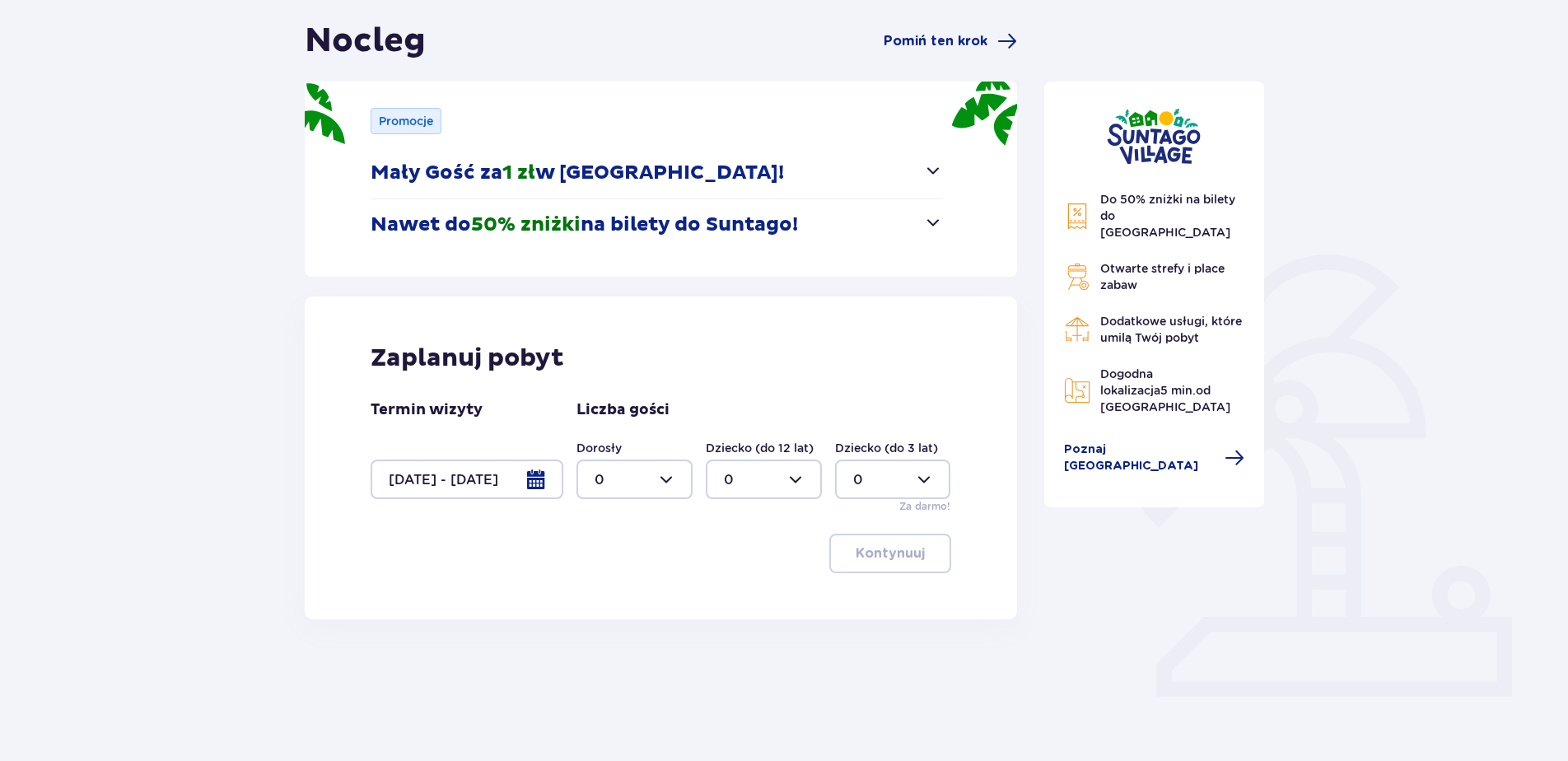
click at [658, 482] on div at bounding box center [635, 480] width 116 height 40
click at [609, 509] on div "4" at bounding box center [635, 503] width 80 height 18
type input "4"
click at [808, 483] on div at bounding box center [764, 480] width 116 height 40
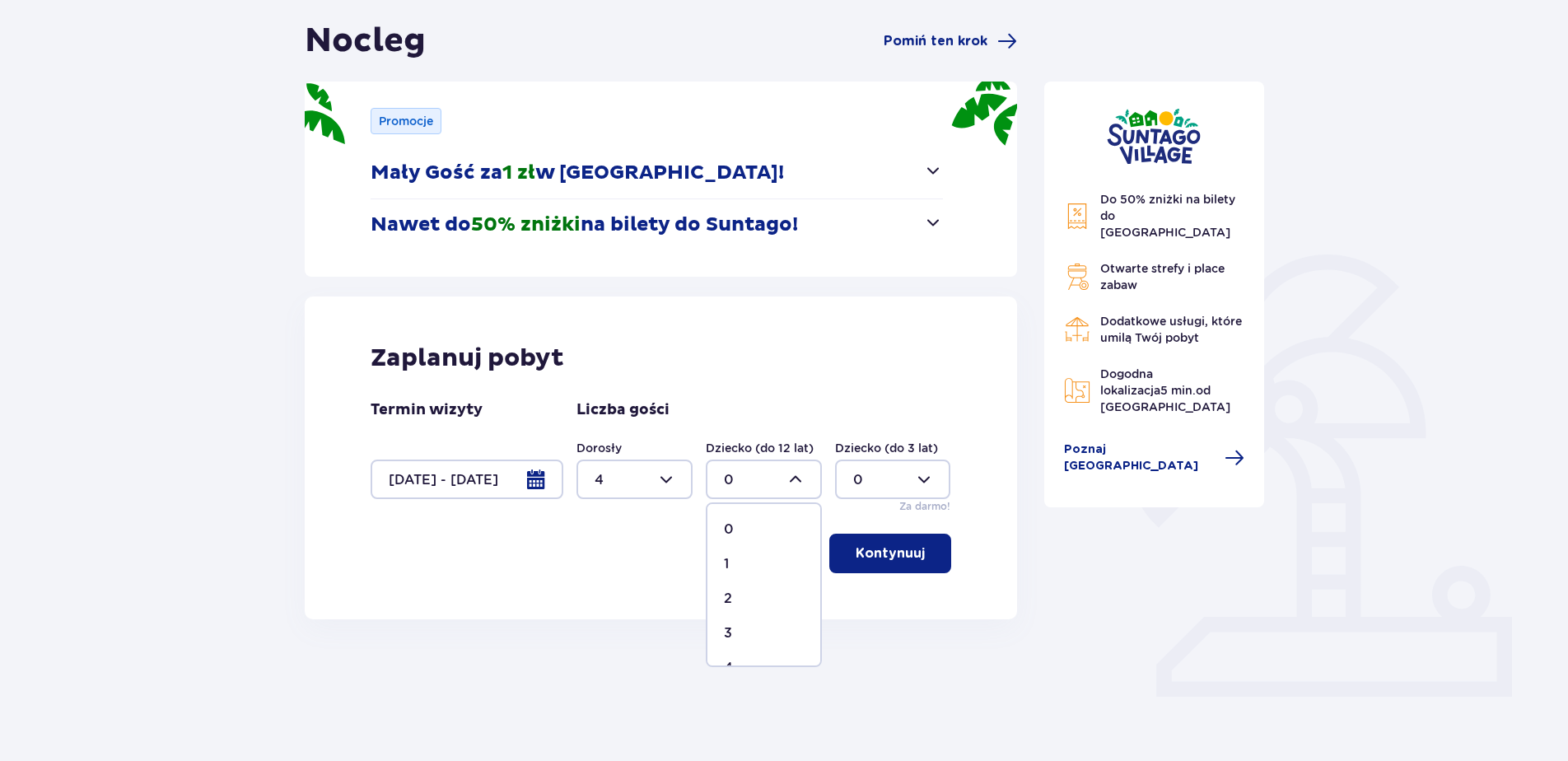
click at [737, 567] on div "1" at bounding box center [764, 564] width 80 height 18
type input "1"
click at [895, 564] on button "Kontynuuj" at bounding box center [890, 554] width 122 height 40
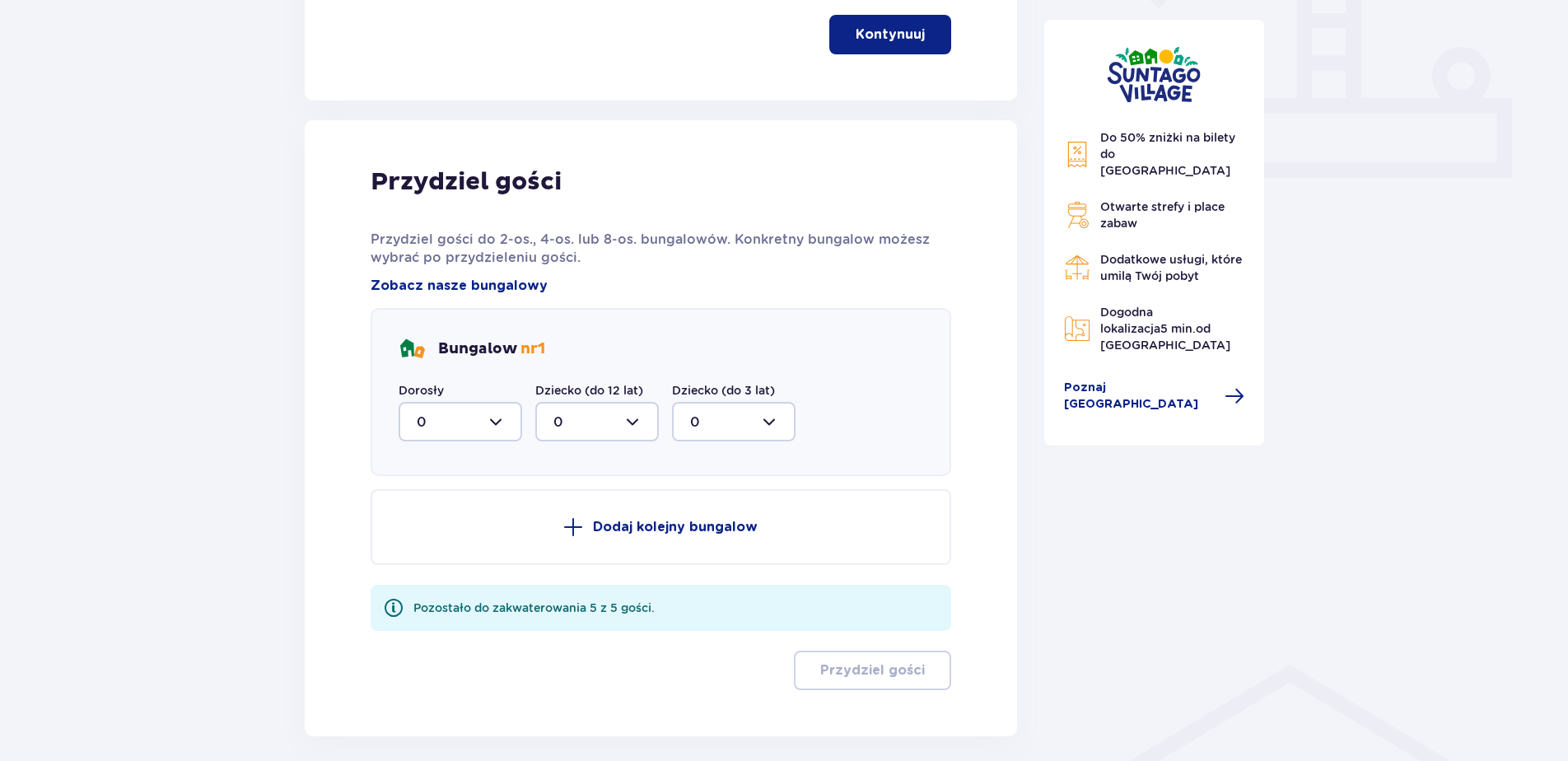
scroll to position [748, 0]
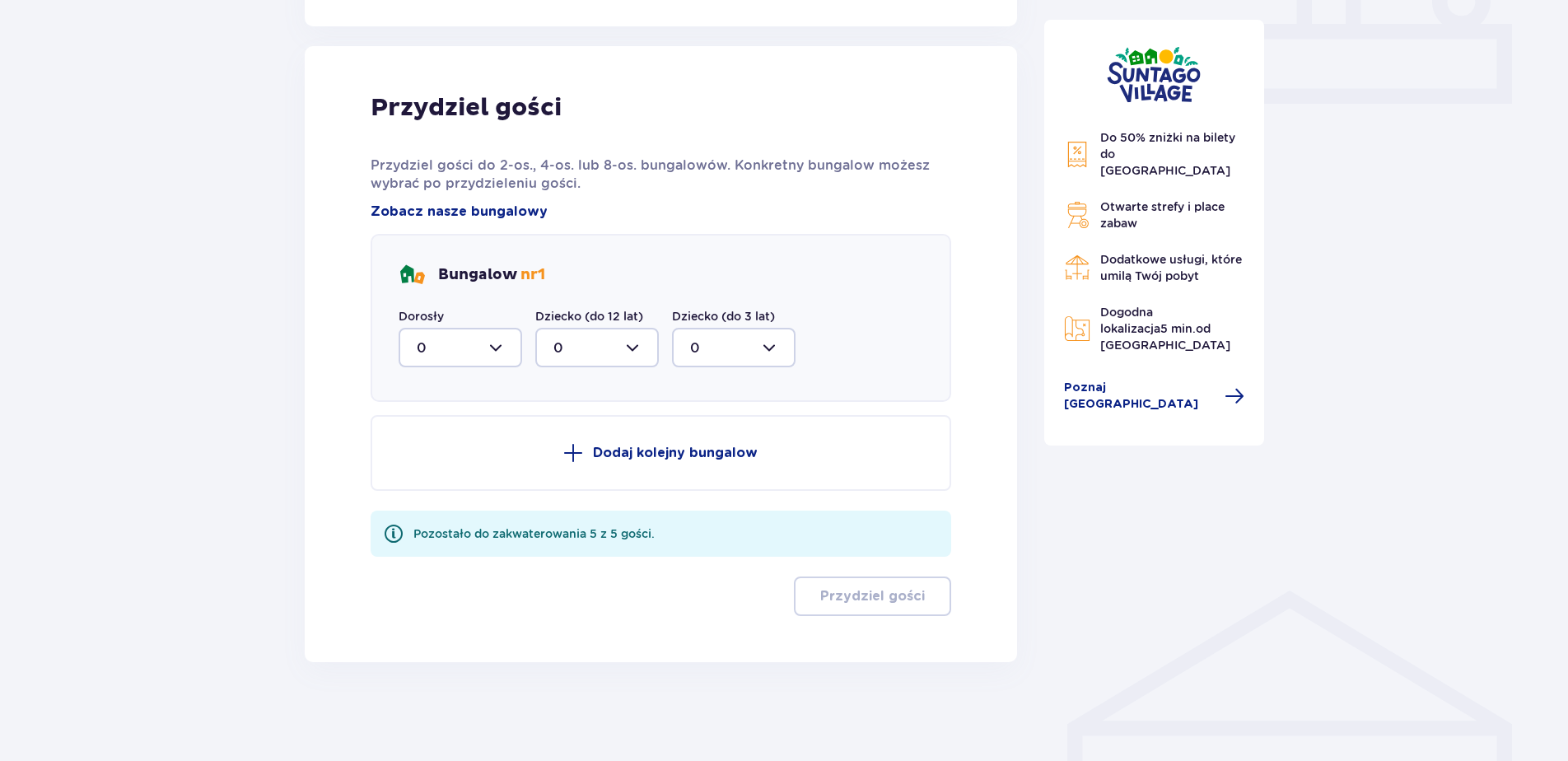
click at [472, 356] on div at bounding box center [460, 348] width 123 height 40
click at [439, 506] on div "4" at bounding box center [460, 508] width 87 height 18
type input "4"
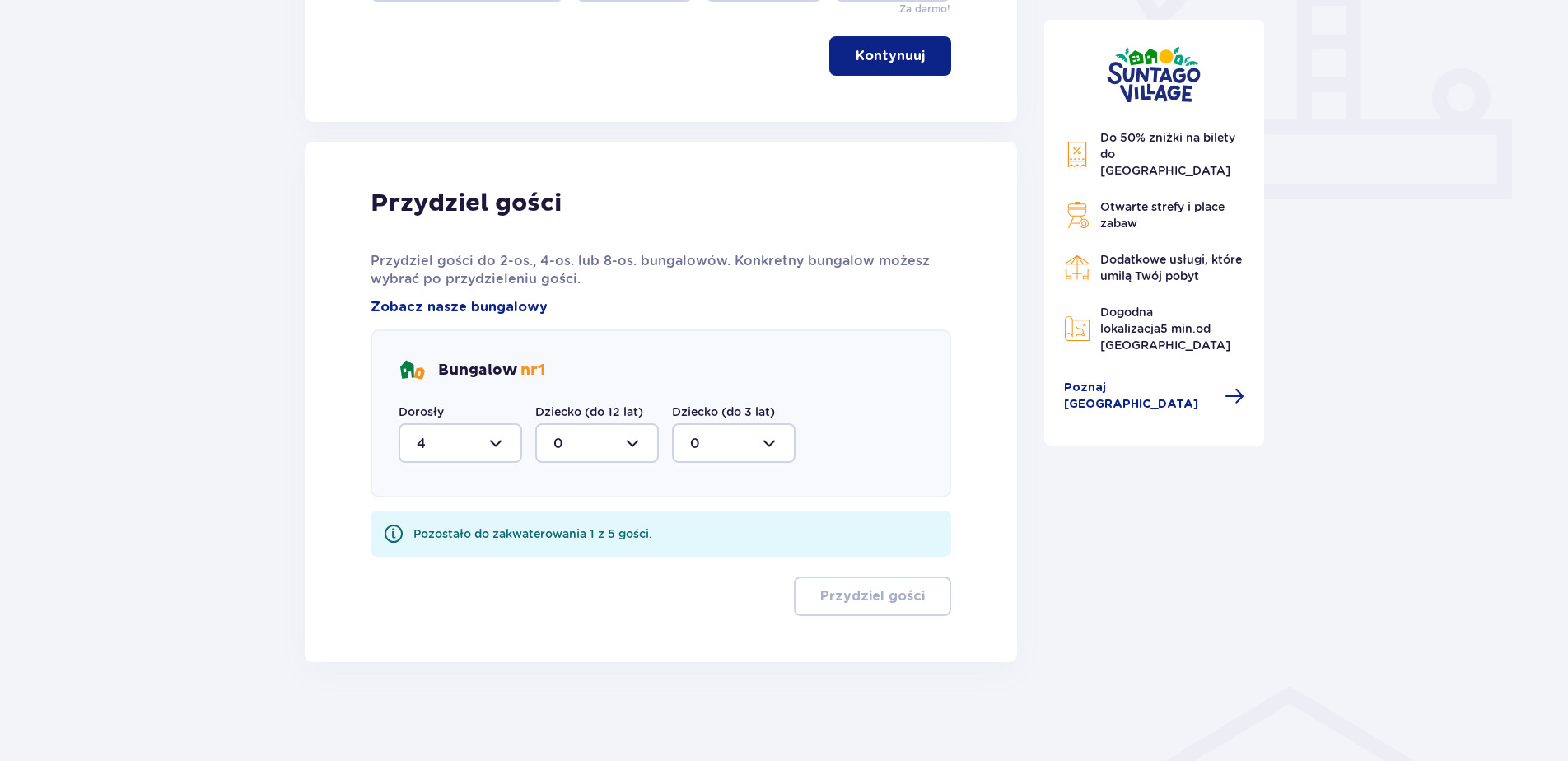
drag, startPoint x: 633, startPoint y: 444, endPoint x: 616, endPoint y: 448, distance: 17.5
click at [625, 444] on div at bounding box center [597, 443] width 123 height 40
click at [566, 517] on span "1" at bounding box center [597, 528] width 120 height 34
type input "1"
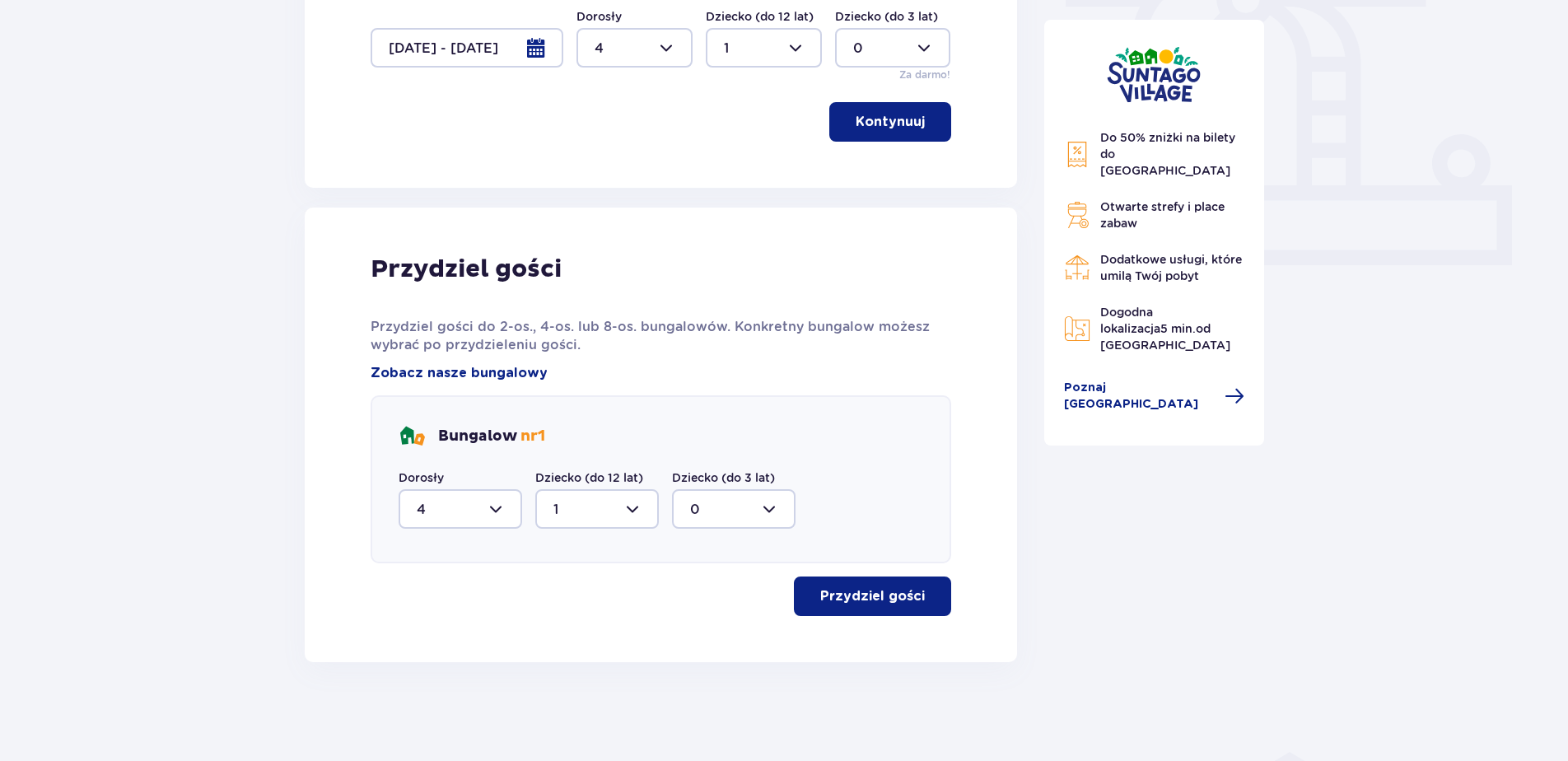
click at [895, 597] on p "Przydziel gości" at bounding box center [873, 596] width 104 height 18
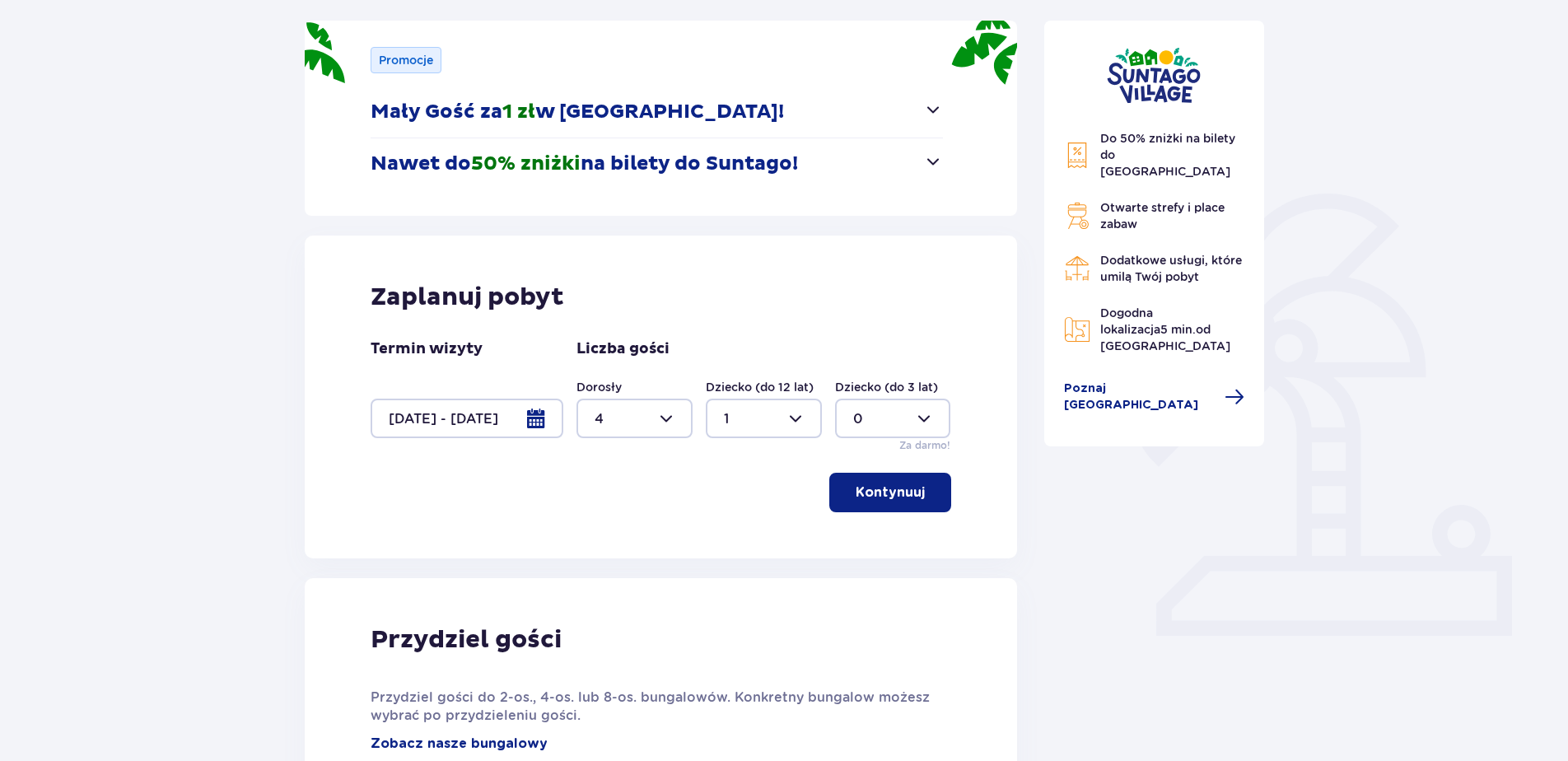
scroll to position [177, 0]
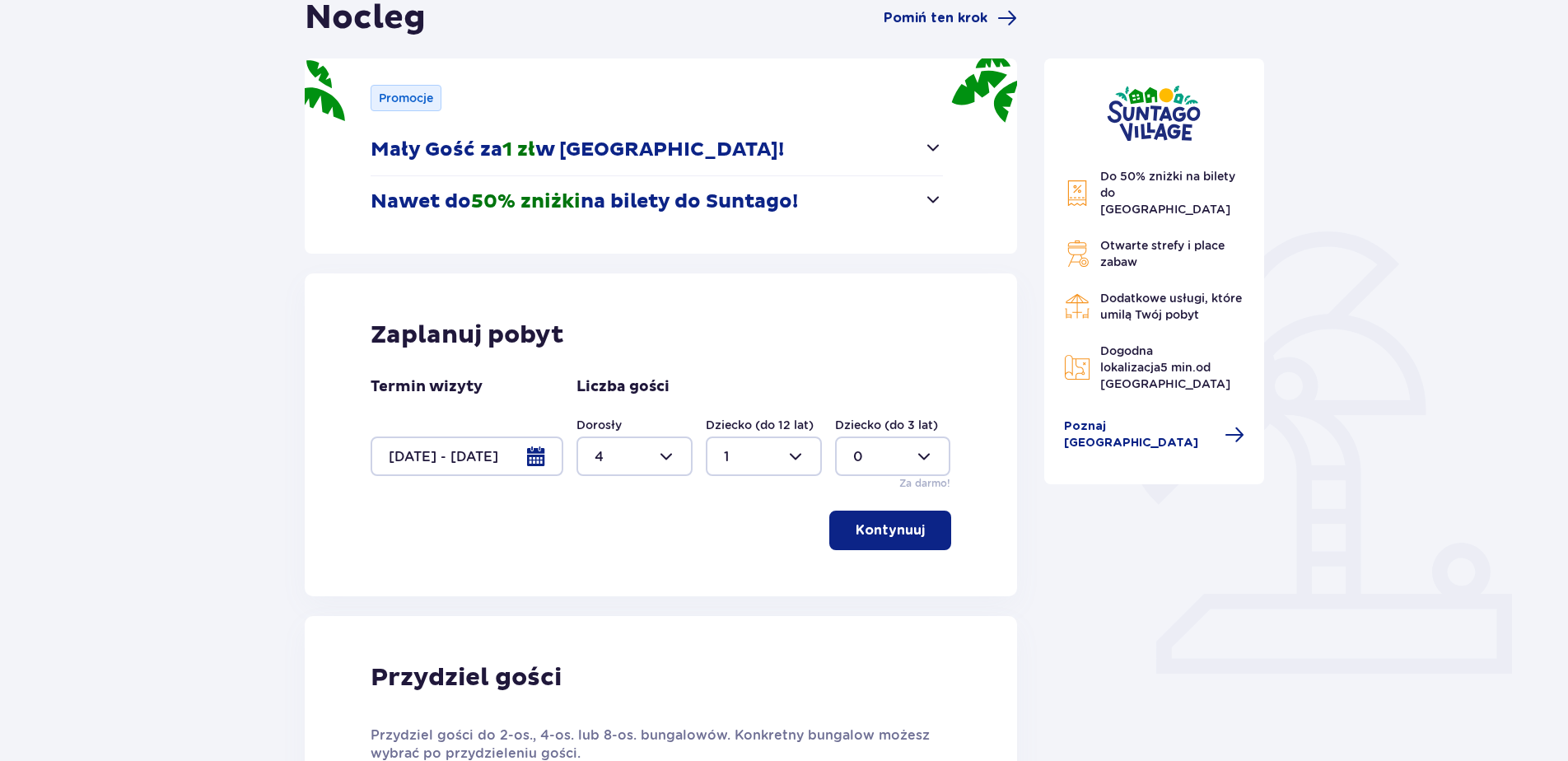
click at [675, 455] on div at bounding box center [635, 456] width 116 height 40
click at [610, 616] on div "8" at bounding box center [635, 619] width 80 height 18
type input "8"
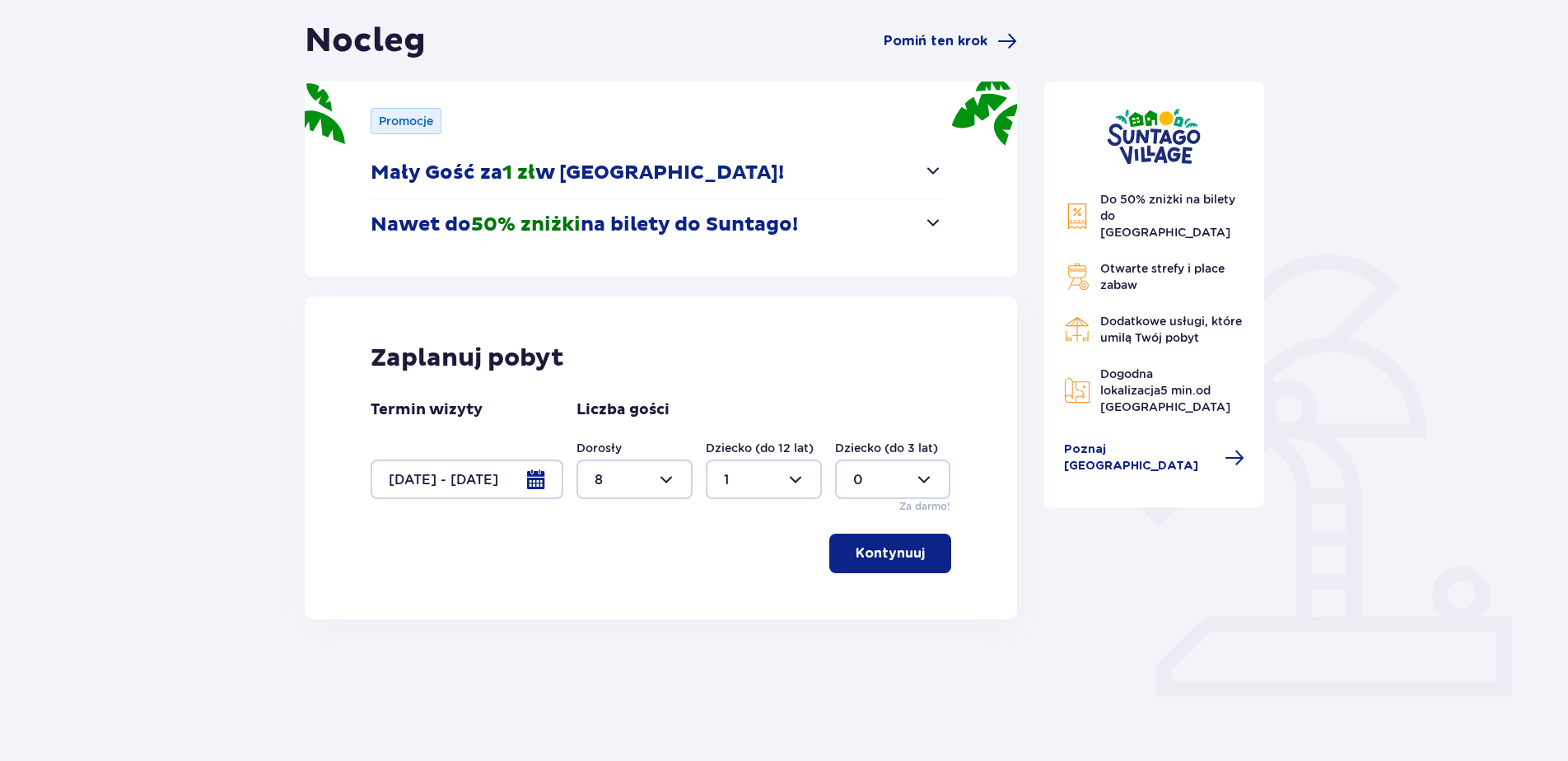
click at [805, 481] on div at bounding box center [764, 480] width 116 height 40
click at [729, 631] on p "3" at bounding box center [728, 633] width 9 height 18
type input "3"
click at [866, 553] on p "Kontynuuj" at bounding box center [890, 553] width 69 height 18
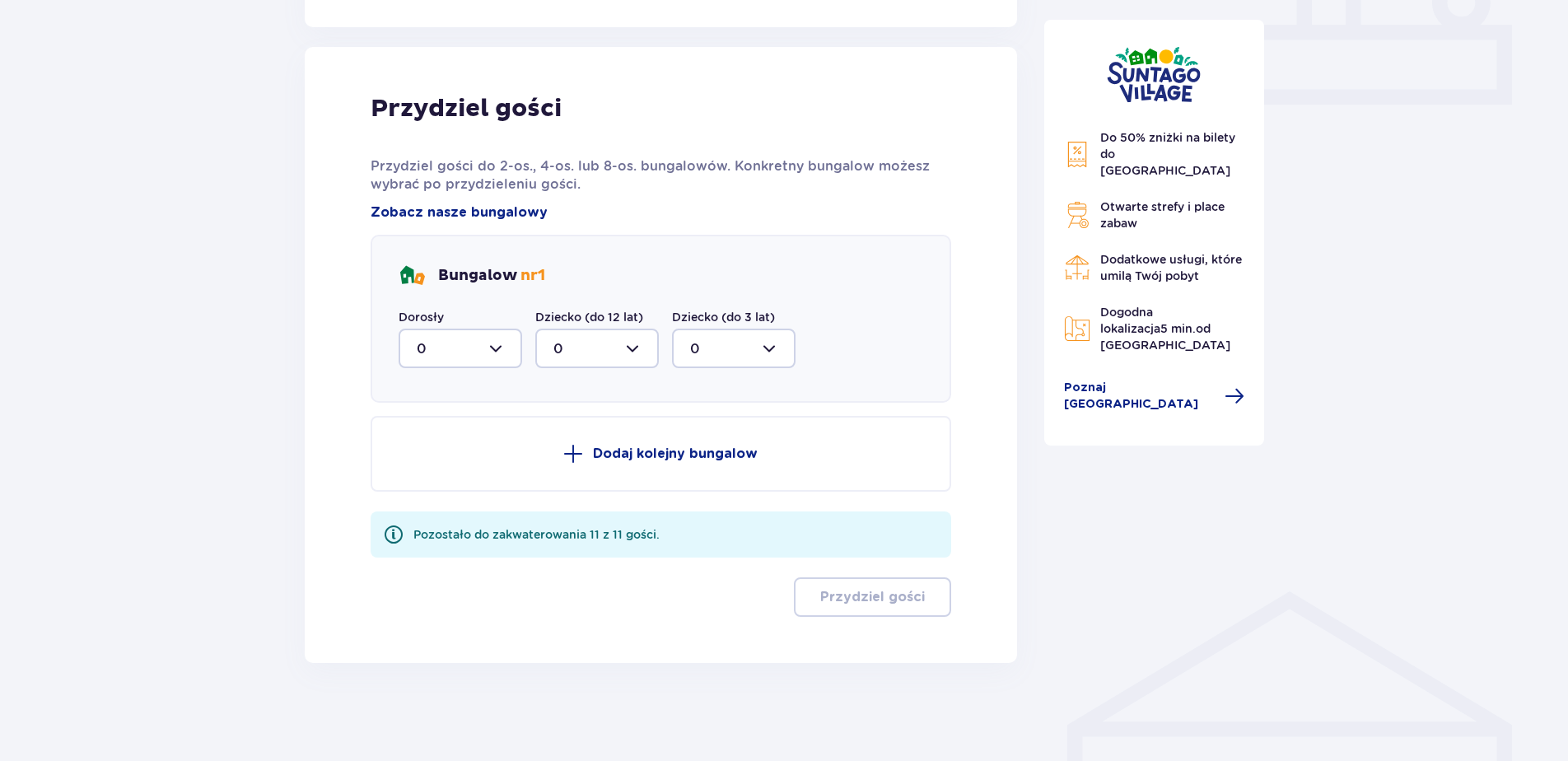
scroll to position [748, 0]
click at [500, 351] on div at bounding box center [460, 348] width 123 height 40
click at [419, 453] on p "4" at bounding box center [421, 454] width 9 height 18
type input "4"
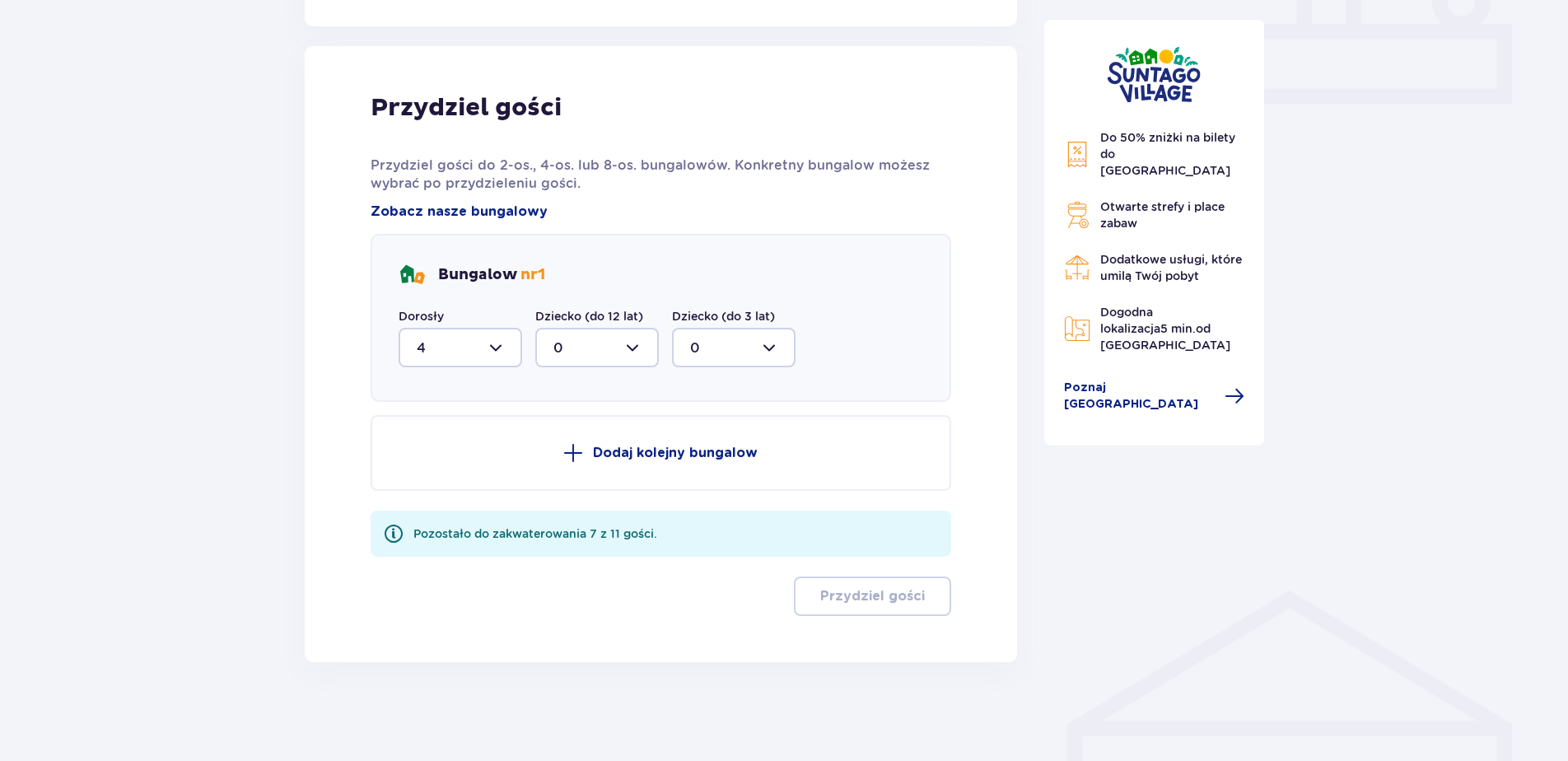
click at [622, 352] on div at bounding box center [597, 348] width 123 height 40
click at [560, 423] on div "1" at bounding box center [597, 432] width 87 height 18
type input "1"
click at [624, 469] on button "Dodaj kolejny bungalow" at bounding box center [661, 454] width 581 height 76
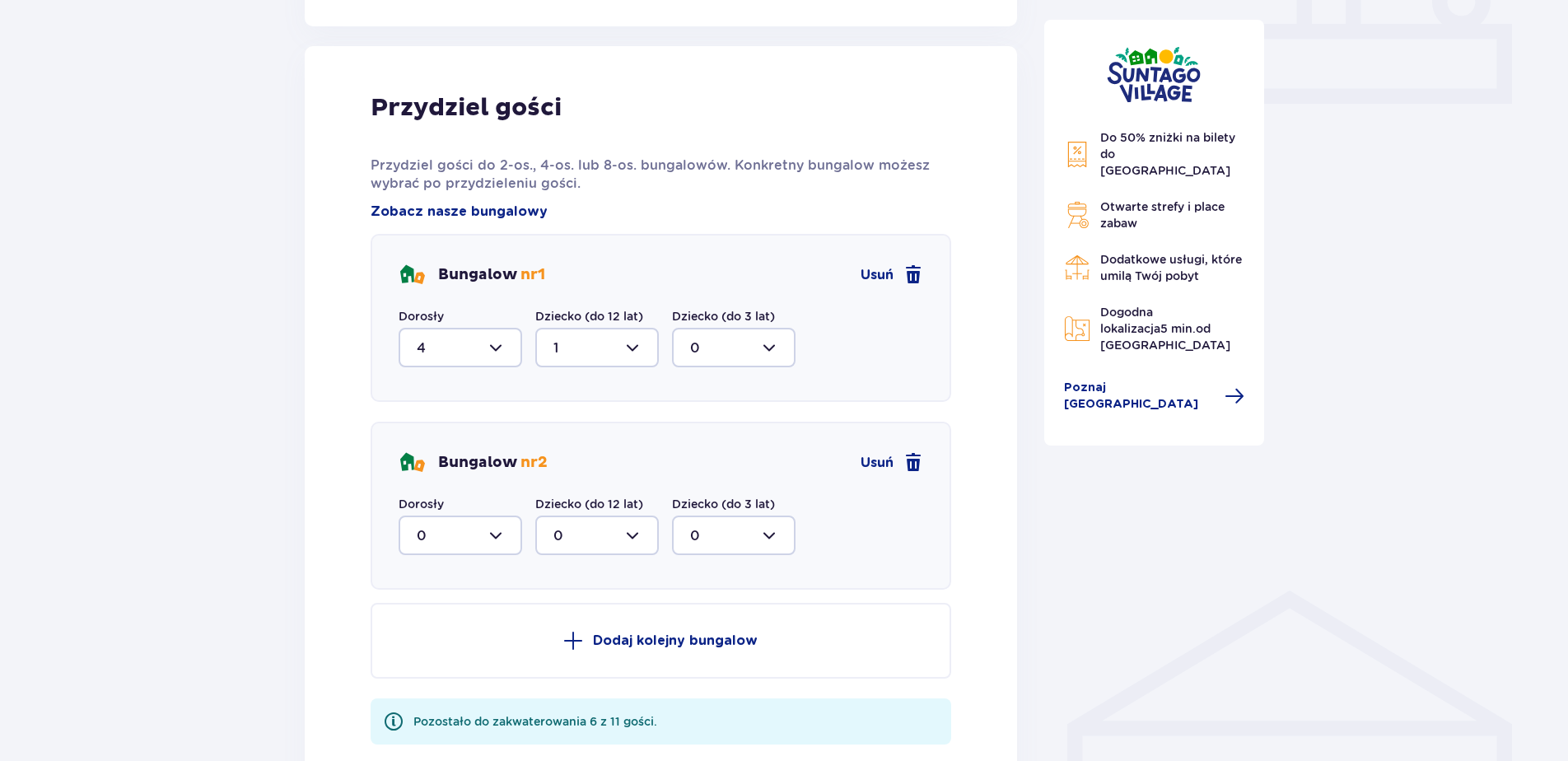
click at [500, 546] on div at bounding box center [460, 536] width 123 height 40
click at [434, 655] on div "2" at bounding box center [460, 655] width 87 height 18
type input "2"
click at [640, 529] on div at bounding box center [597, 536] width 123 height 40
click at [563, 655] on div "2" at bounding box center [597, 655] width 87 height 18
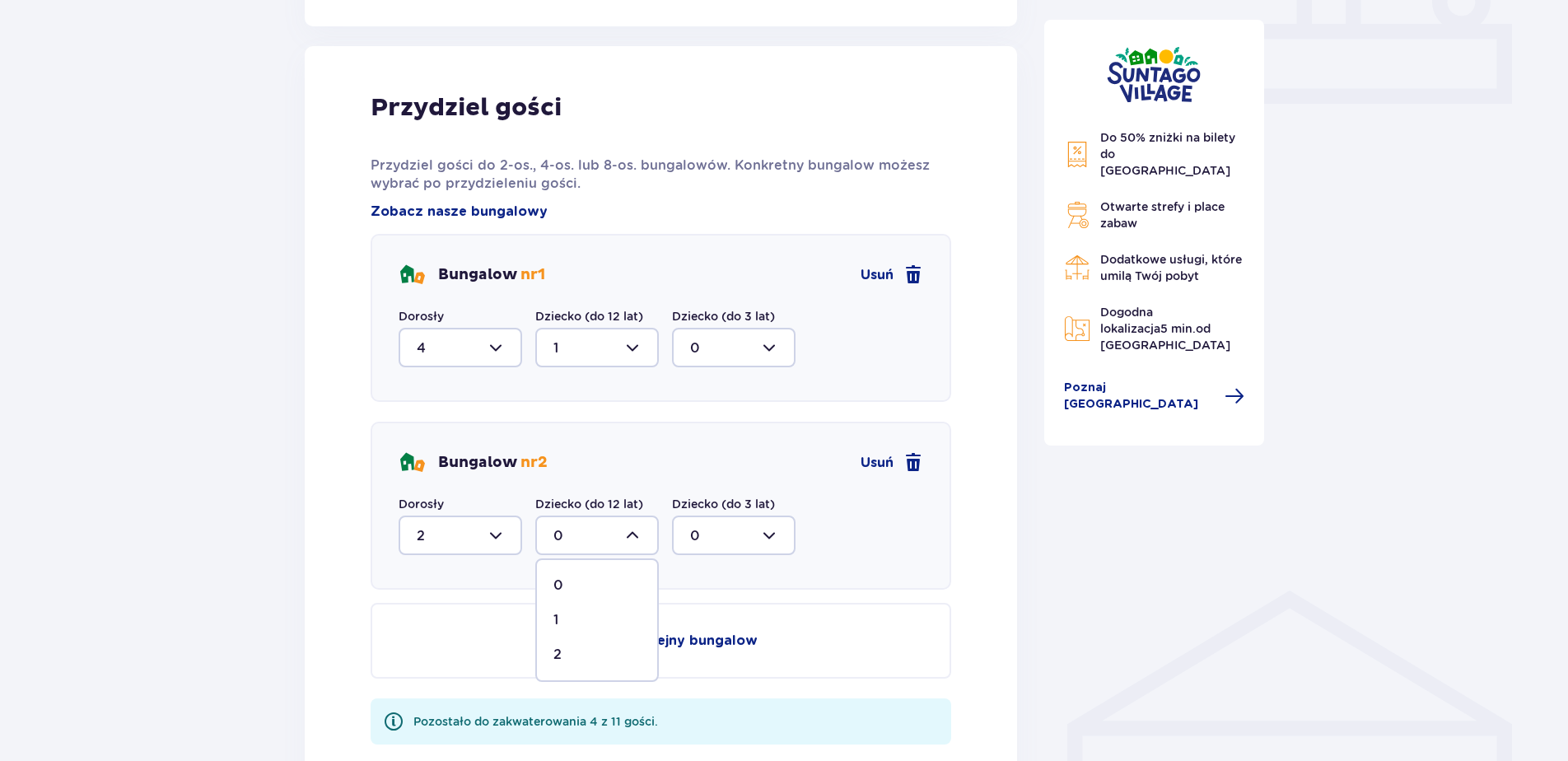
type input "2"
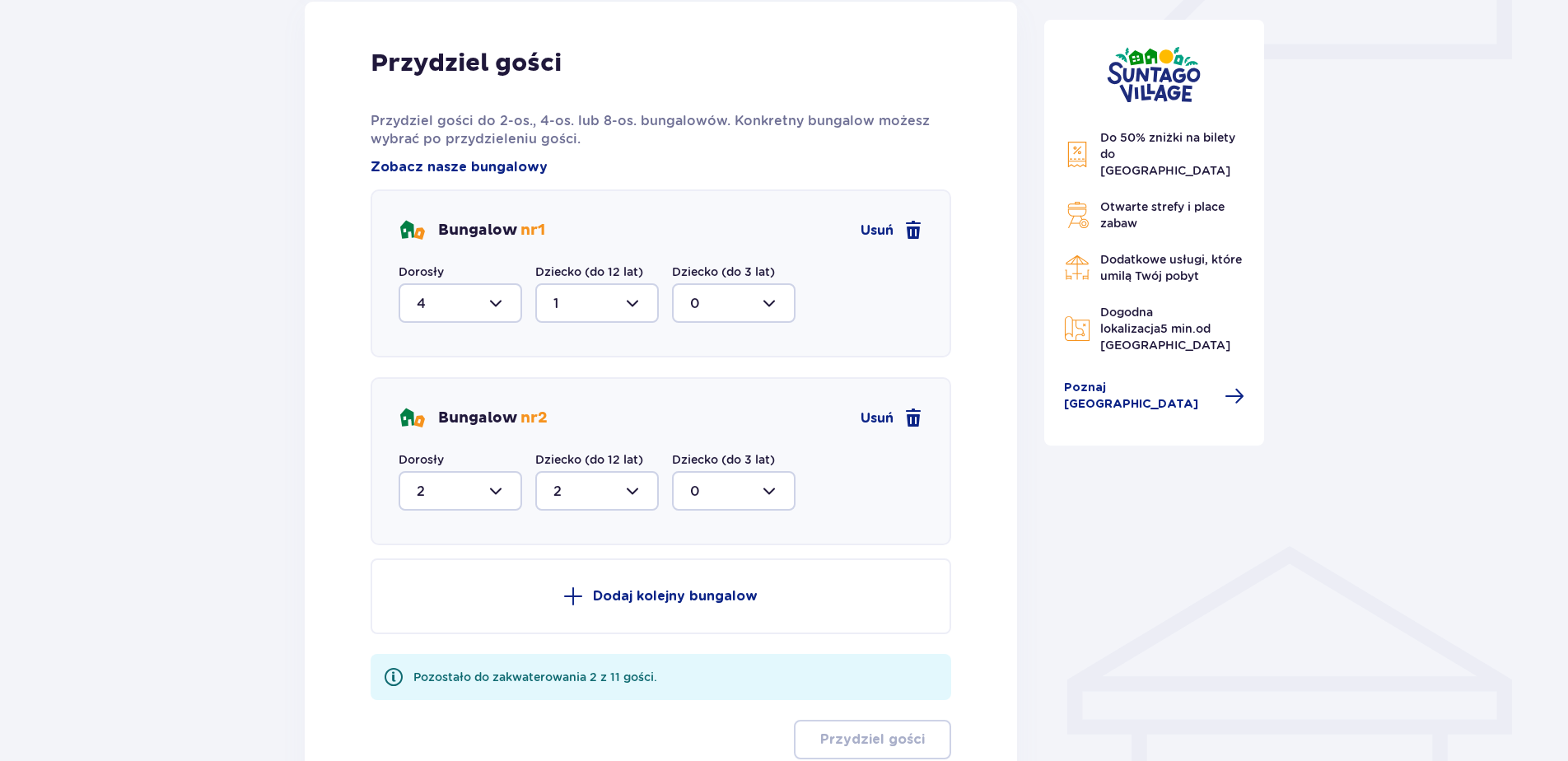
scroll to position [829, 0]
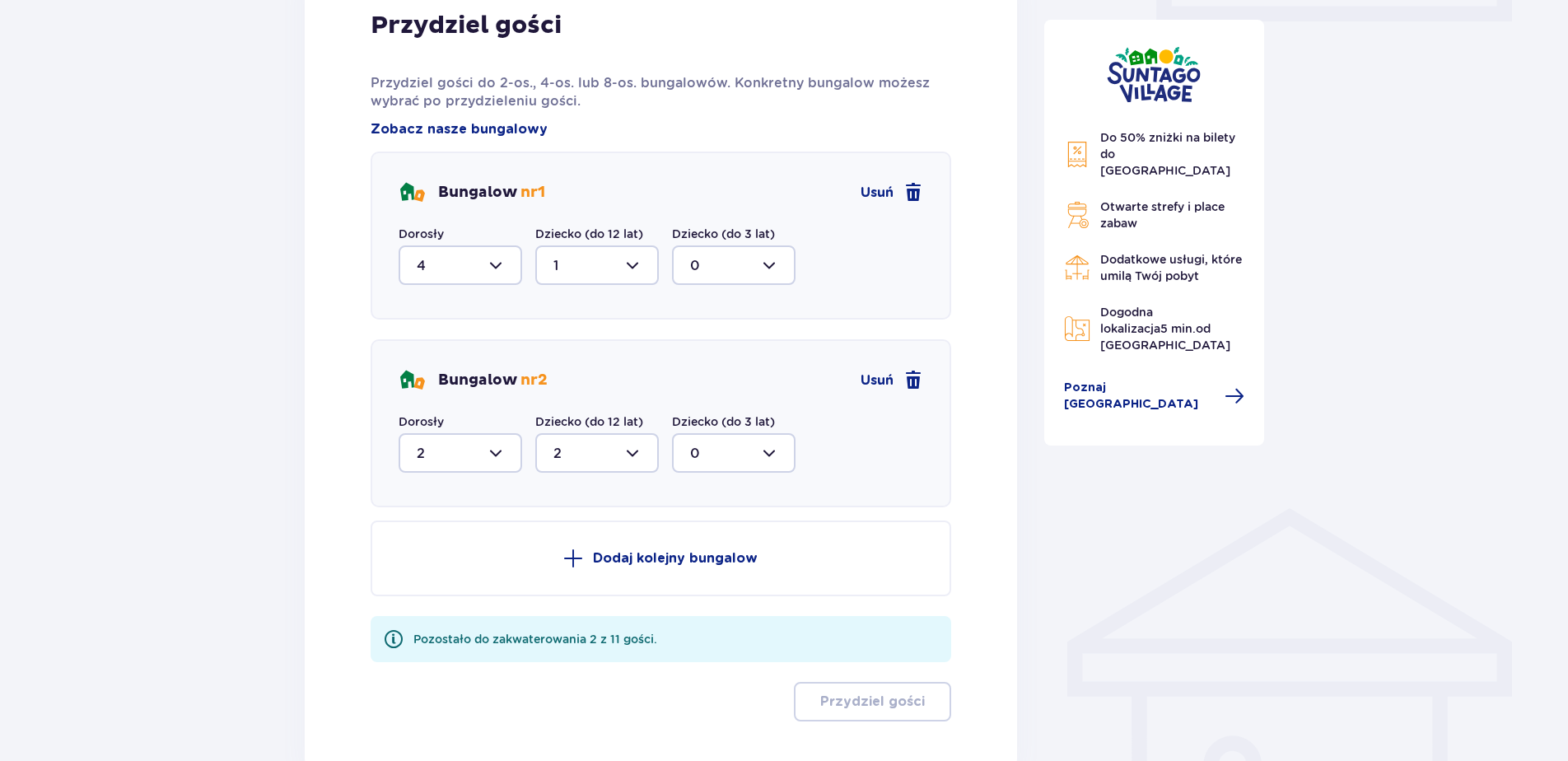
click at [637, 550] on p "Dodaj kolejny bungalow" at bounding box center [675, 558] width 165 height 18
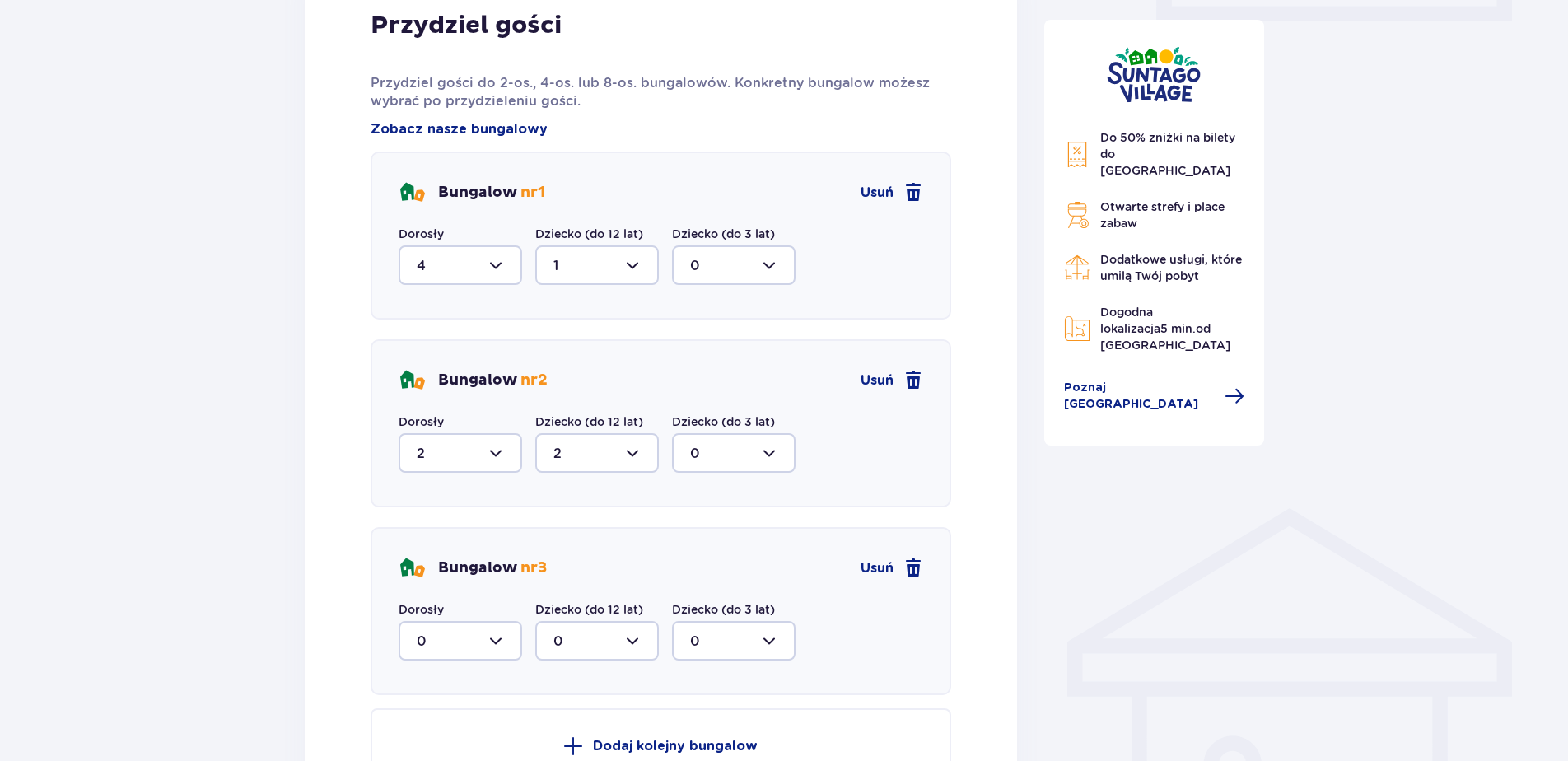
click at [501, 641] on div at bounding box center [460, 641] width 123 height 40
click at [448, 585] on div "2" at bounding box center [460, 590] width 87 height 18
type input "2"
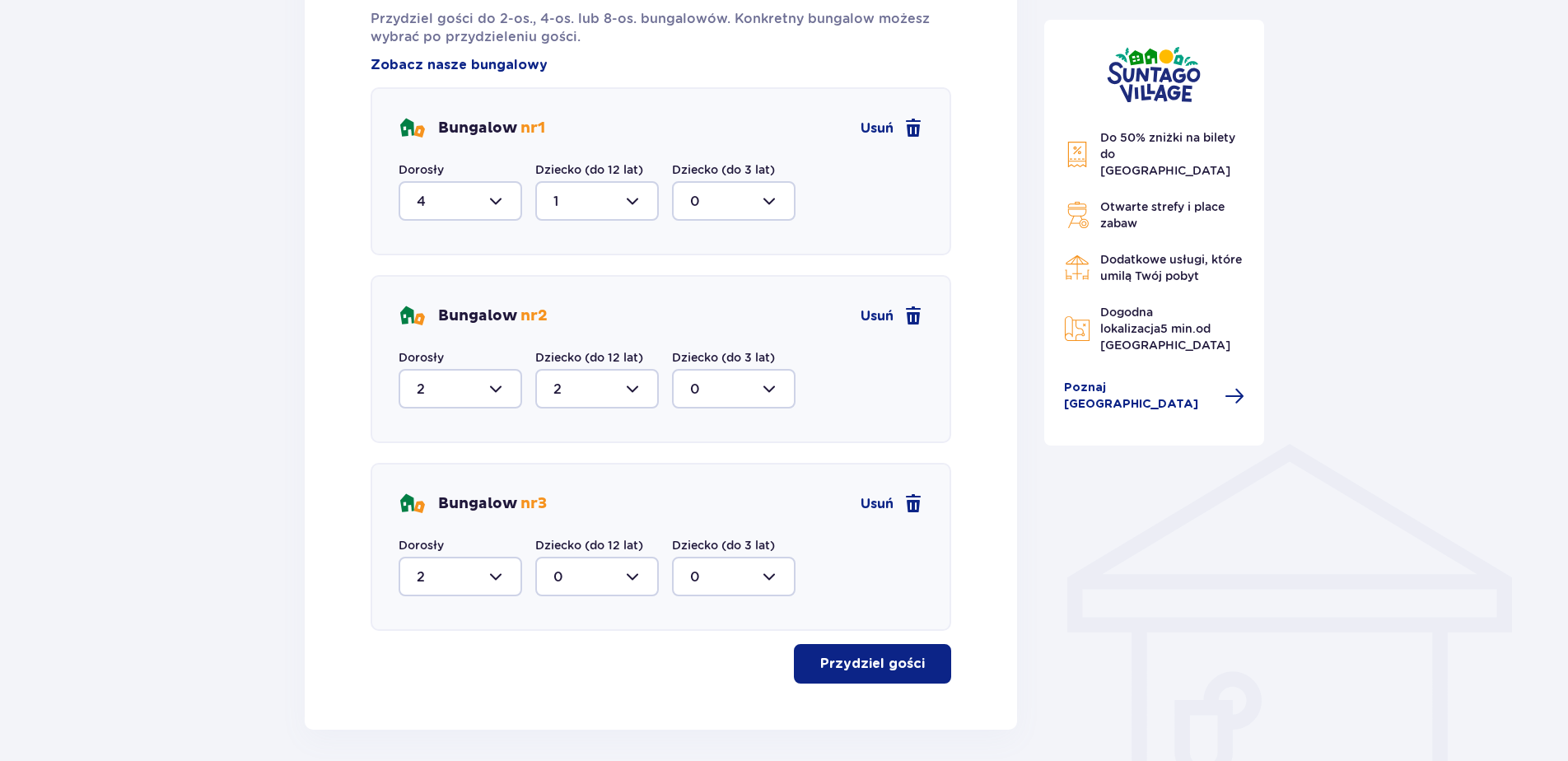
scroll to position [961, 0]
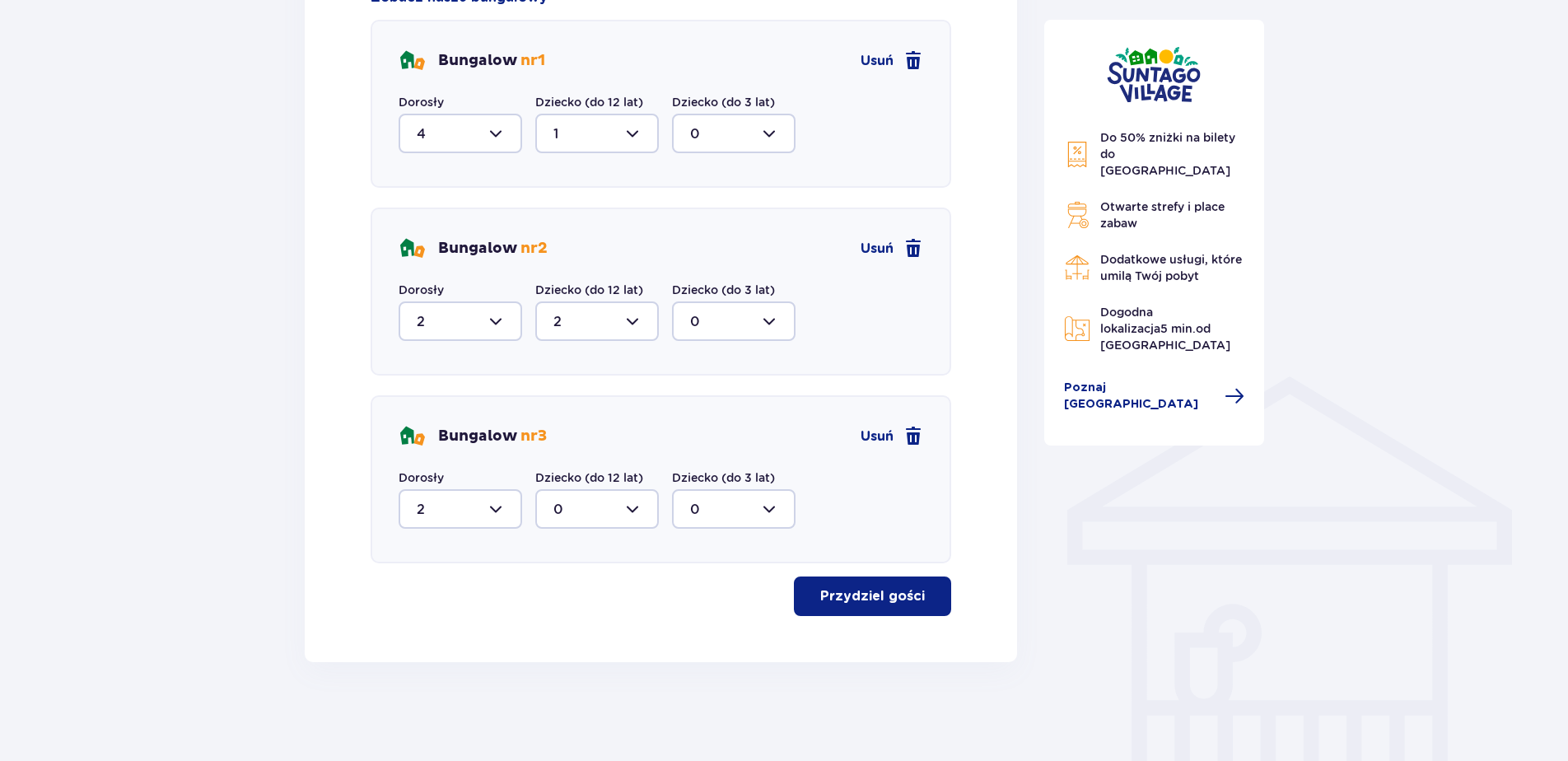
click at [875, 601] on p "Przydziel gości" at bounding box center [873, 596] width 104 height 18
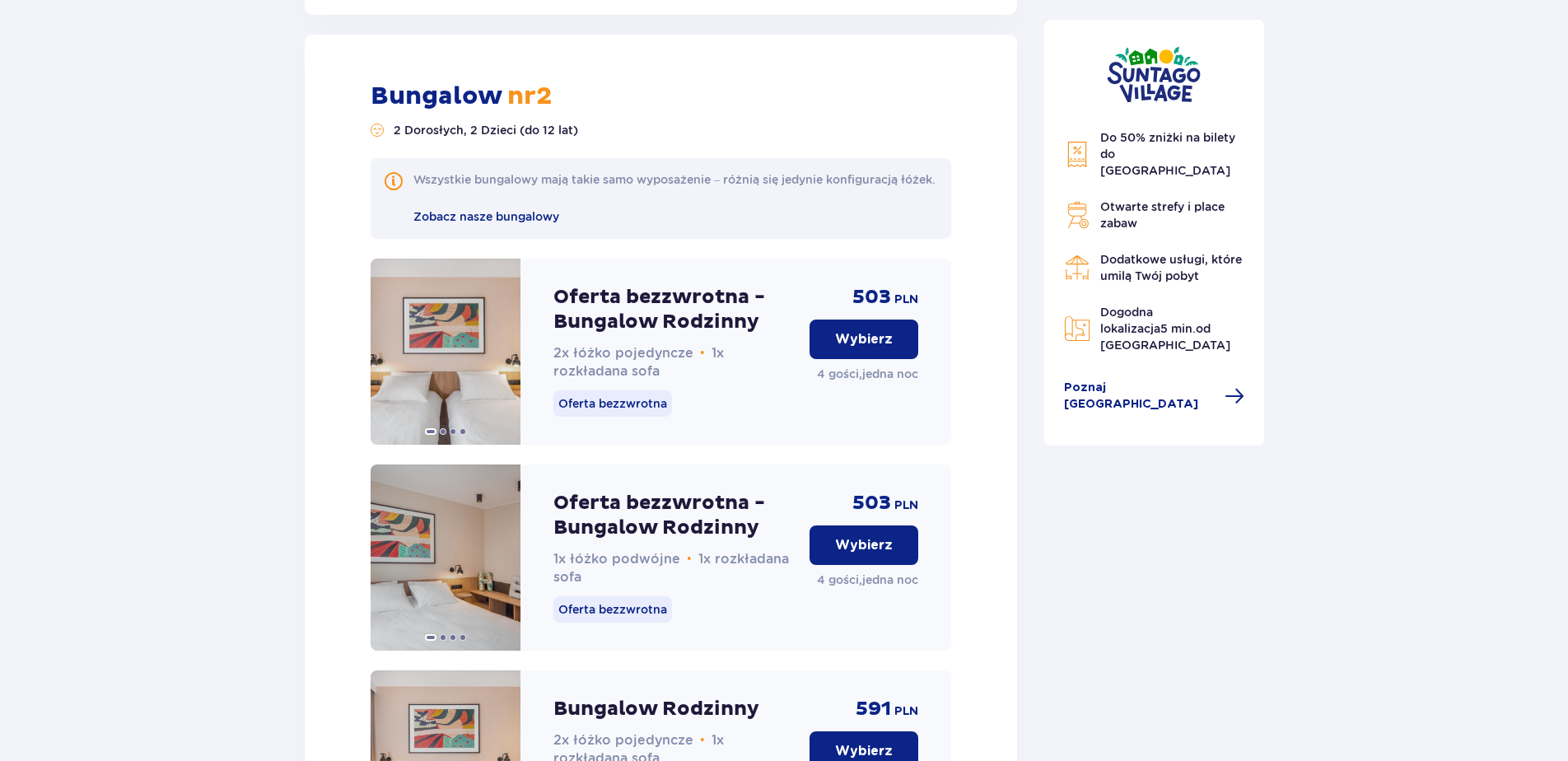
scroll to position [3684, 0]
